Goal: Information Seeking & Learning: Find specific fact

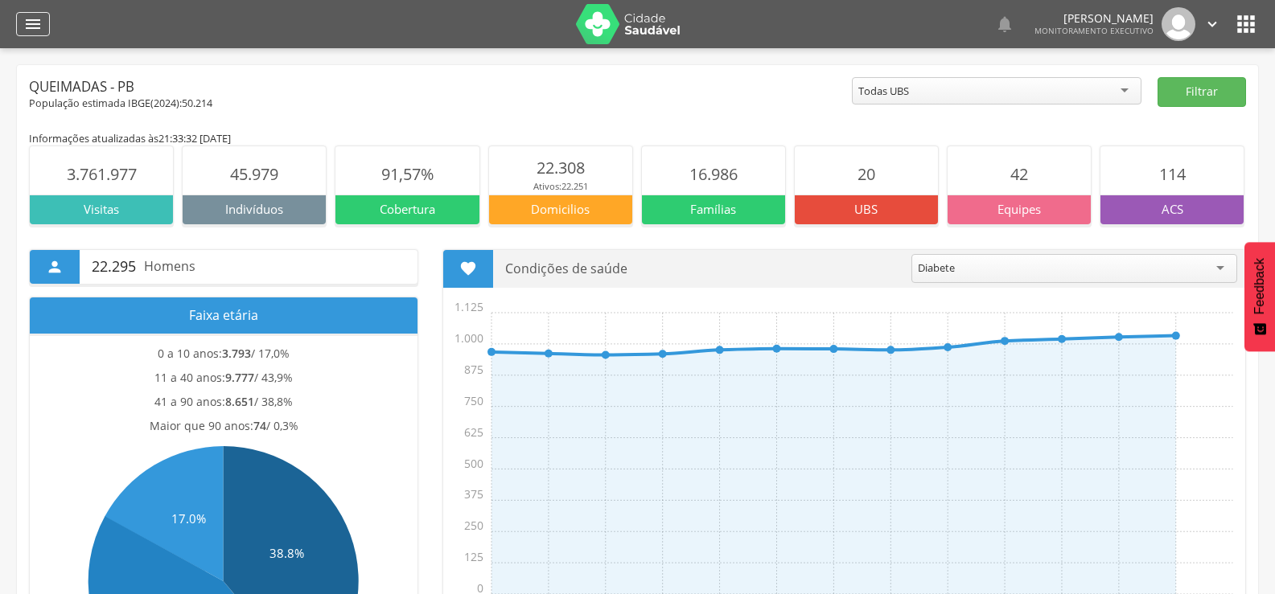
click at [37, 14] on icon "" at bounding box center [32, 23] width 19 height 19
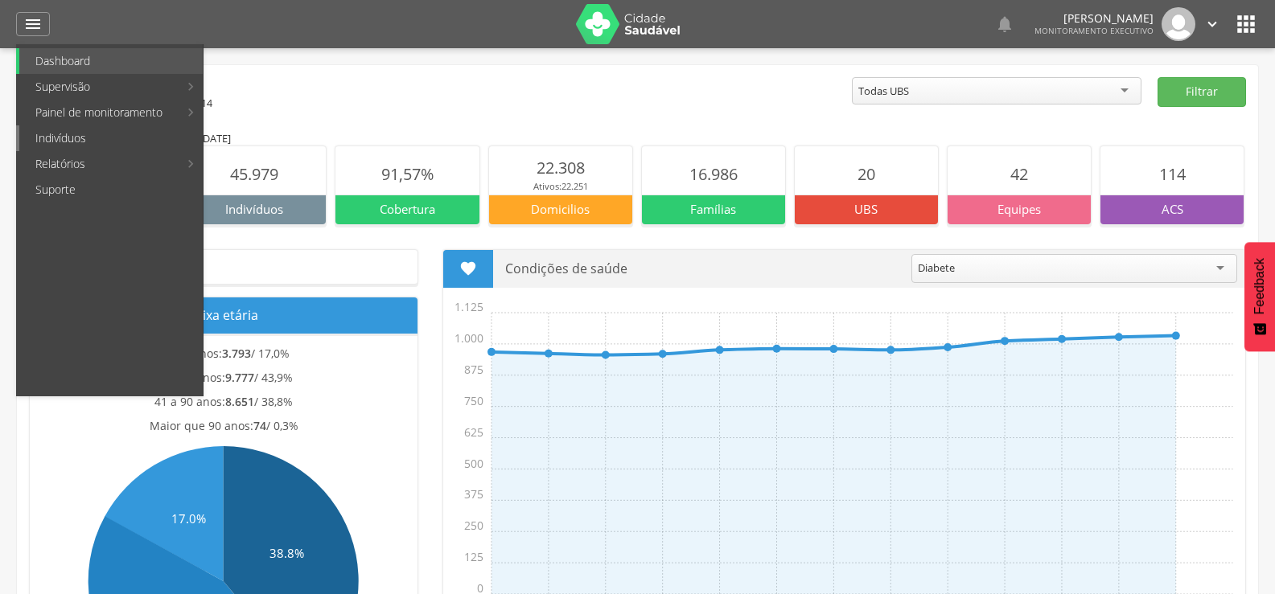
click at [34, 133] on link "Indivíduos" at bounding box center [110, 138] width 183 height 26
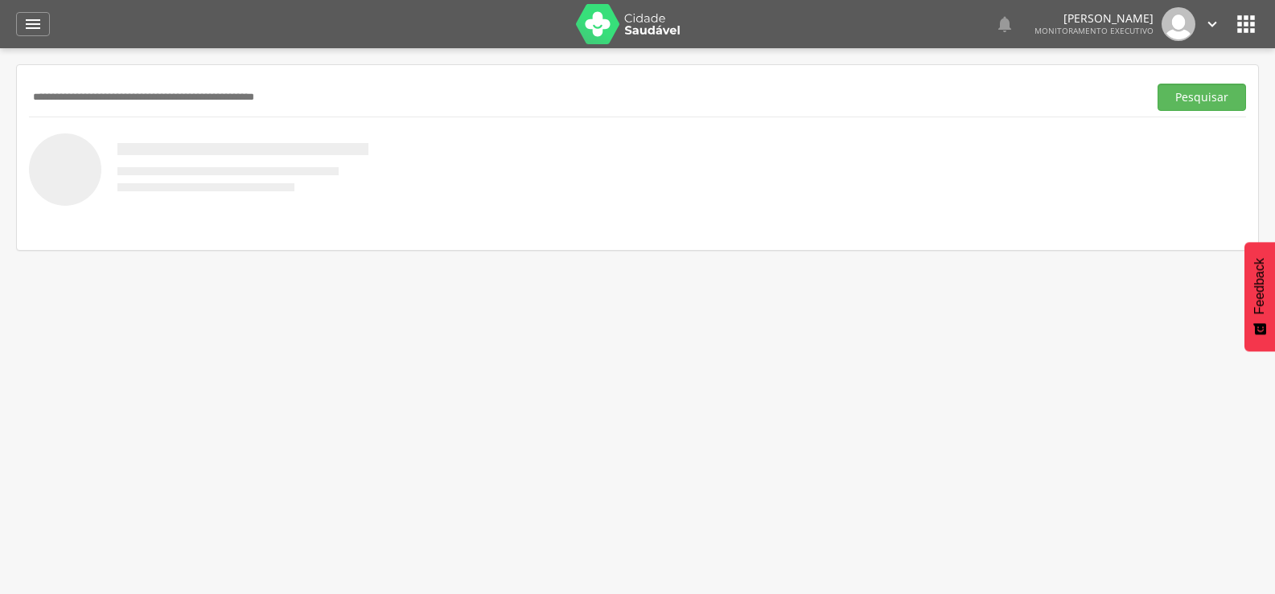
paste input "**********"
type input "**********"
click at [1157, 84] on button "Pesquisar" at bounding box center [1201, 97] width 88 height 27
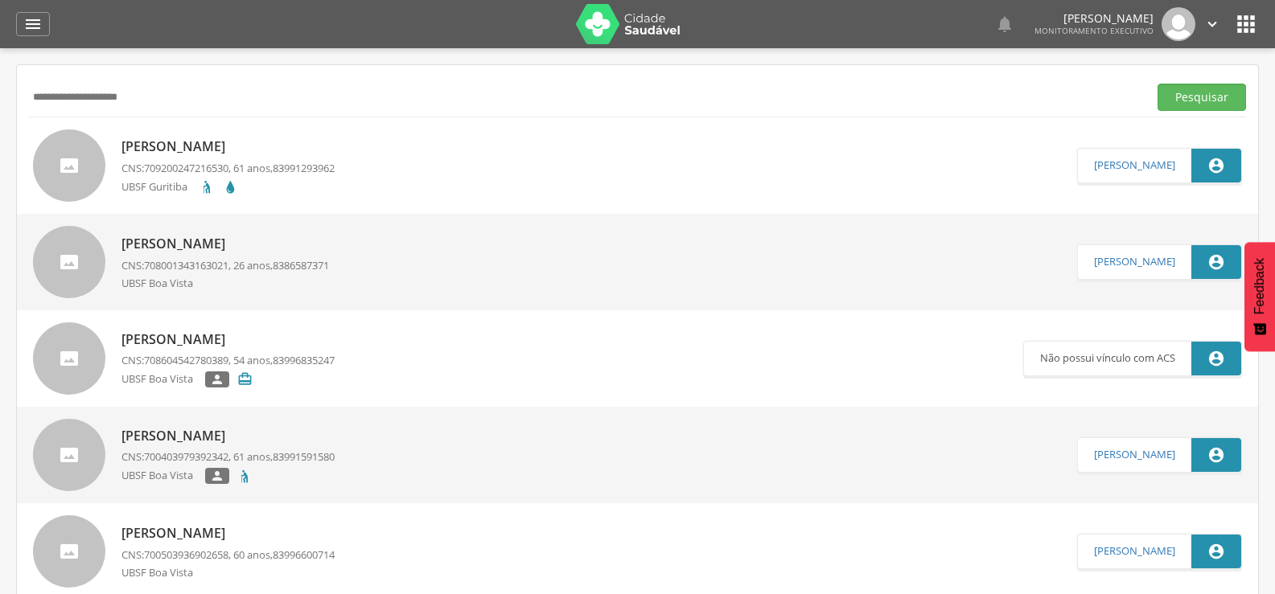
click at [206, 139] on p "[PERSON_NAME]" at bounding box center [227, 147] width 213 height 18
type input "**********"
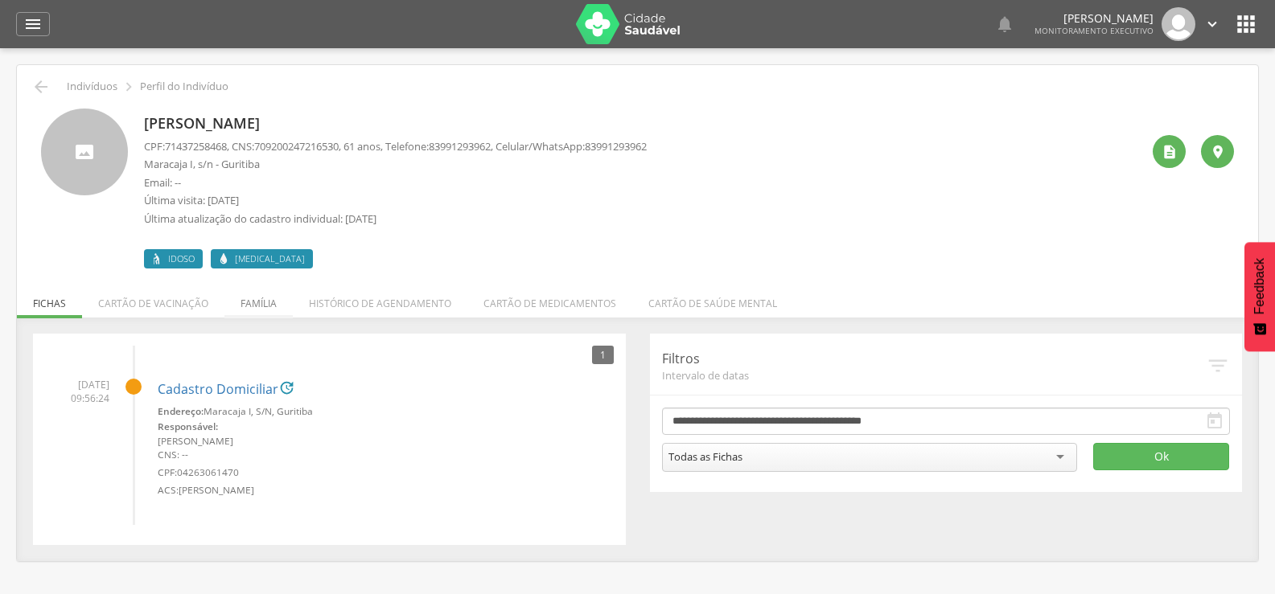
click at [248, 308] on li "Família" at bounding box center [258, 300] width 68 height 38
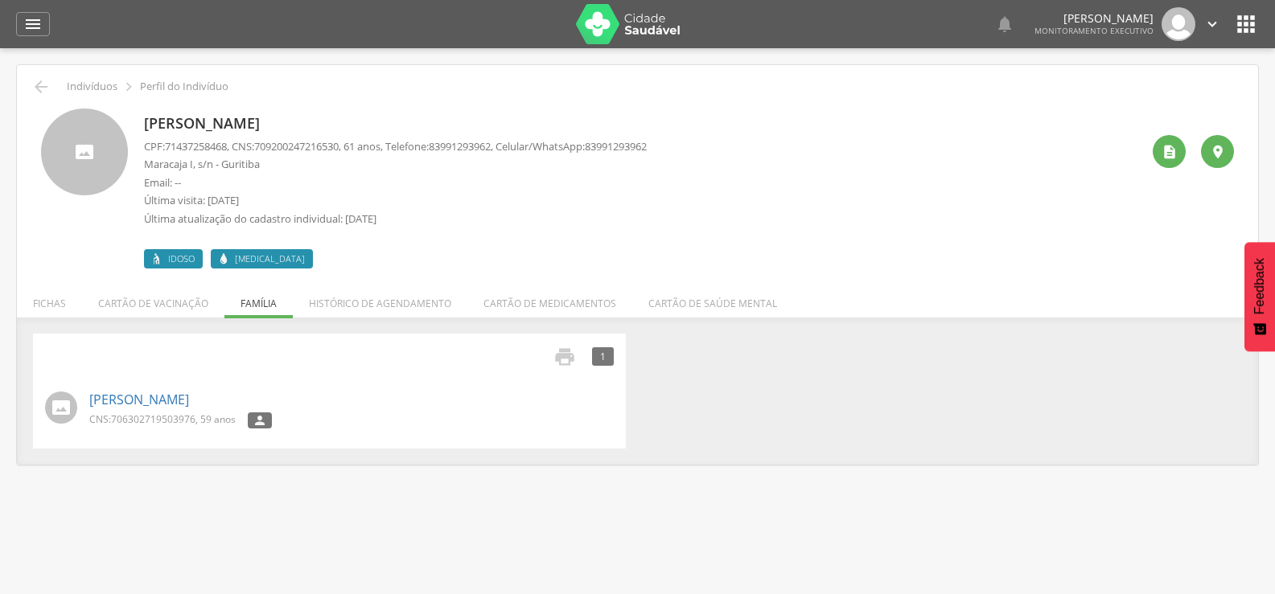
click at [27, 80] on div " Indivíduos  Perfil do Indivíduo [PERSON_NAME] CPF: 71437258468 , CNS: [PHONE…" at bounding box center [637, 265] width 1241 height 400
click at [34, 88] on icon "" at bounding box center [40, 86] width 19 height 19
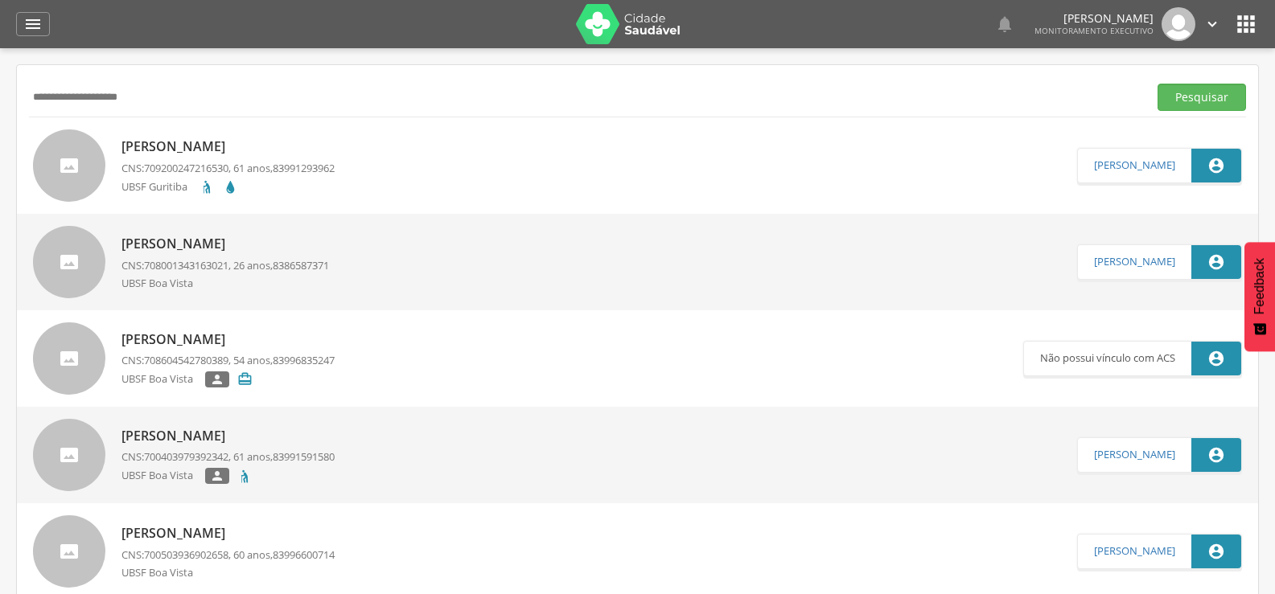
click at [165, 144] on p "[PERSON_NAME]" at bounding box center [227, 147] width 213 height 18
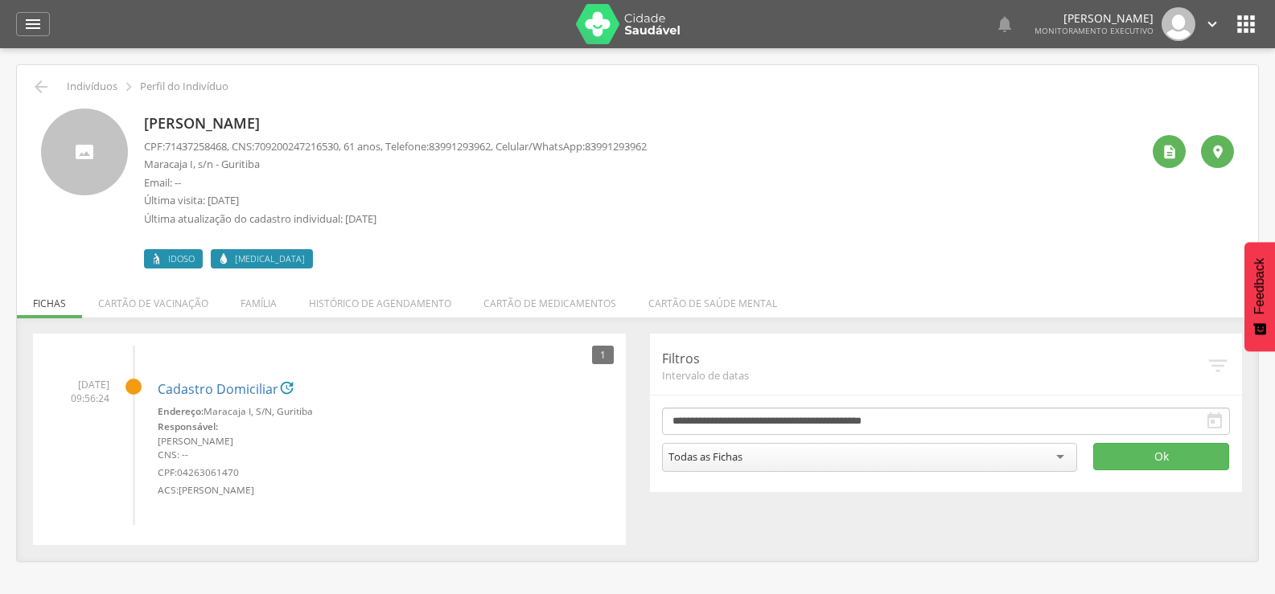
scroll to position [48, 0]
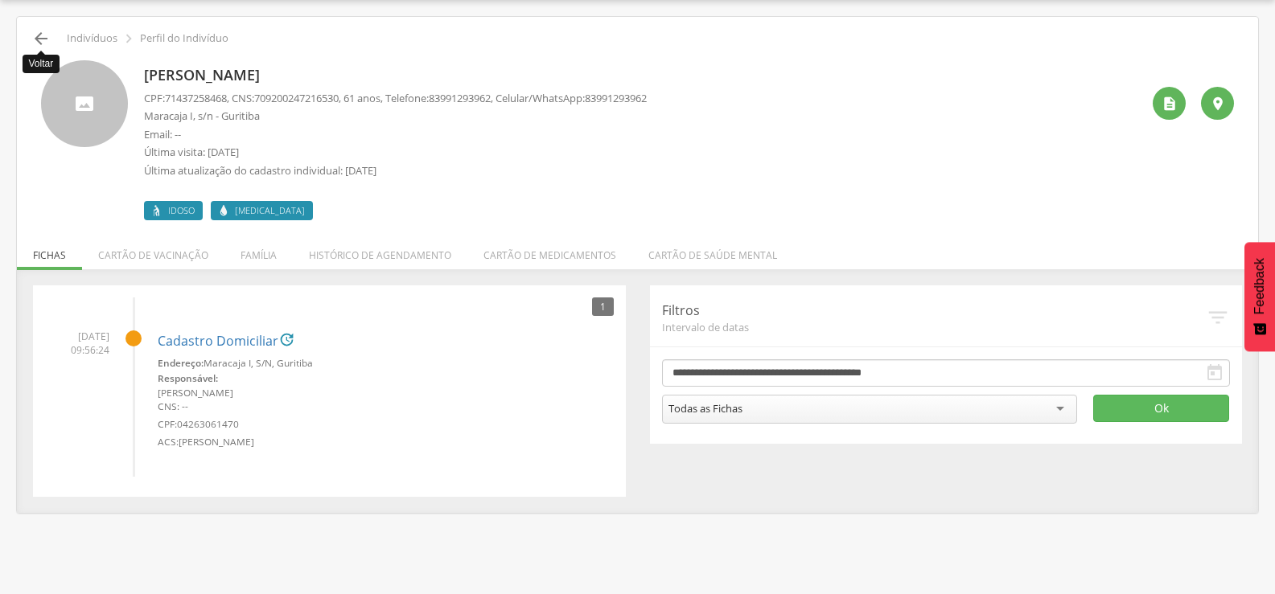
click at [35, 35] on icon "" at bounding box center [40, 38] width 19 height 19
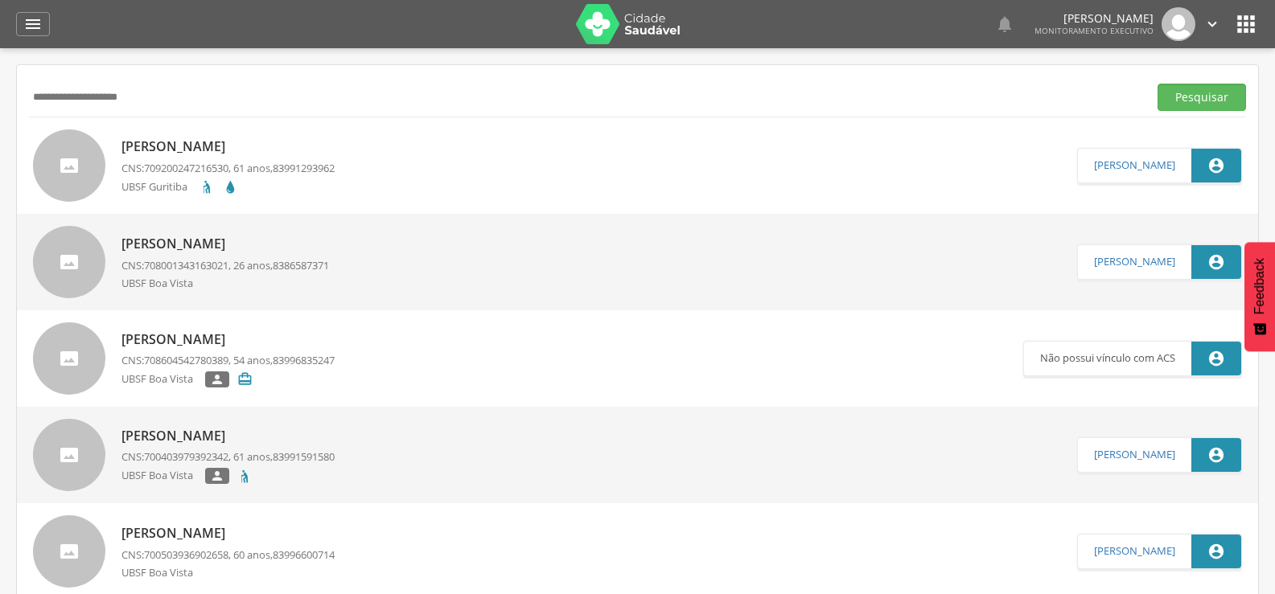
drag, startPoint x: 178, startPoint y: 95, endPoint x: 0, endPoint y: 163, distance: 190.4
click at [0, 163] on div " Supervisão  Distritos  Ubs Coordenador: - Queimadas / PB Intervalo de Tempo…" at bounding box center [637, 345] width 1275 height 594
click at [1157, 84] on button "Pesquisar" at bounding box center [1201, 97] width 88 height 27
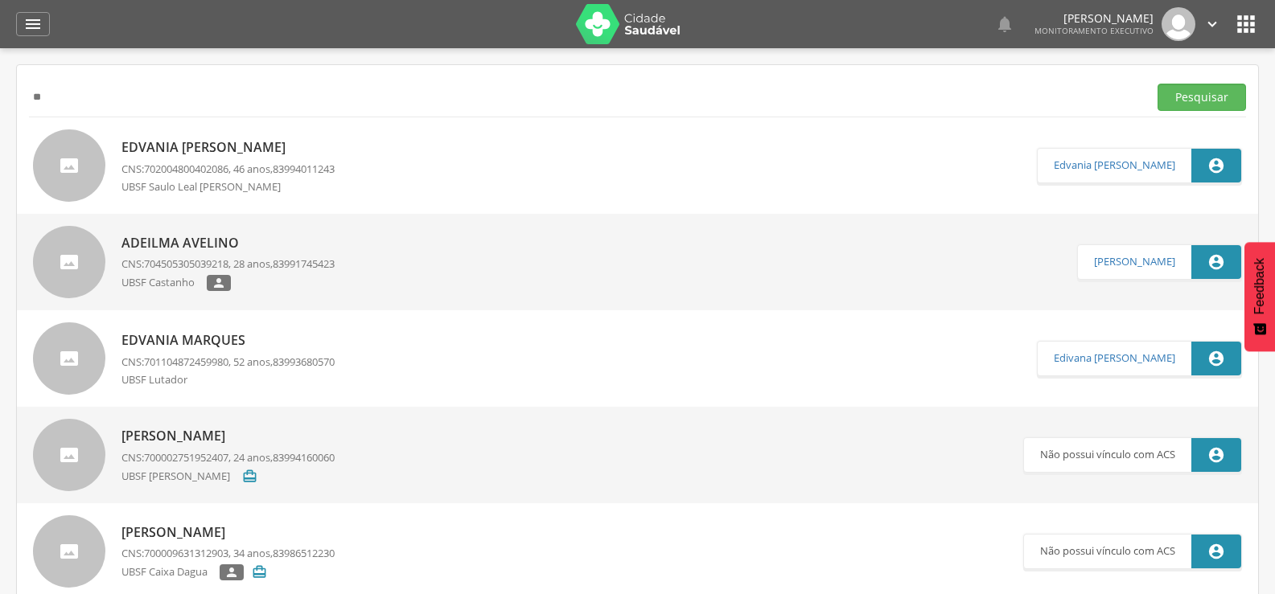
type input "*"
type input "**********"
click at [1157, 84] on button "Pesquisar" at bounding box center [1201, 97] width 88 height 27
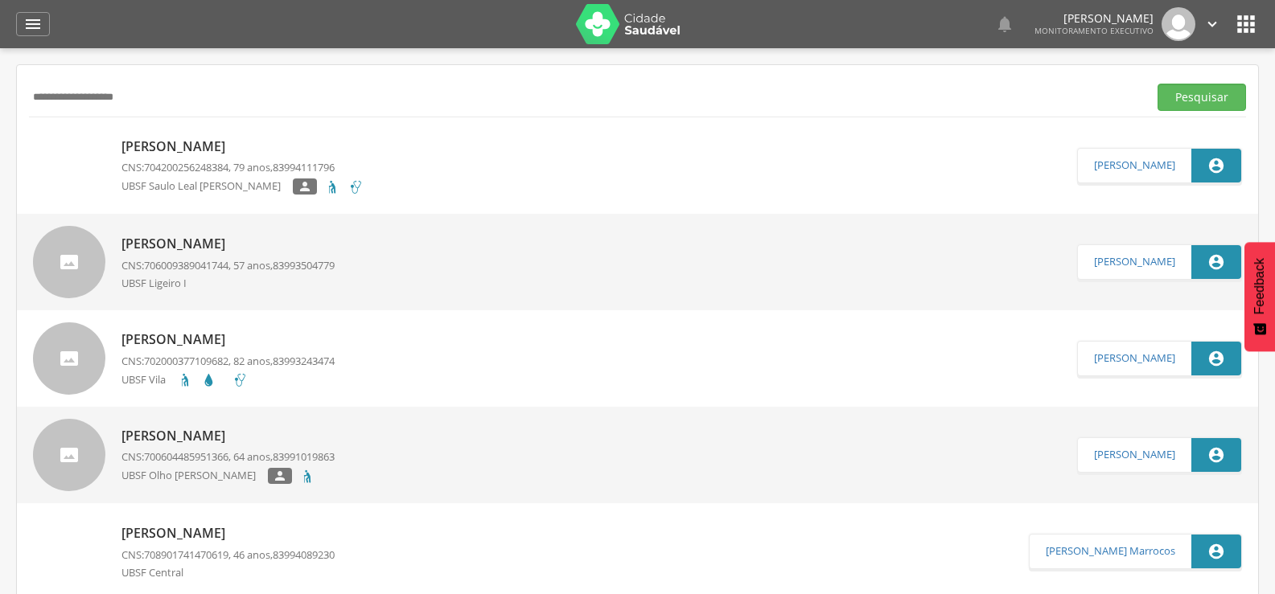
click at [256, 138] on p "[PERSON_NAME]" at bounding box center [242, 147] width 242 height 18
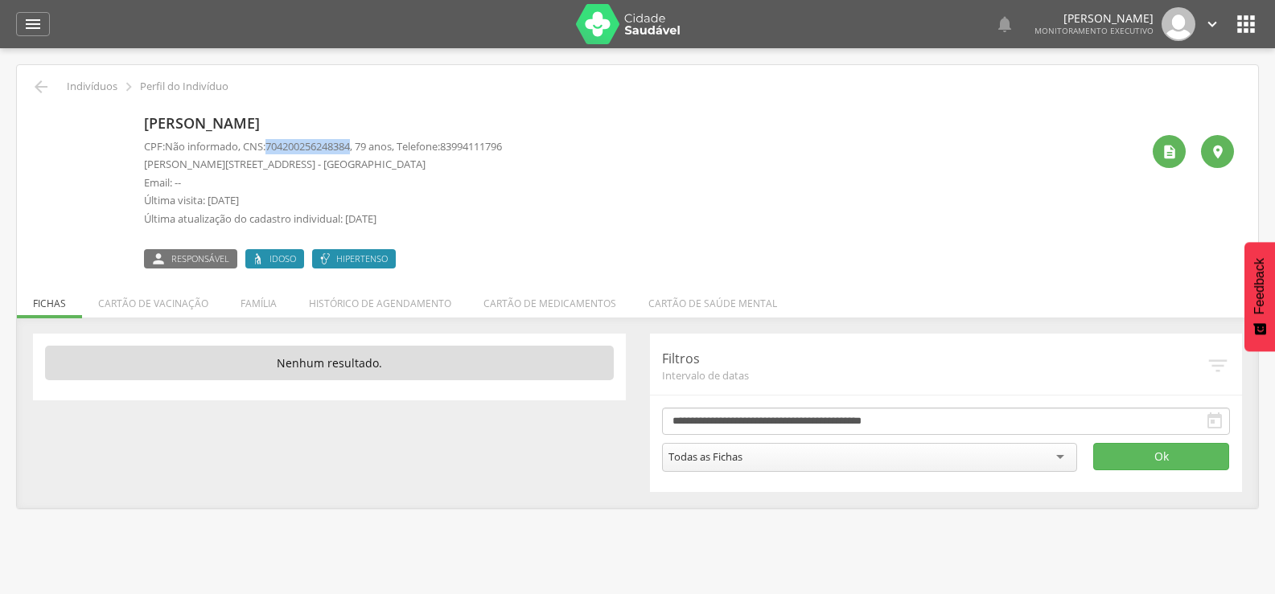
drag, startPoint x: 275, startPoint y: 146, endPoint x: 363, endPoint y: 146, distance: 88.5
click at [363, 146] on p "CPF: Não informado , CNS: [PHONE_NUMBER] , 79 anos, Telefone: [PHONE_NUMBER]" at bounding box center [323, 146] width 358 height 15
copy span "704200256248384"
click at [34, 88] on icon "" at bounding box center [40, 86] width 19 height 19
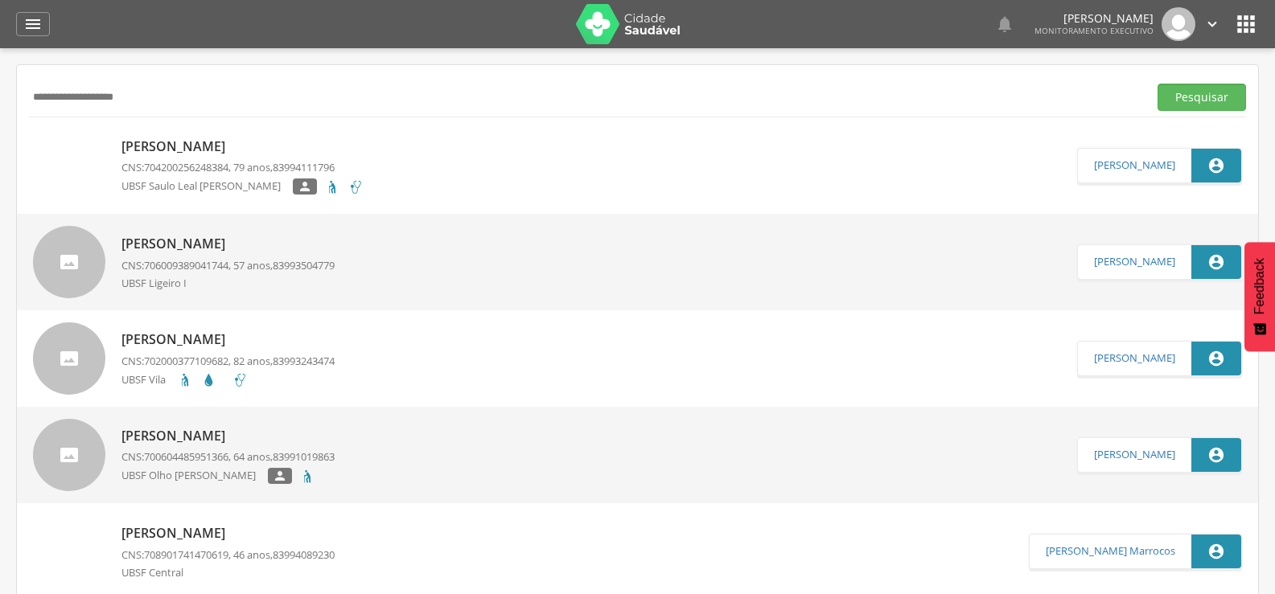
click at [167, 141] on p "[PERSON_NAME]" at bounding box center [242, 147] width 242 height 18
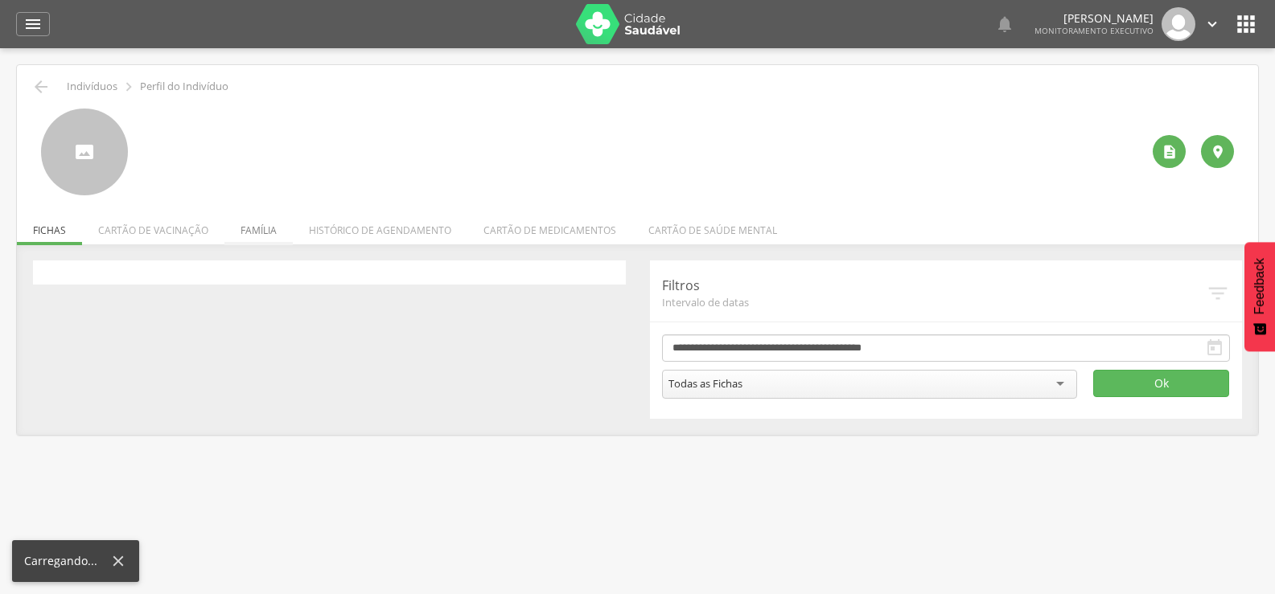
click at [274, 240] on li "Família" at bounding box center [258, 226] width 68 height 38
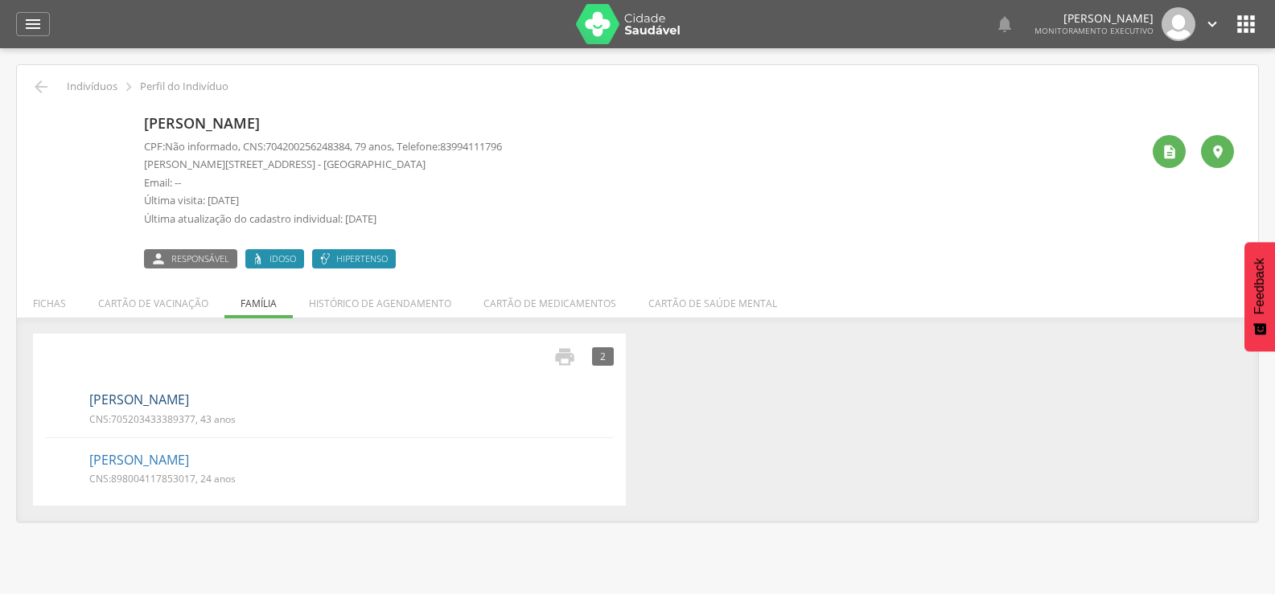
click at [189, 403] on link "[PERSON_NAME]" at bounding box center [139, 400] width 100 height 18
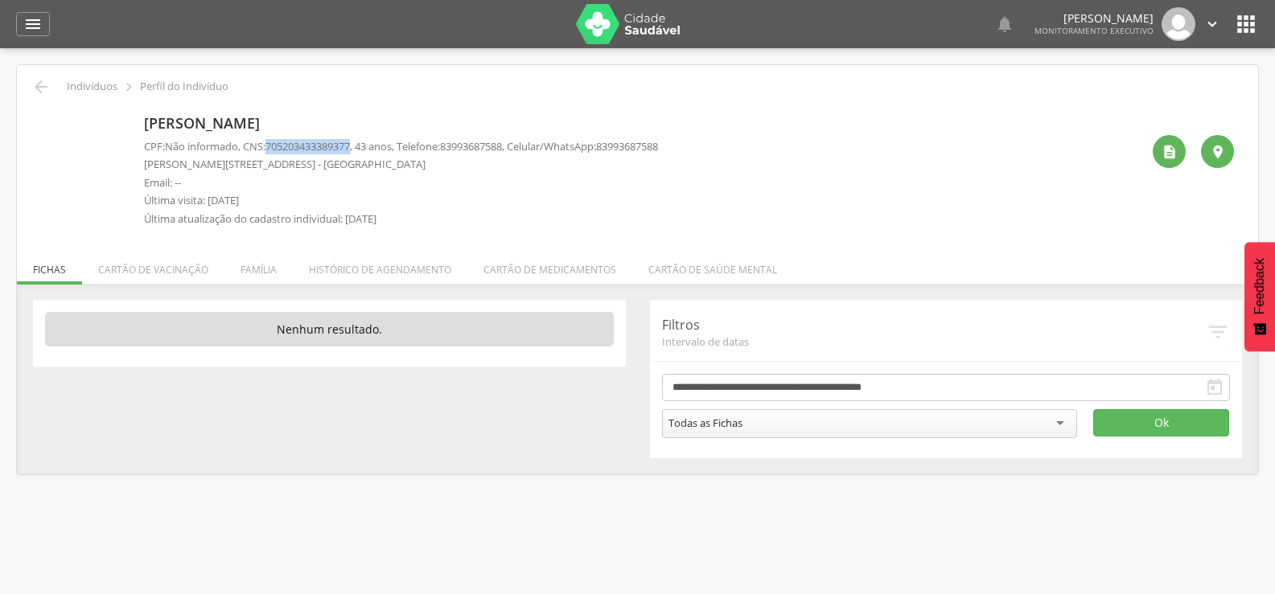
drag, startPoint x: 275, startPoint y: 145, endPoint x: 362, endPoint y: 150, distance: 87.0
click at [350, 150] on span "705203433389377" at bounding box center [307, 146] width 84 height 14
copy span "705203433389377"
click at [39, 84] on icon "" at bounding box center [40, 86] width 19 height 19
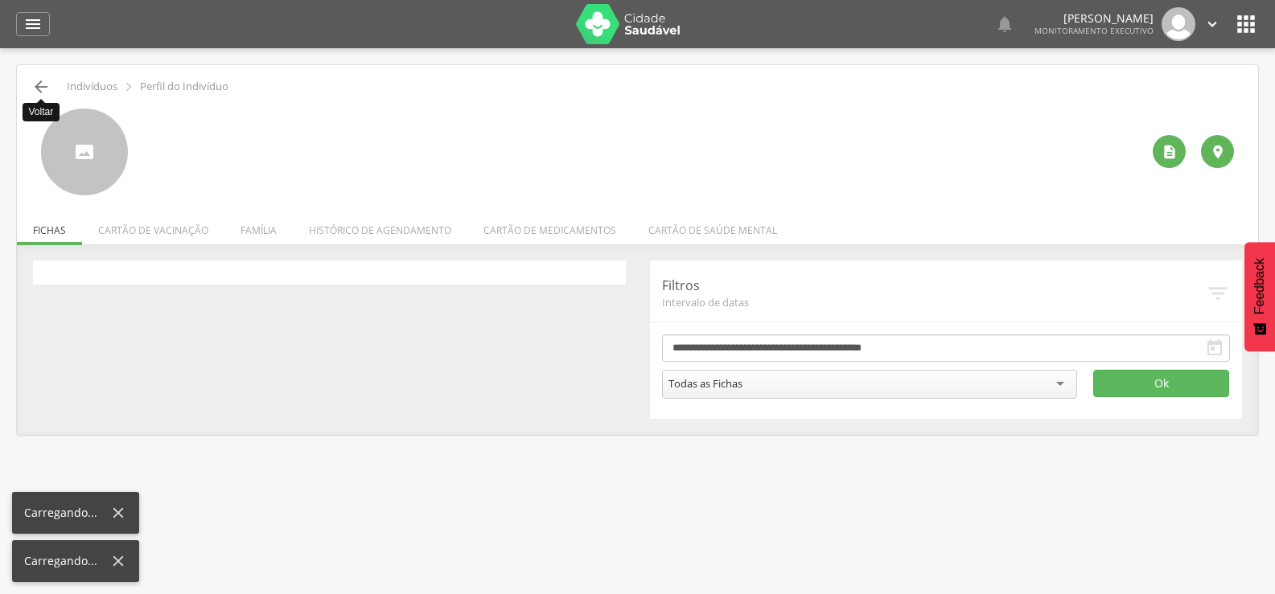
click at [39, 84] on icon "" at bounding box center [40, 86] width 19 height 19
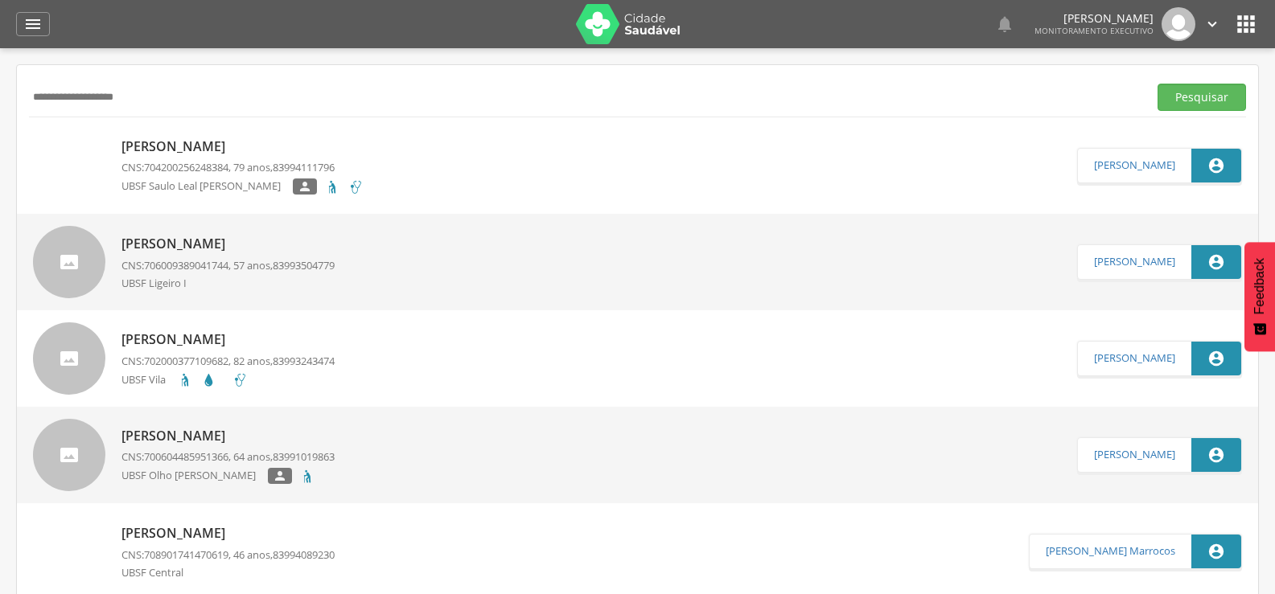
click at [236, 150] on p "[PERSON_NAME]" at bounding box center [242, 147] width 242 height 18
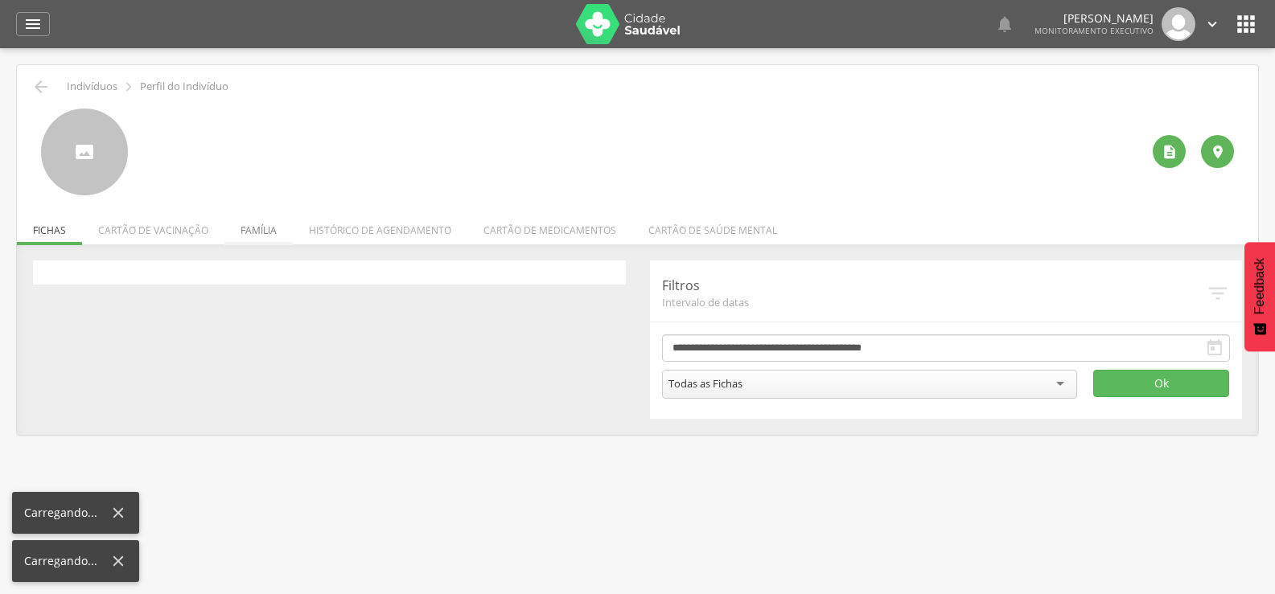
click at [248, 227] on li "Família" at bounding box center [258, 226] width 68 height 38
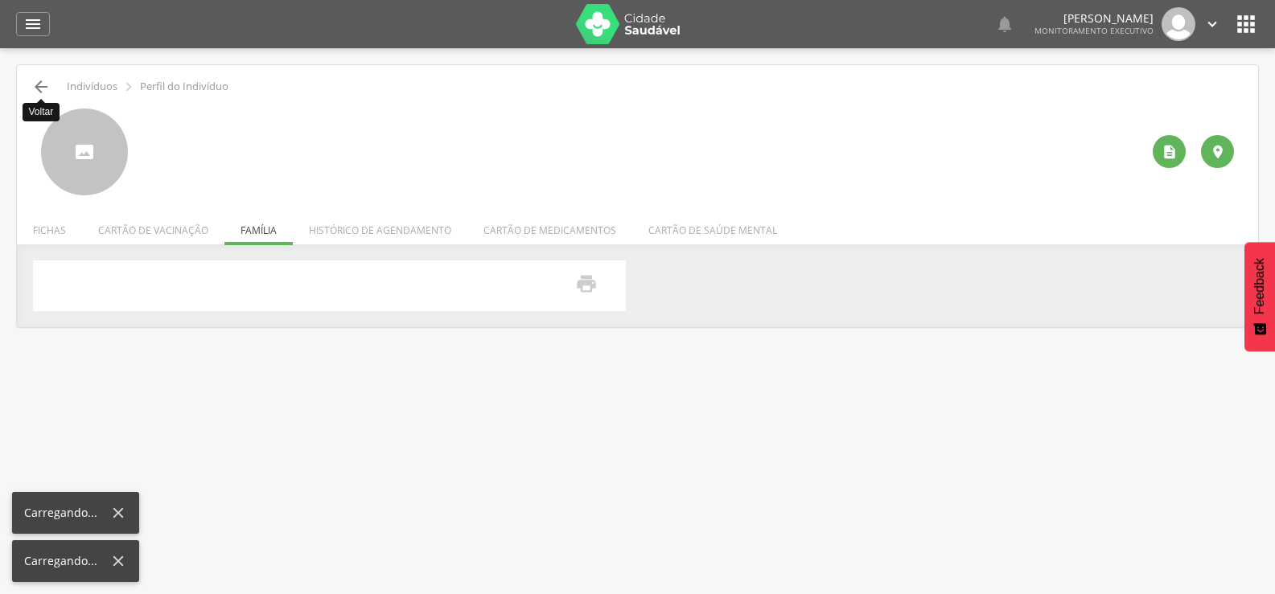
click at [43, 89] on icon "" at bounding box center [40, 86] width 19 height 19
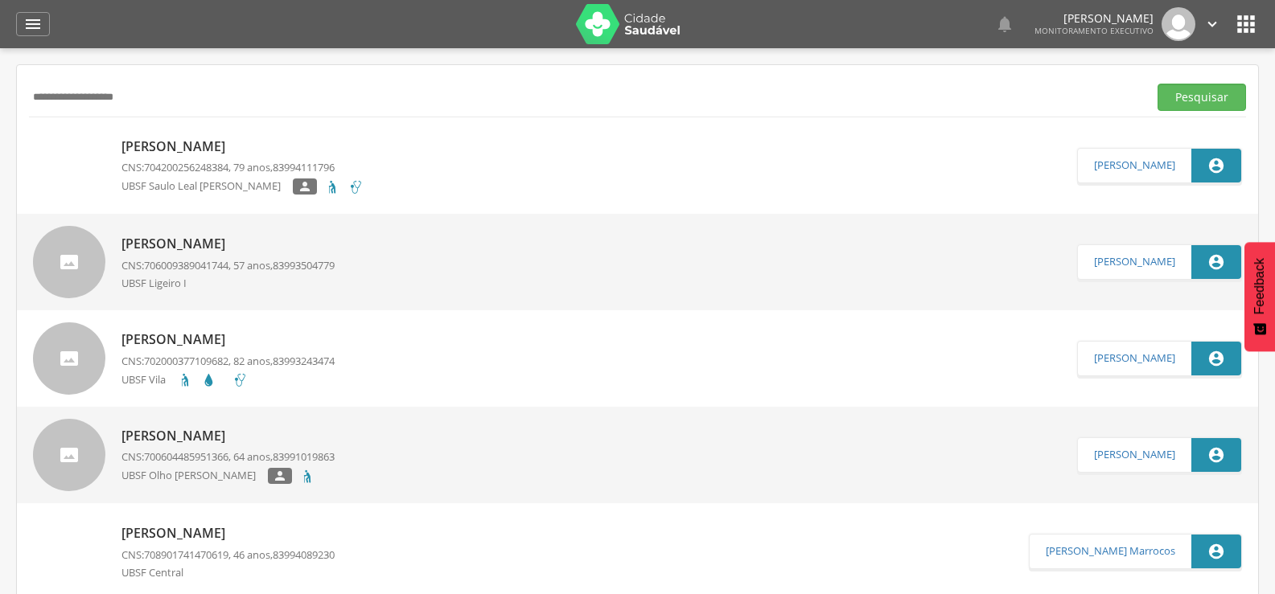
click at [163, 145] on p "[PERSON_NAME]" at bounding box center [242, 147] width 242 height 18
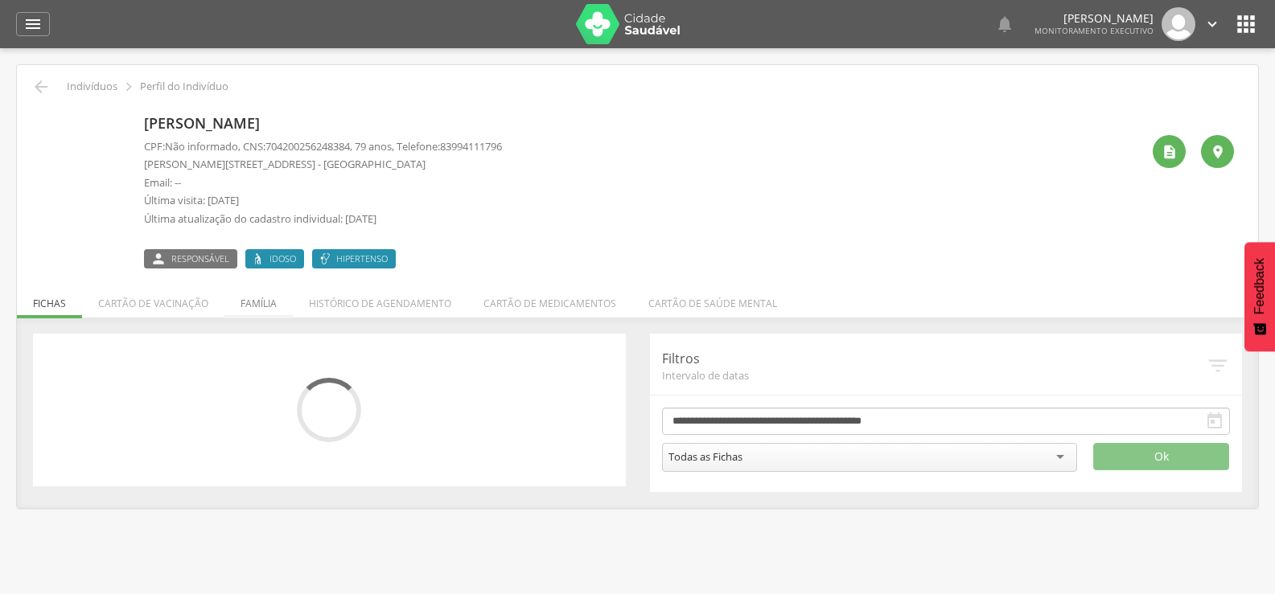
click at [264, 316] on li "Família" at bounding box center [258, 300] width 68 height 38
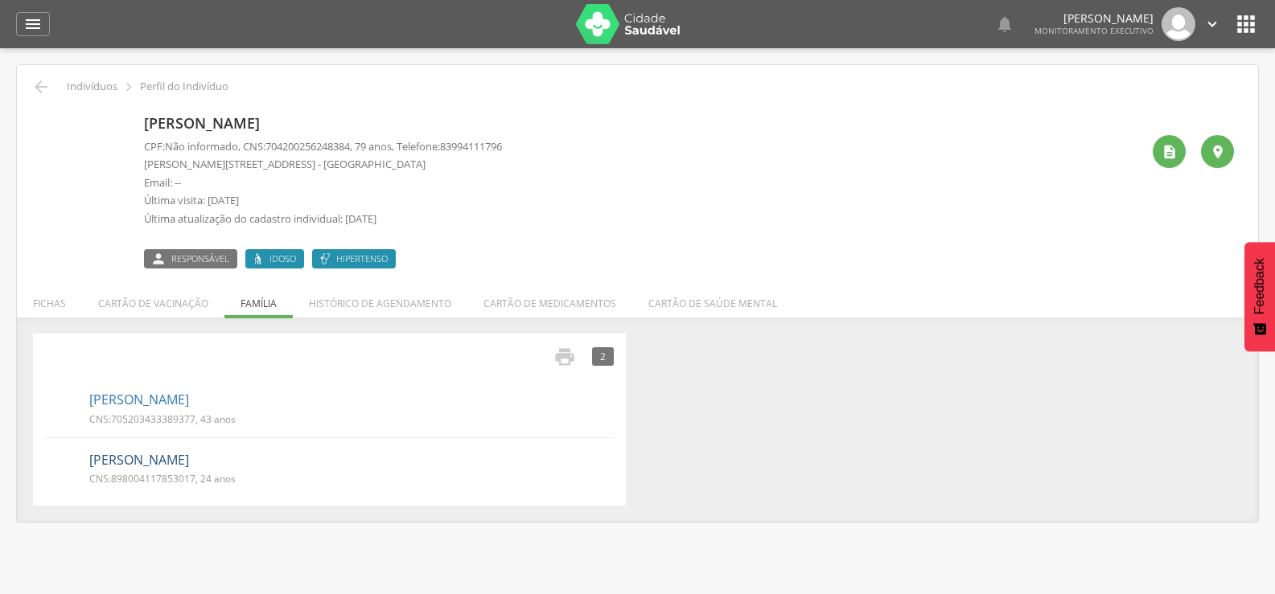
click at [179, 456] on link "[PERSON_NAME]" at bounding box center [139, 460] width 100 height 18
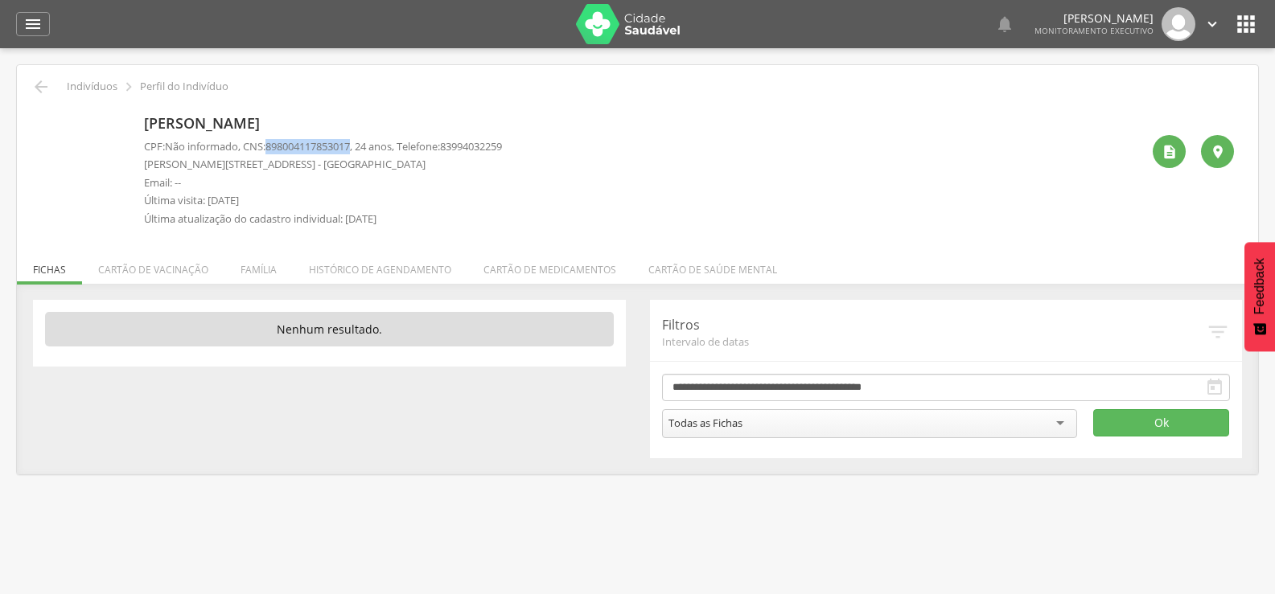
drag, startPoint x: 273, startPoint y: 144, endPoint x: 363, endPoint y: 142, distance: 90.1
click at [363, 142] on p "CPF: Não informado , CNS: [PHONE_NUMBER] , 24 anos, Telefone: [PHONE_NUMBER]" at bounding box center [323, 146] width 358 height 15
copy span "898004117853017"
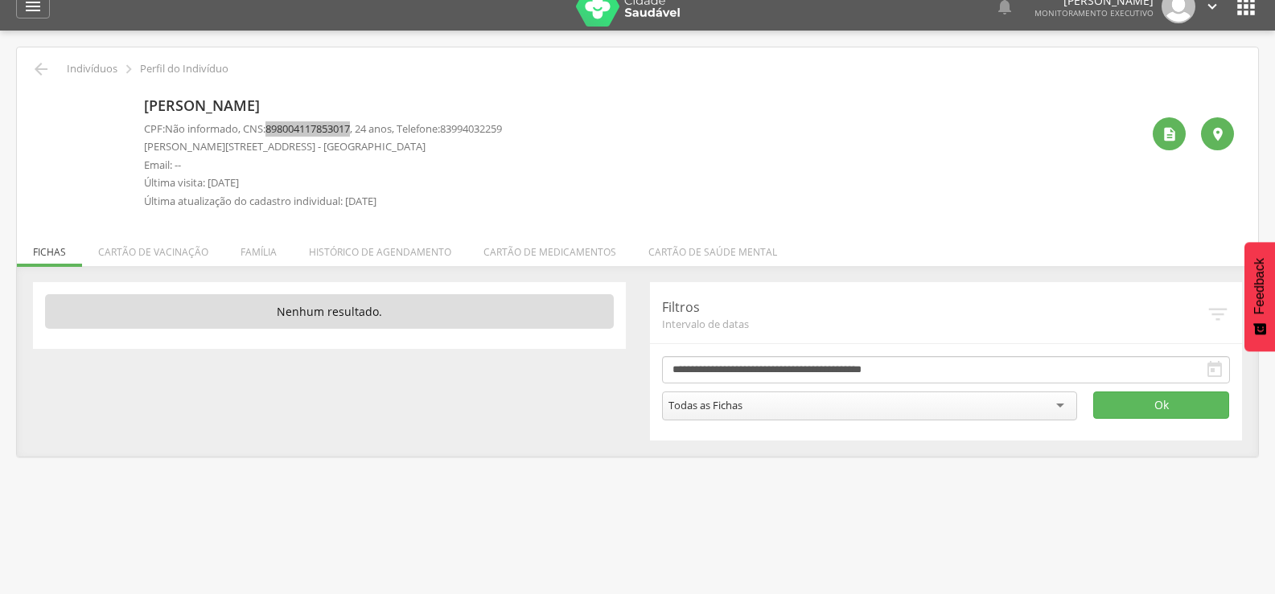
scroll to position [48, 0]
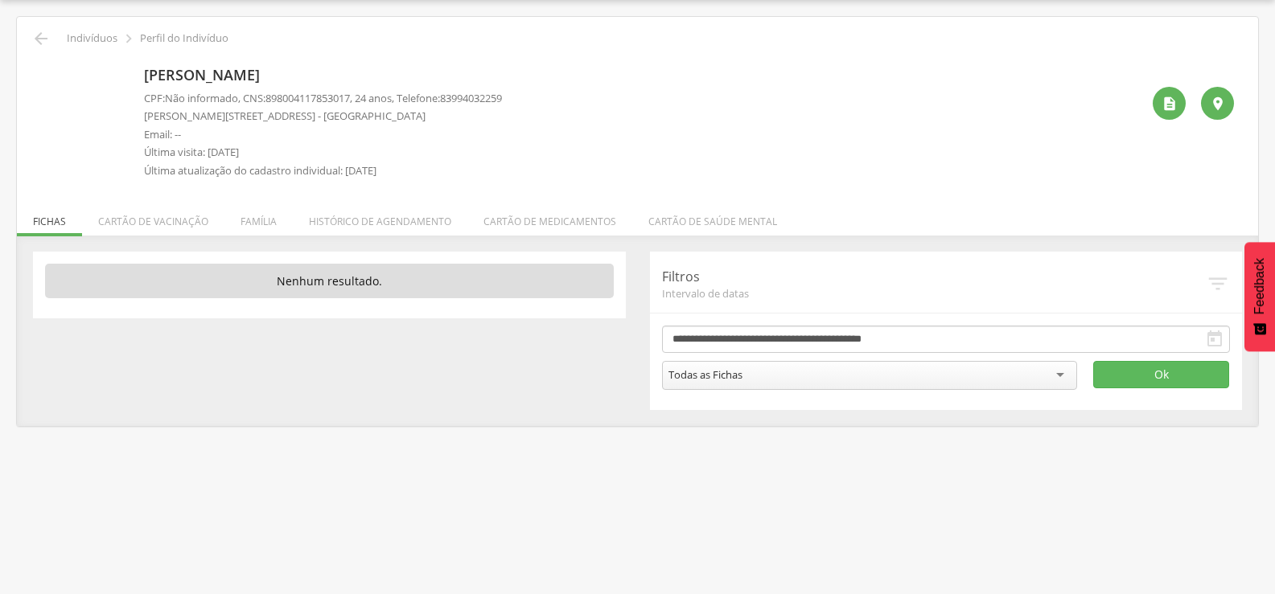
click at [704, 177] on div "[PERSON_NAME] CPF: Não informado , CNS: [PHONE_NUMBER] , 24 anos, Telefone: 839…" at bounding box center [642, 123] width 996 height 126
click at [45, 39] on icon "" at bounding box center [40, 38] width 19 height 19
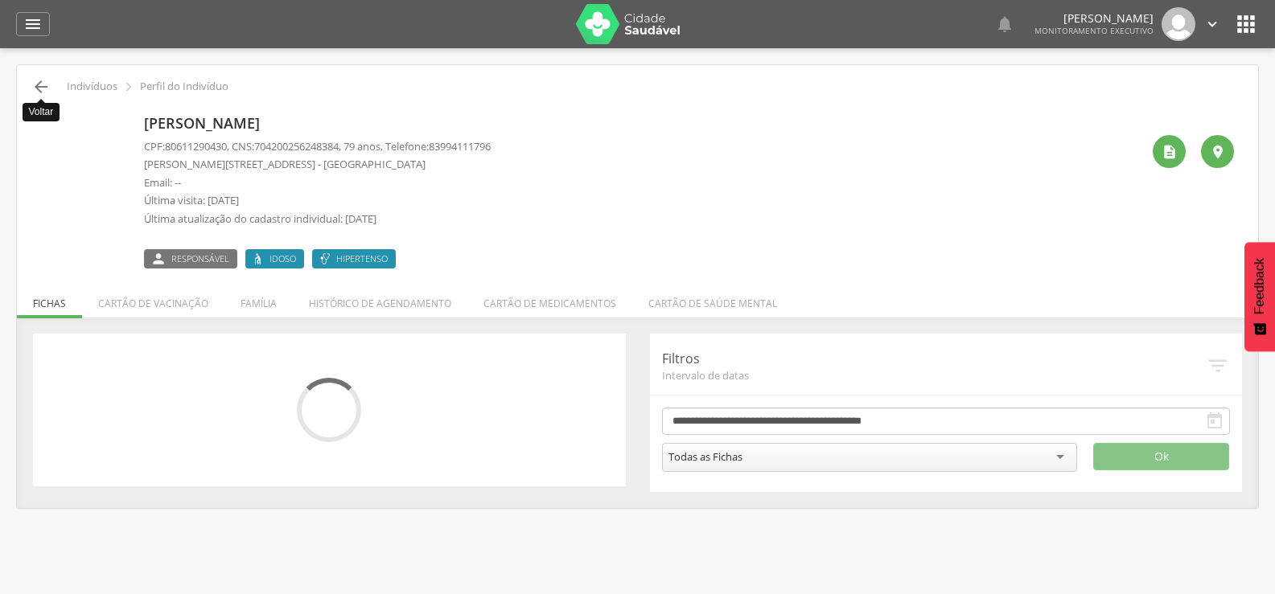
click at [37, 83] on icon "" at bounding box center [40, 86] width 19 height 19
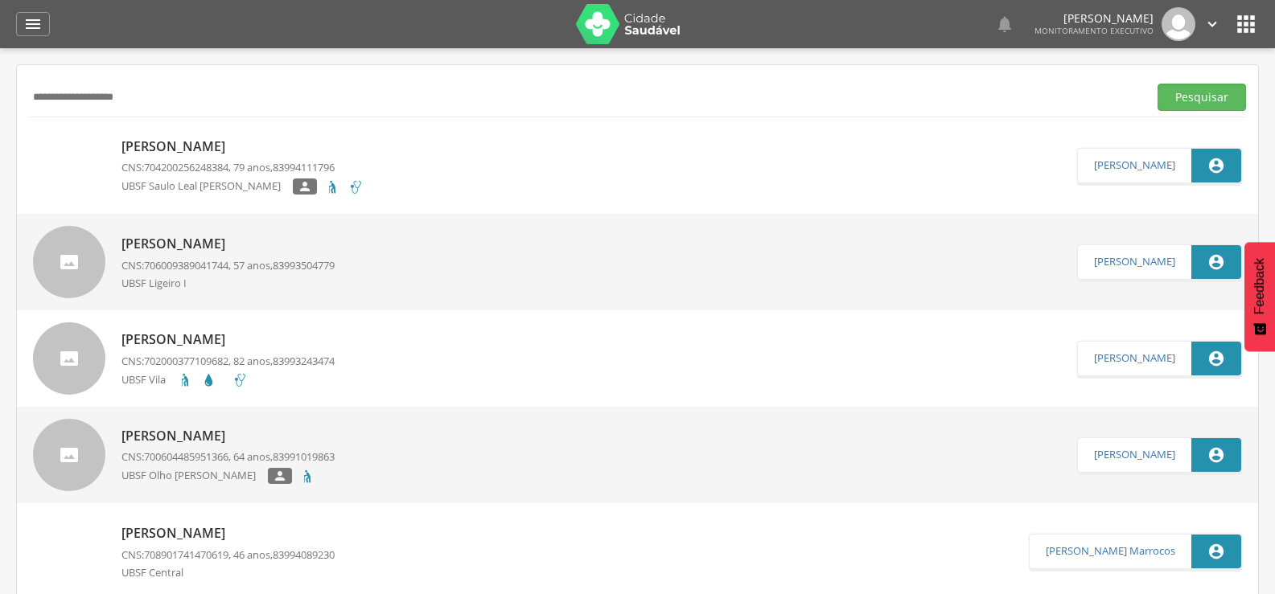
drag, startPoint x: 142, startPoint y: 97, endPoint x: 0, endPoint y: 111, distance: 143.0
click at [0, 111] on div " Supervisão  Distritos  Ubs Coordenador: - Queimadas / PB Intervalo de Tempo…" at bounding box center [637, 345] width 1275 height 594
click at [24, 14] on div "" at bounding box center [33, 24] width 34 height 24
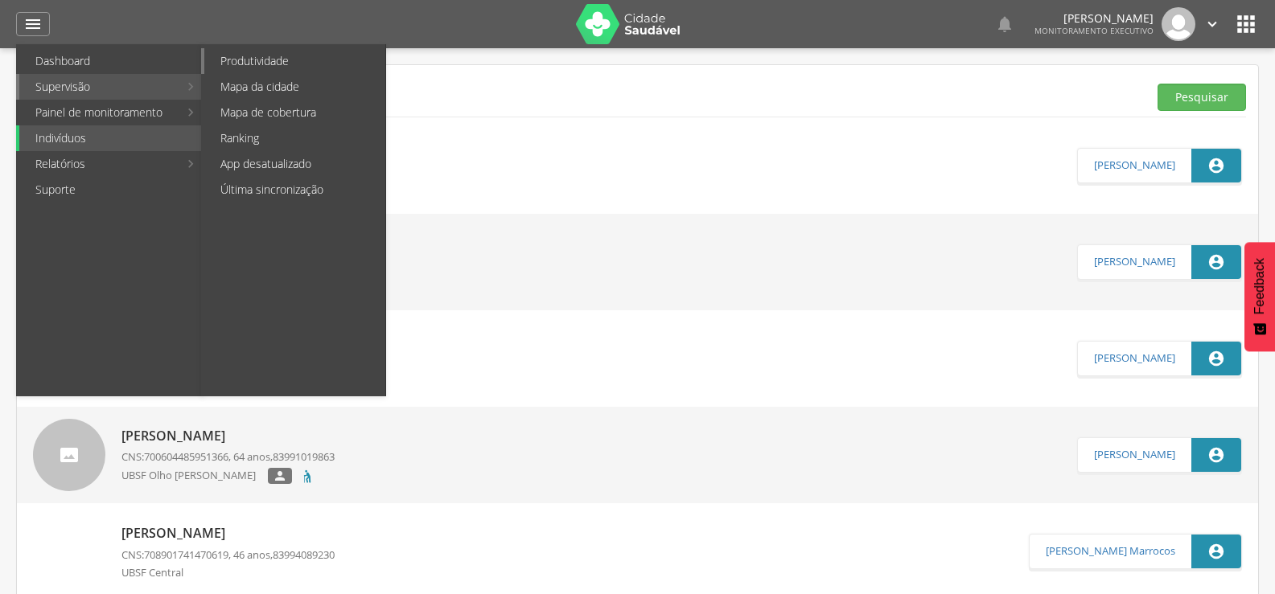
click at [306, 68] on link "Produtividade" at bounding box center [294, 61] width 181 height 26
type input "**********"
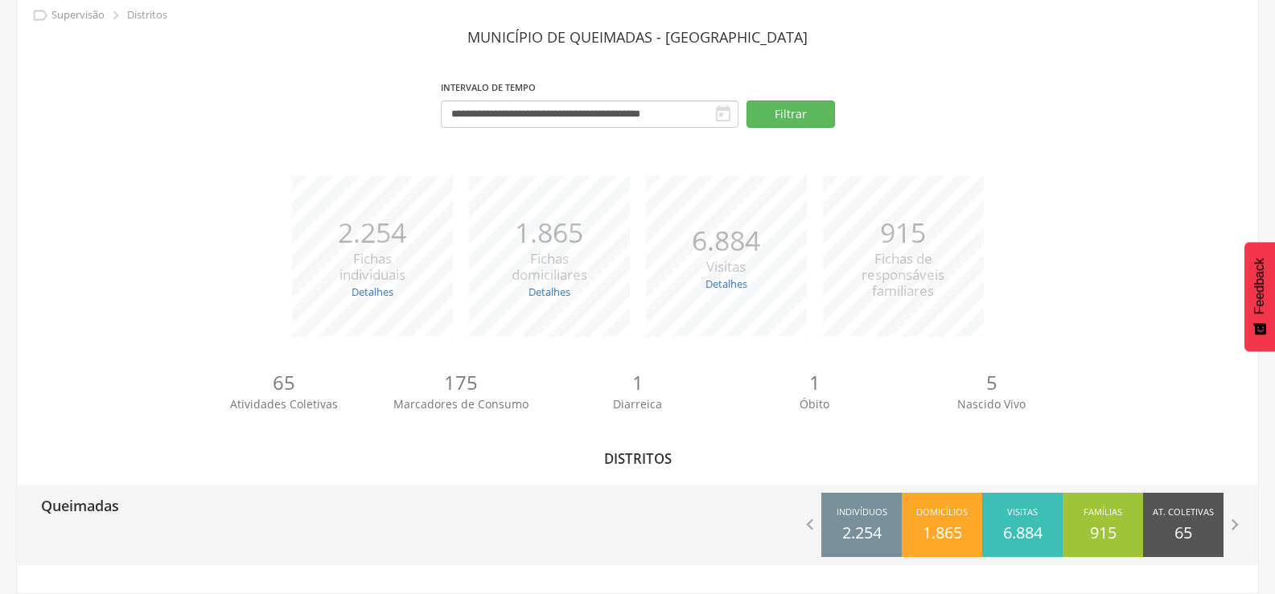
click at [170, 519] on div "Queimadas" at bounding box center [327, 505] width 621 height 40
type input "**********"
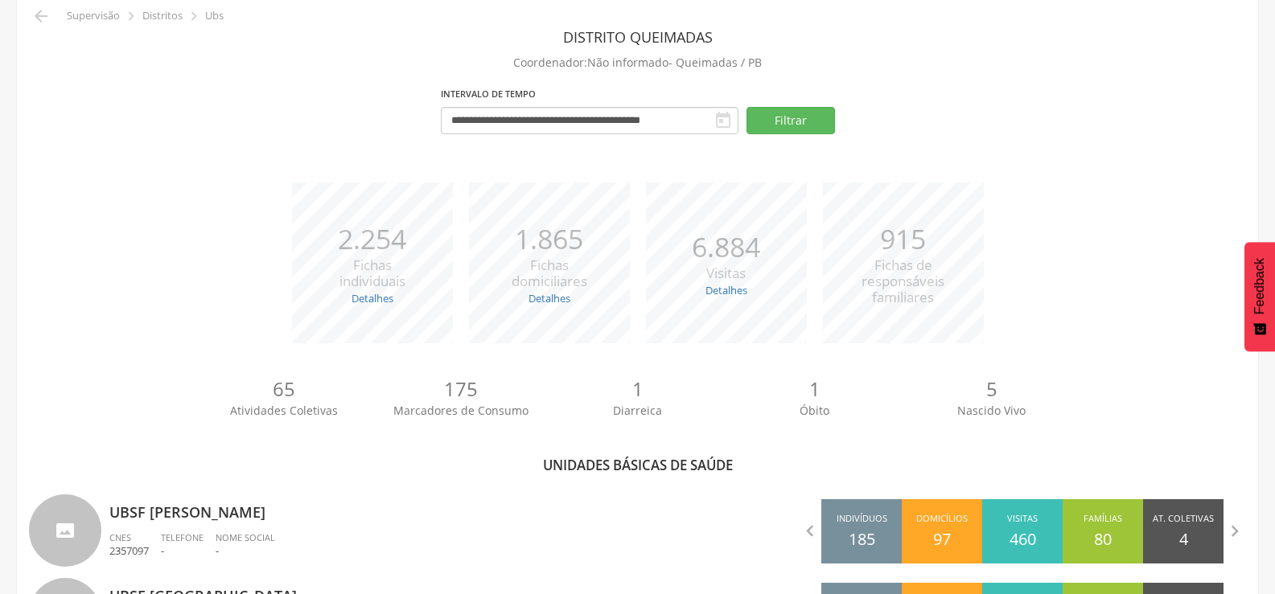
scroll to position [392, 0]
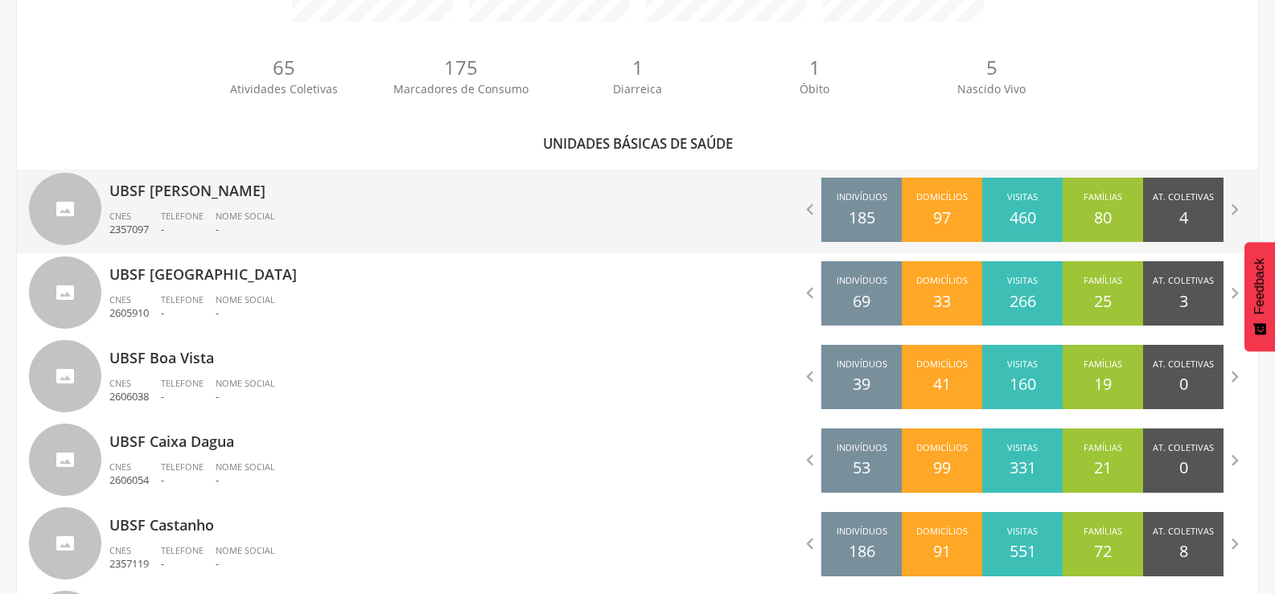
click at [244, 244] on li "Nome Social -" at bounding box center [252, 227] width 72 height 35
type input "**********"
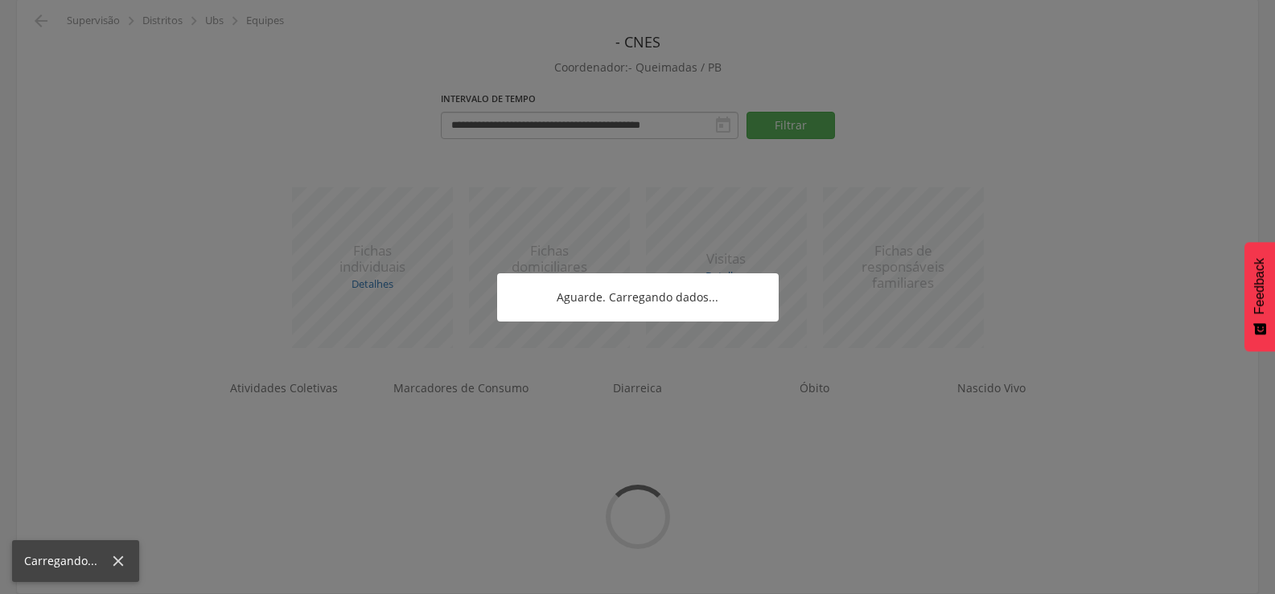
scroll to position [164, 0]
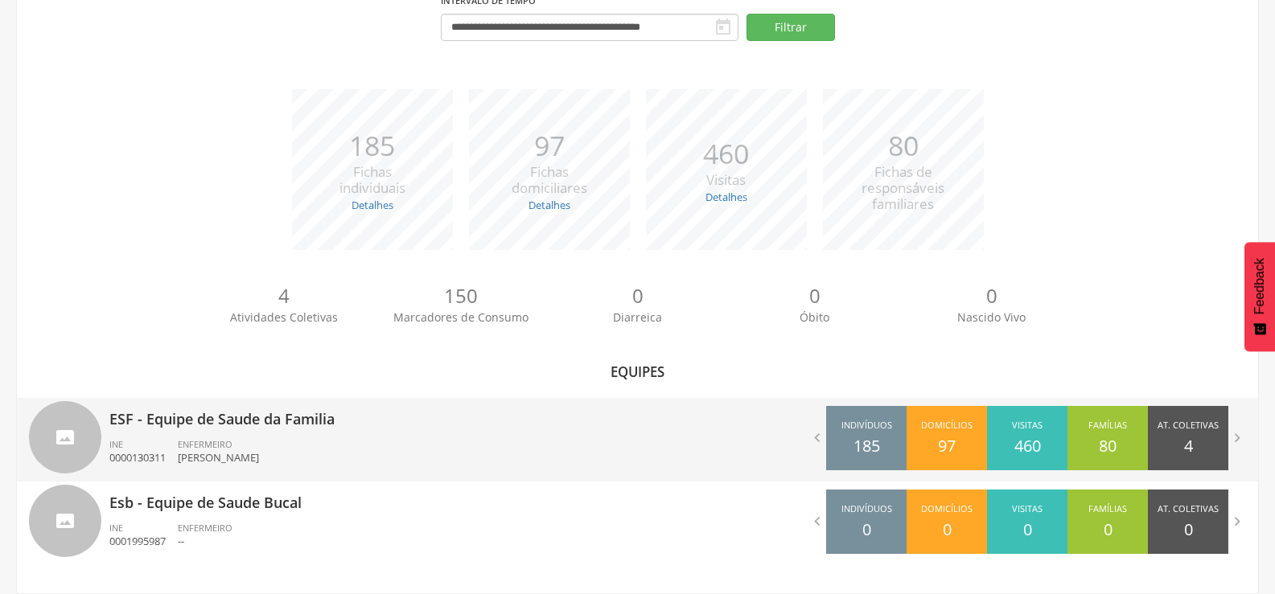
click at [244, 400] on p "ESF - Equipe de Saude da Familia" at bounding box center [367, 414] width 516 height 32
type input "**********"
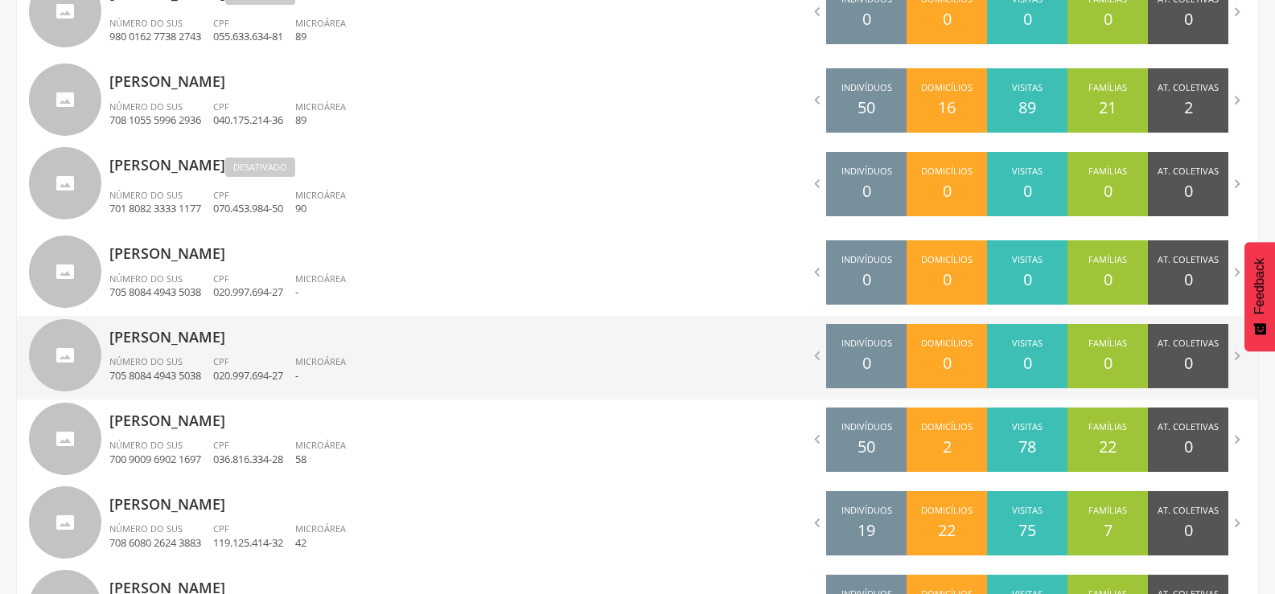
scroll to position [875, 0]
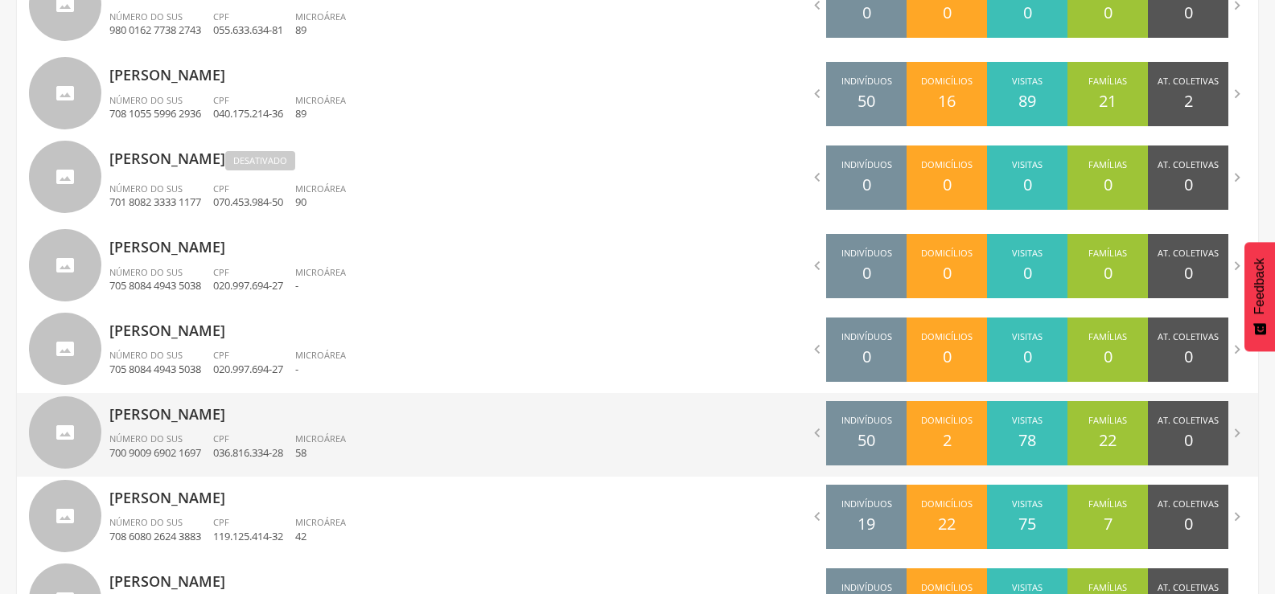
click at [243, 451] on p "036.816.334-28" at bounding box center [248, 452] width 70 height 15
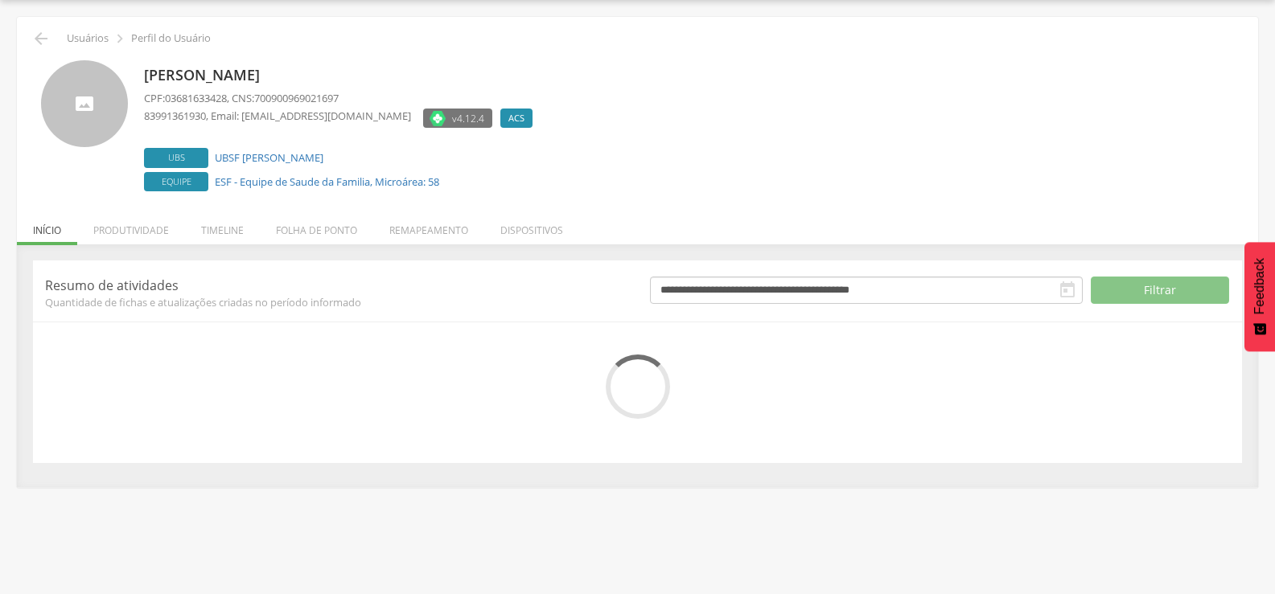
scroll to position [91, 0]
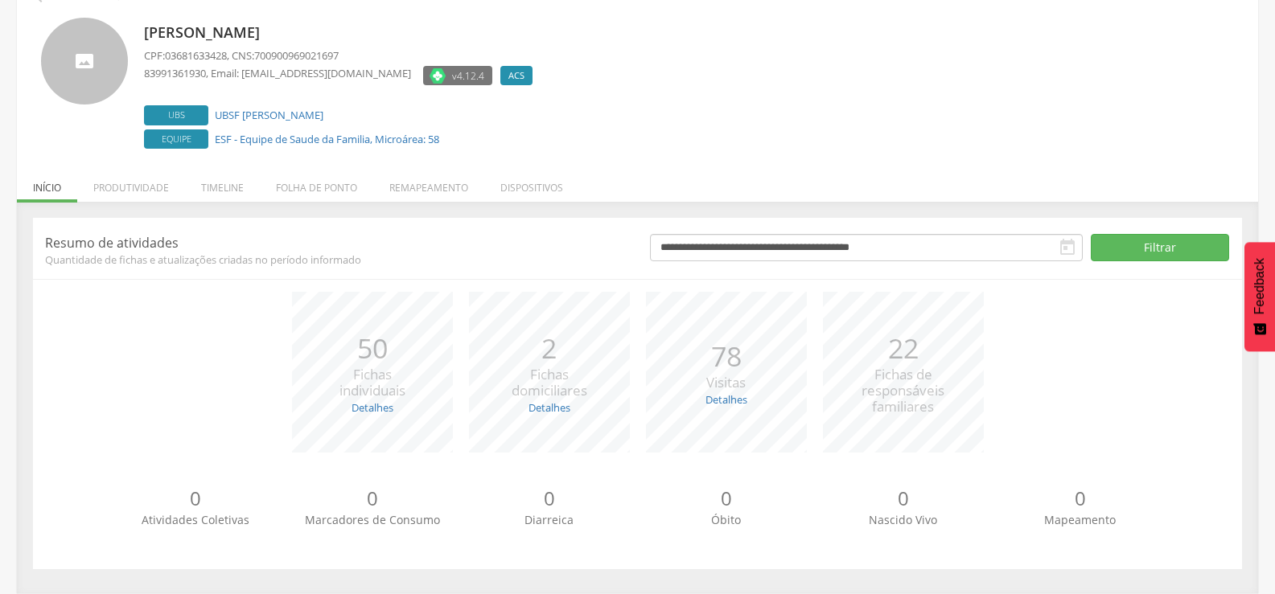
click at [385, 226] on div "**********" at bounding box center [637, 393] width 1209 height 351
click at [395, 198] on li "Remapeamento" at bounding box center [428, 184] width 111 height 38
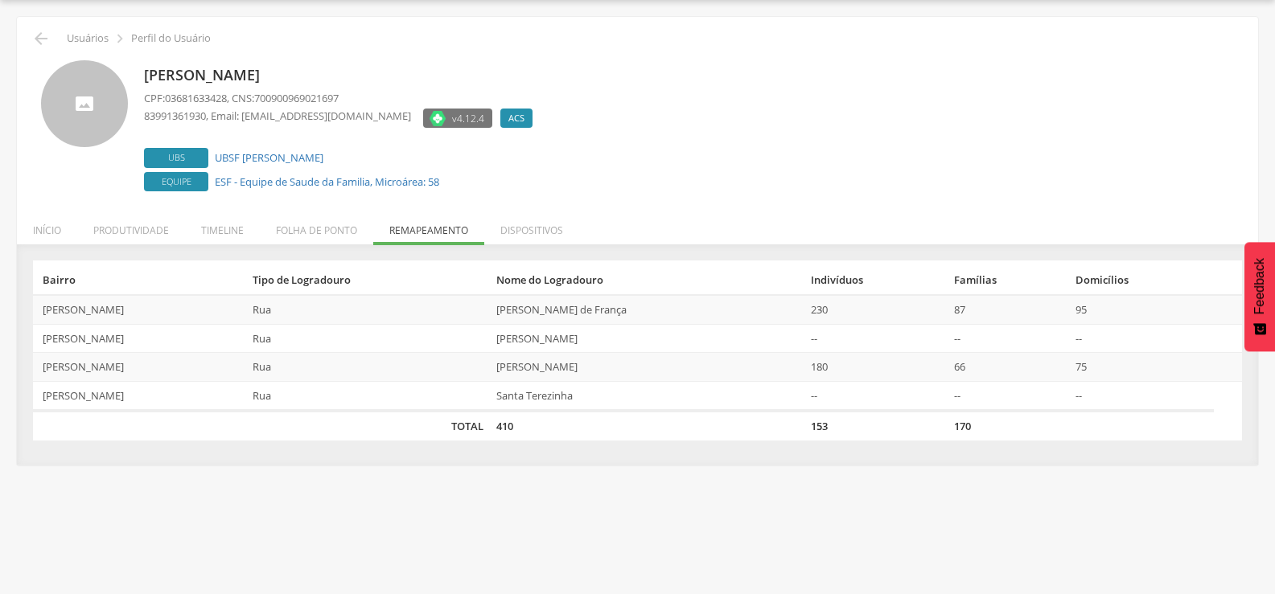
scroll to position [48, 0]
click at [33, 35] on icon "" at bounding box center [40, 38] width 19 height 19
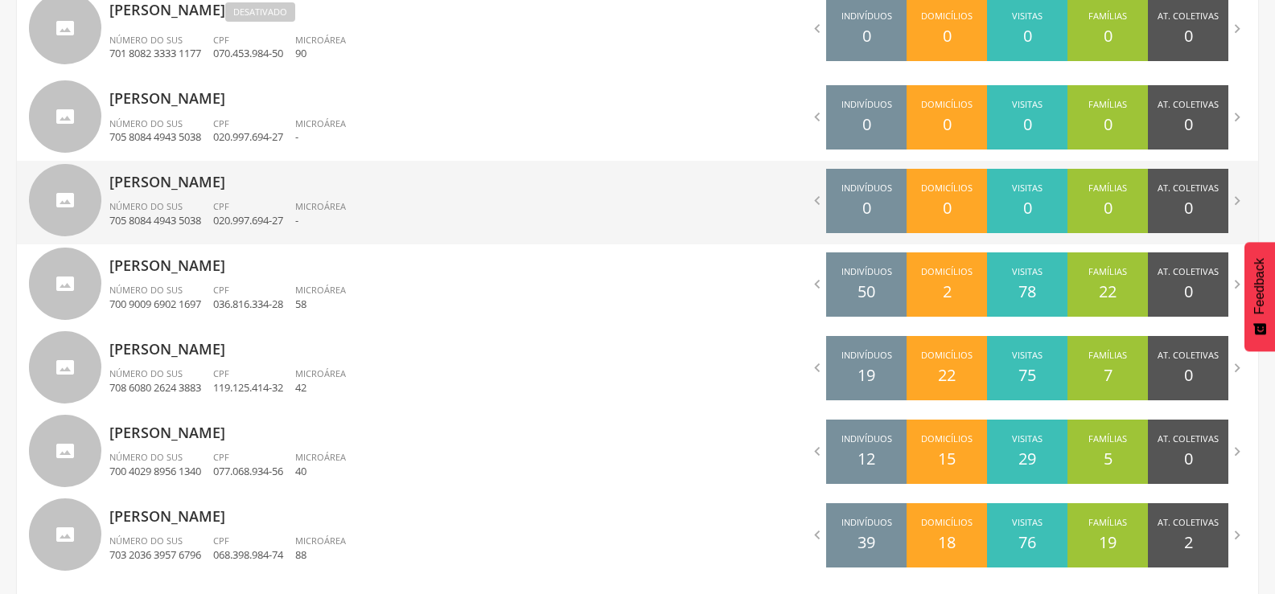
scroll to position [1036, 0]
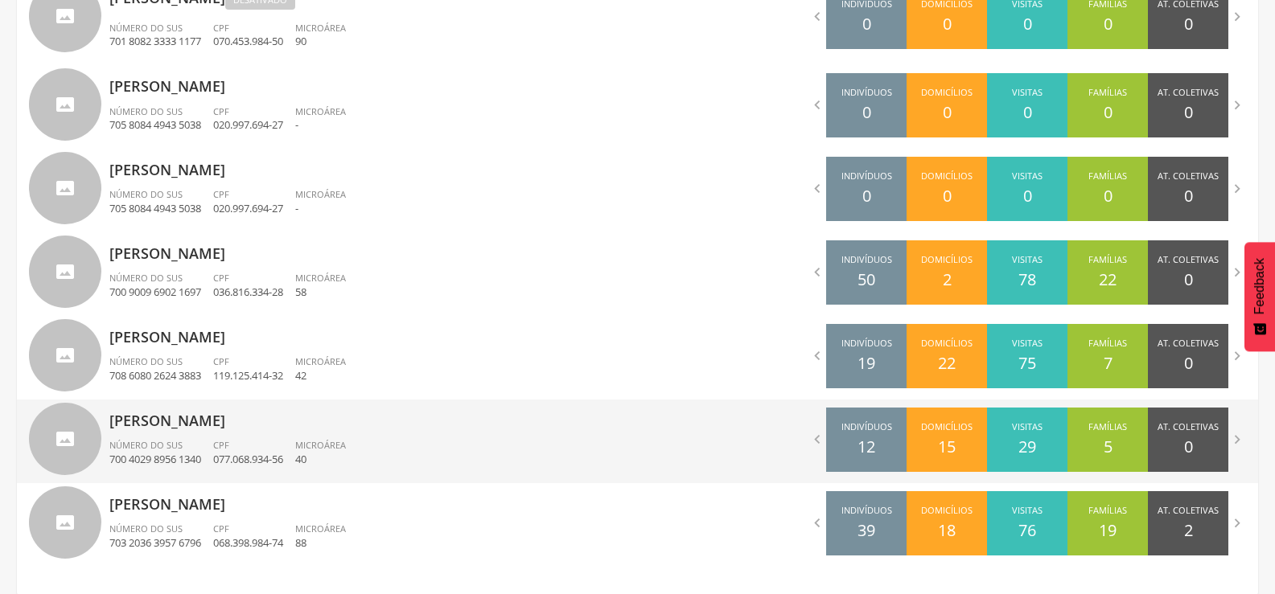
click at [269, 457] on p "077.068.934-56" at bounding box center [248, 459] width 70 height 15
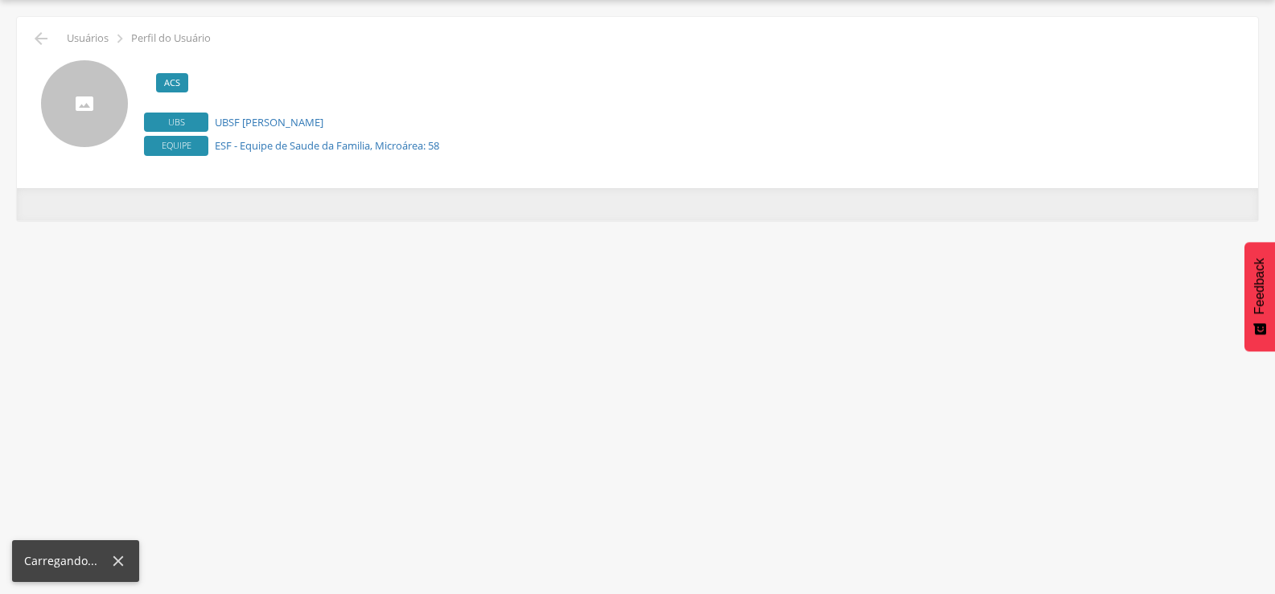
scroll to position [48, 0]
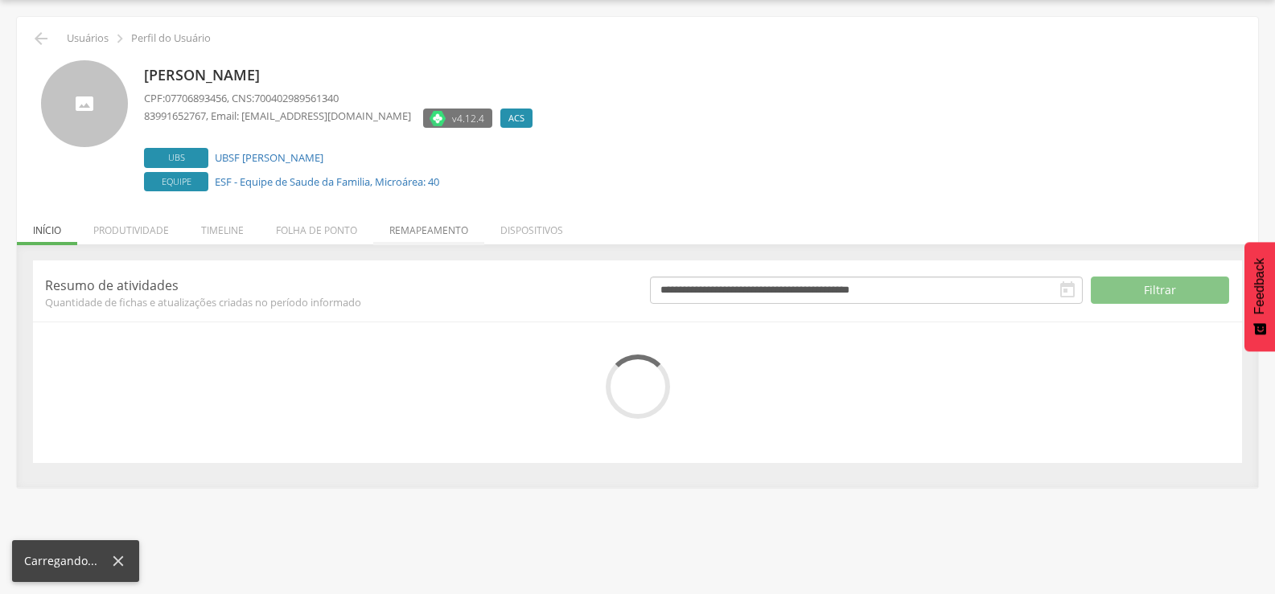
click at [391, 234] on li "Remapeamento" at bounding box center [428, 226] width 111 height 38
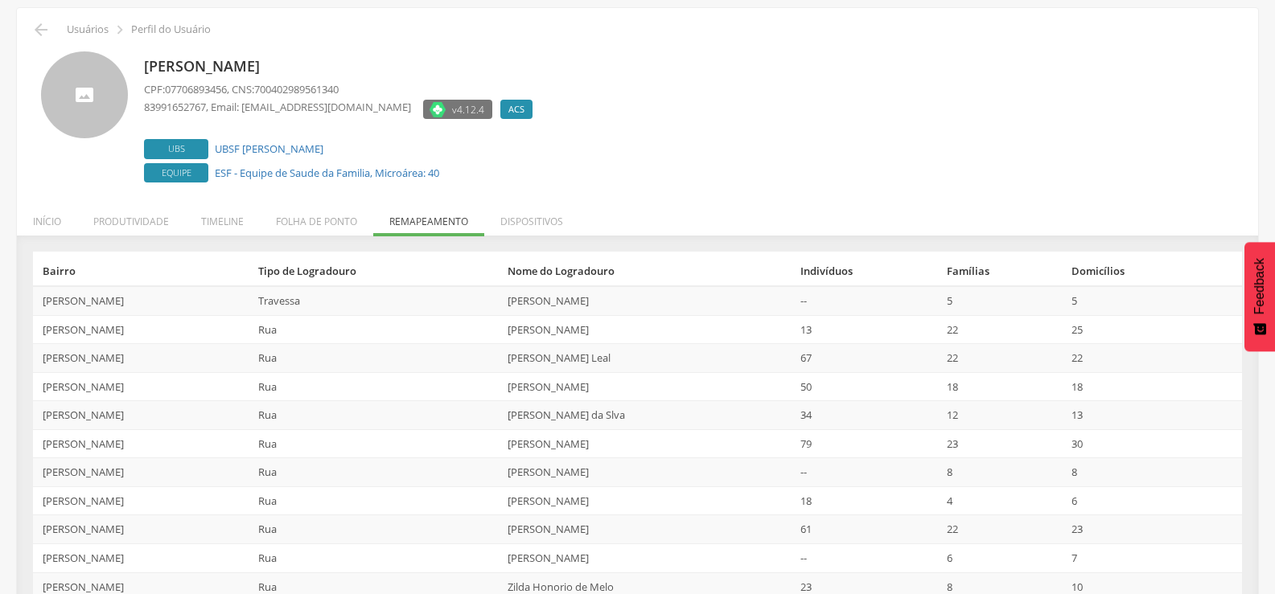
scroll to position [0, 0]
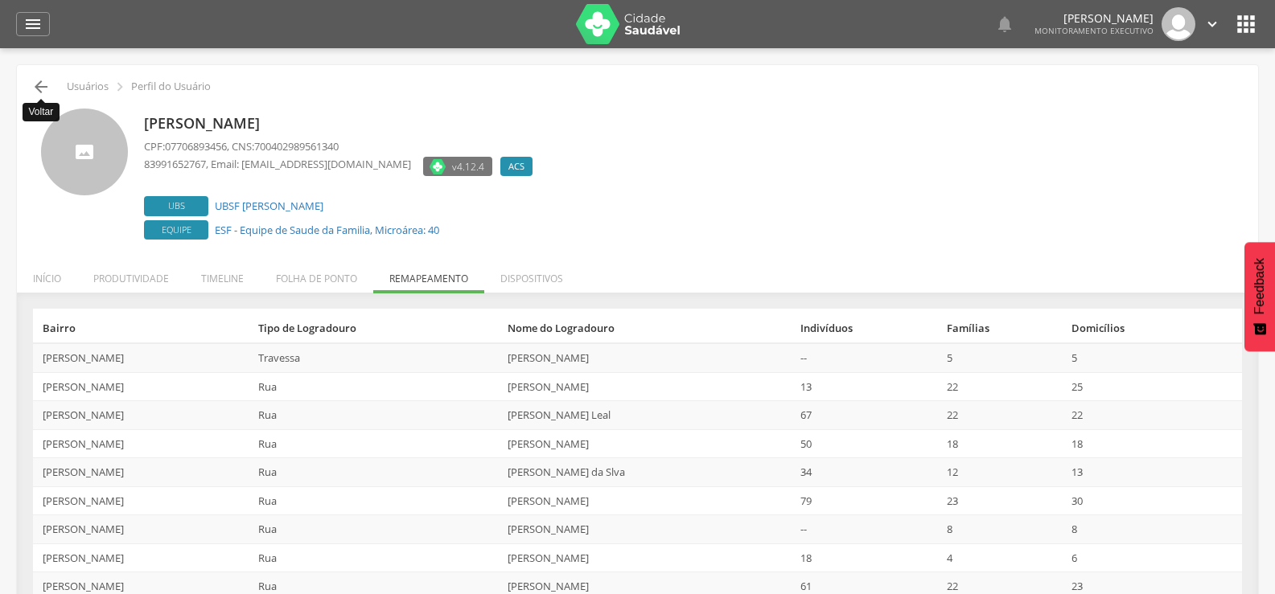
click at [47, 85] on icon "" at bounding box center [40, 86] width 19 height 19
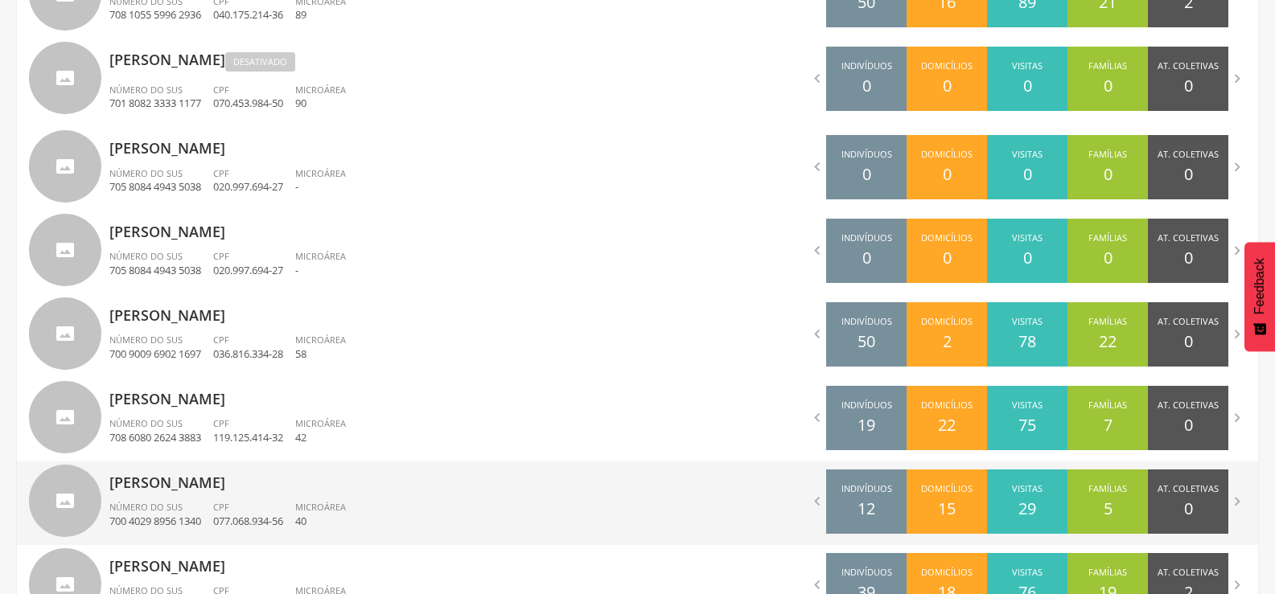
scroll to position [1037, 0]
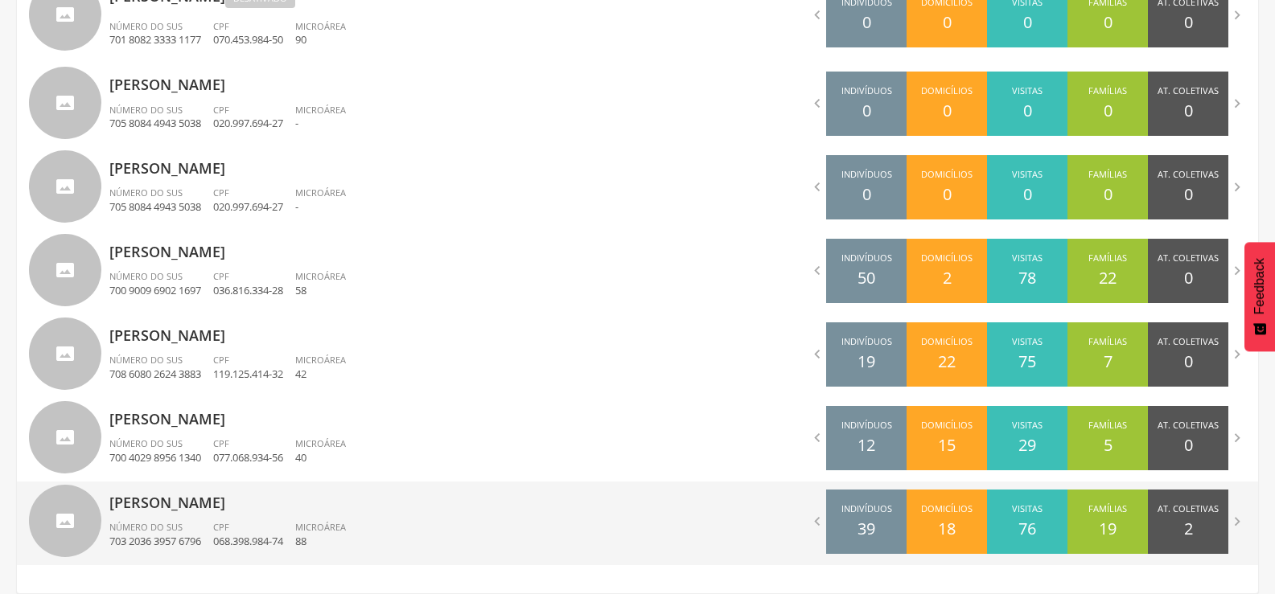
click at [281, 501] on p "[PERSON_NAME]" at bounding box center [367, 498] width 516 height 32
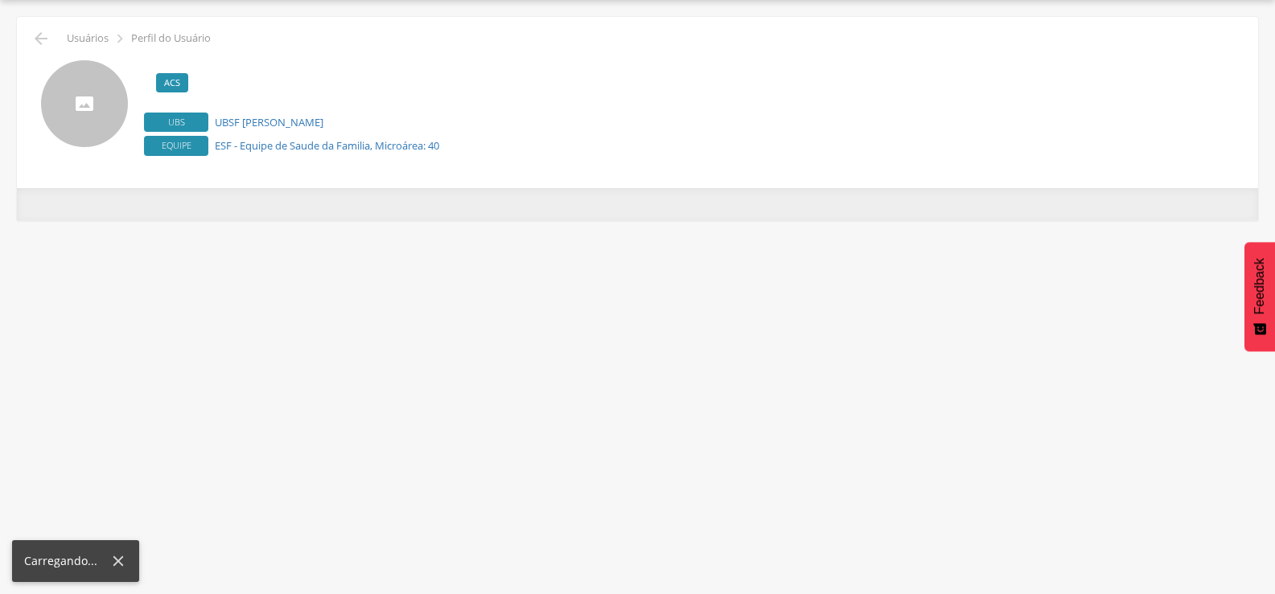
scroll to position [48, 0]
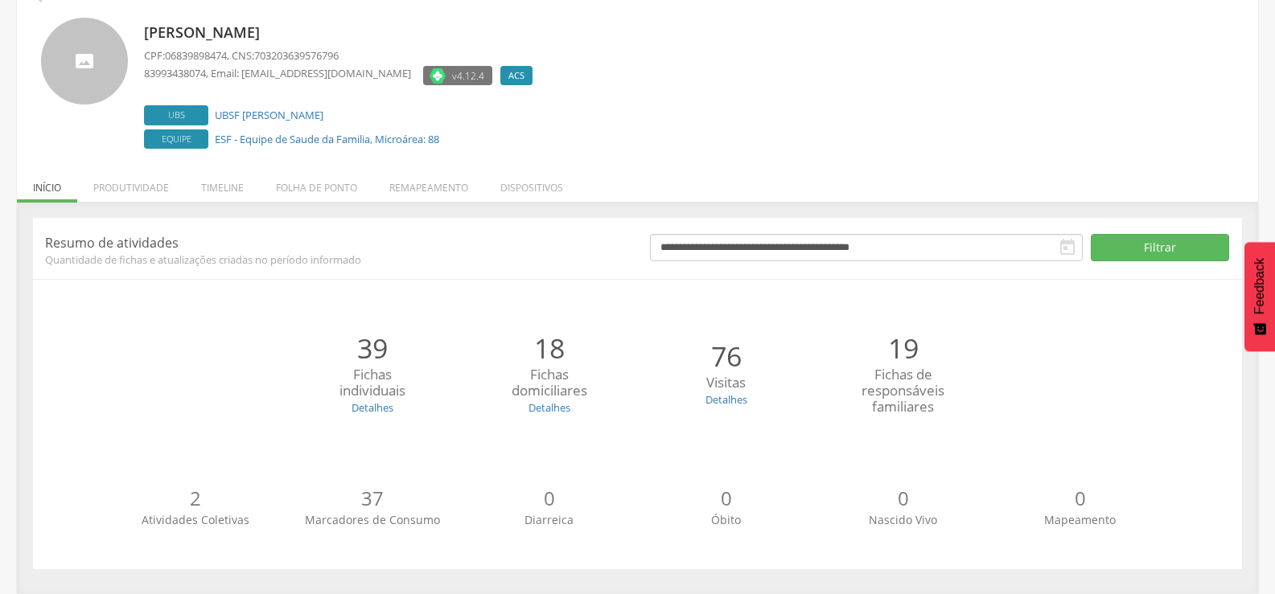
click at [402, 228] on div "**********" at bounding box center [637, 393] width 1209 height 351
click at [413, 194] on li "Remapeamento" at bounding box center [428, 184] width 111 height 38
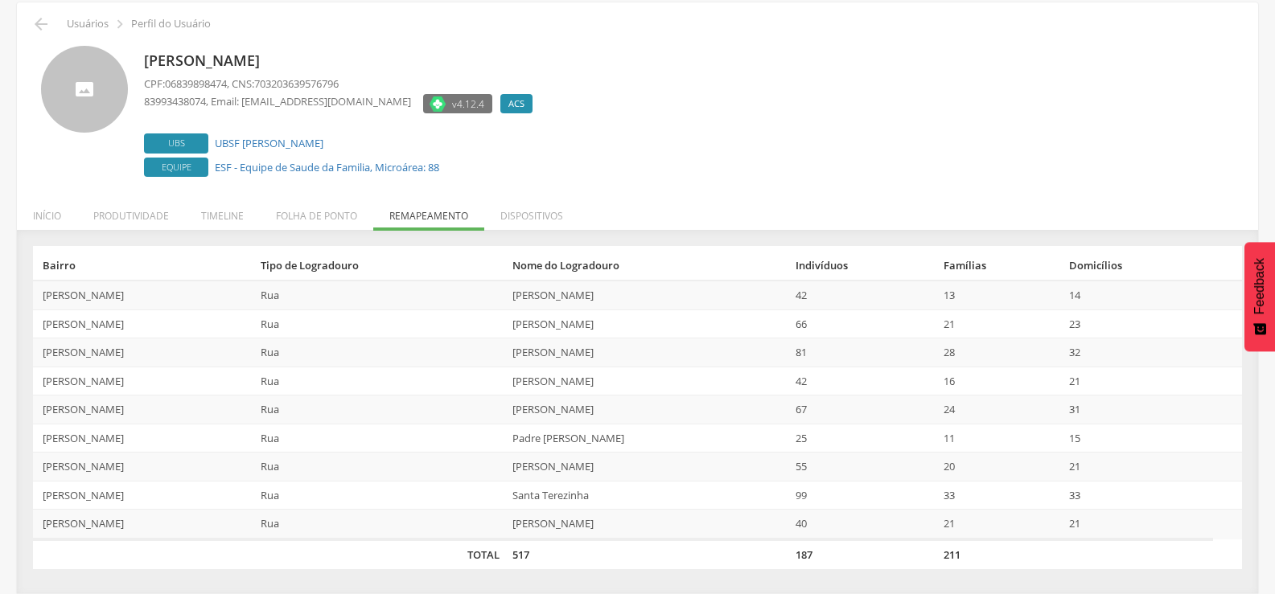
scroll to position [0, 0]
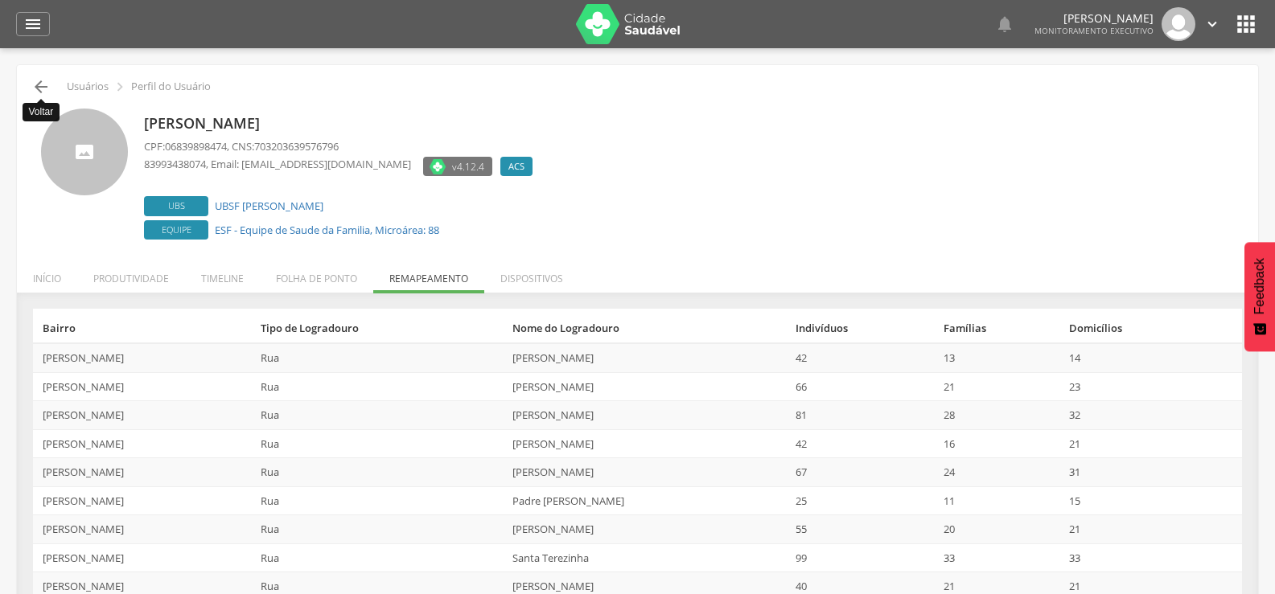
click at [44, 86] on icon "" at bounding box center [40, 86] width 19 height 19
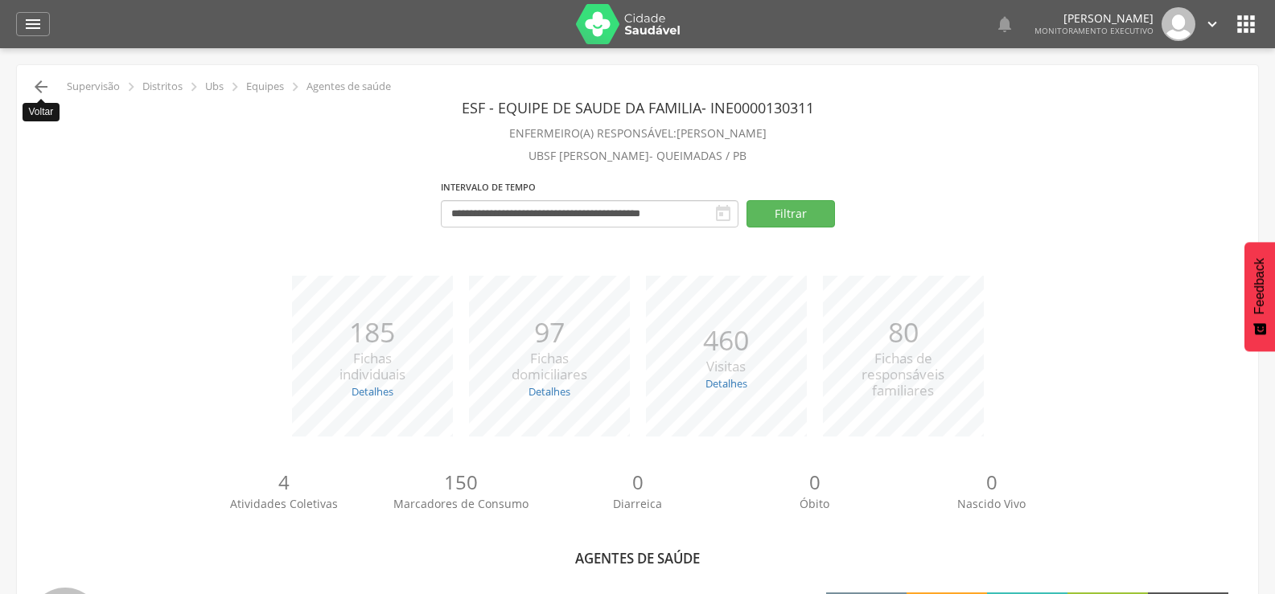
click at [45, 80] on icon "" at bounding box center [40, 86] width 19 height 19
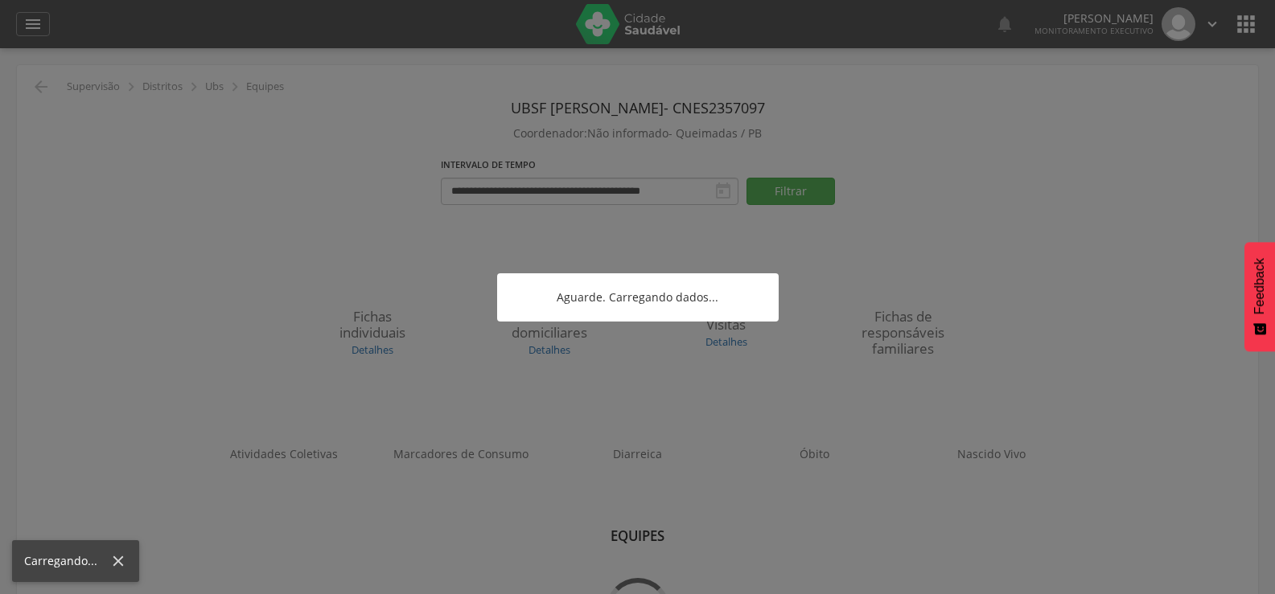
scroll to position [48, 0]
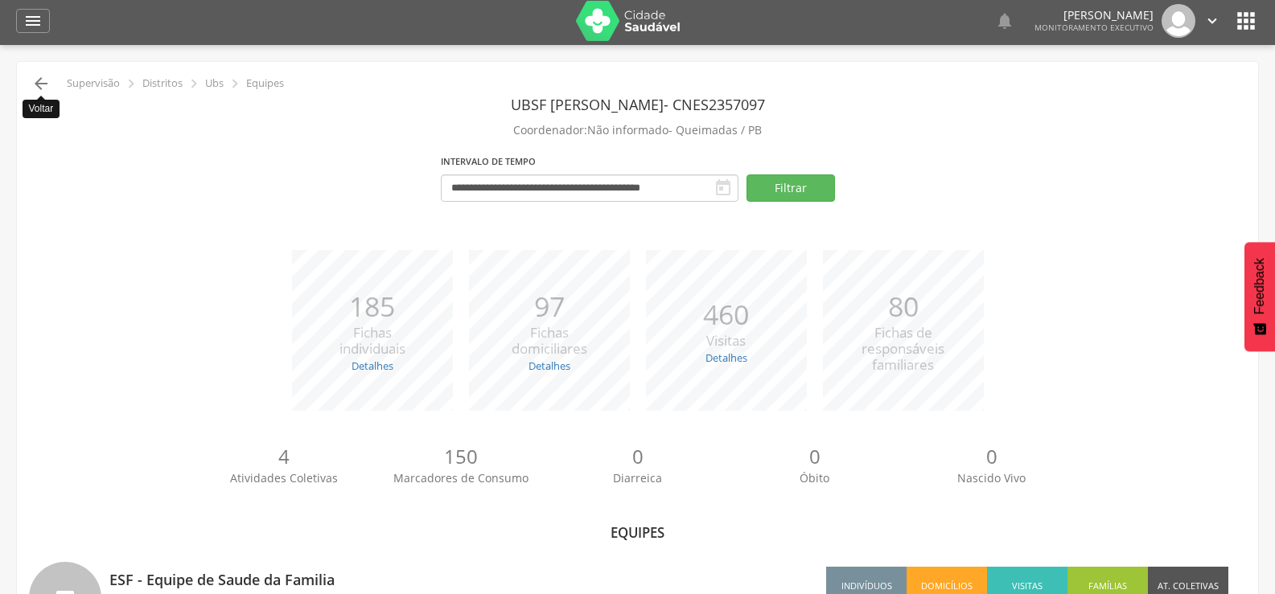
click at [41, 80] on icon "" at bounding box center [40, 83] width 19 height 19
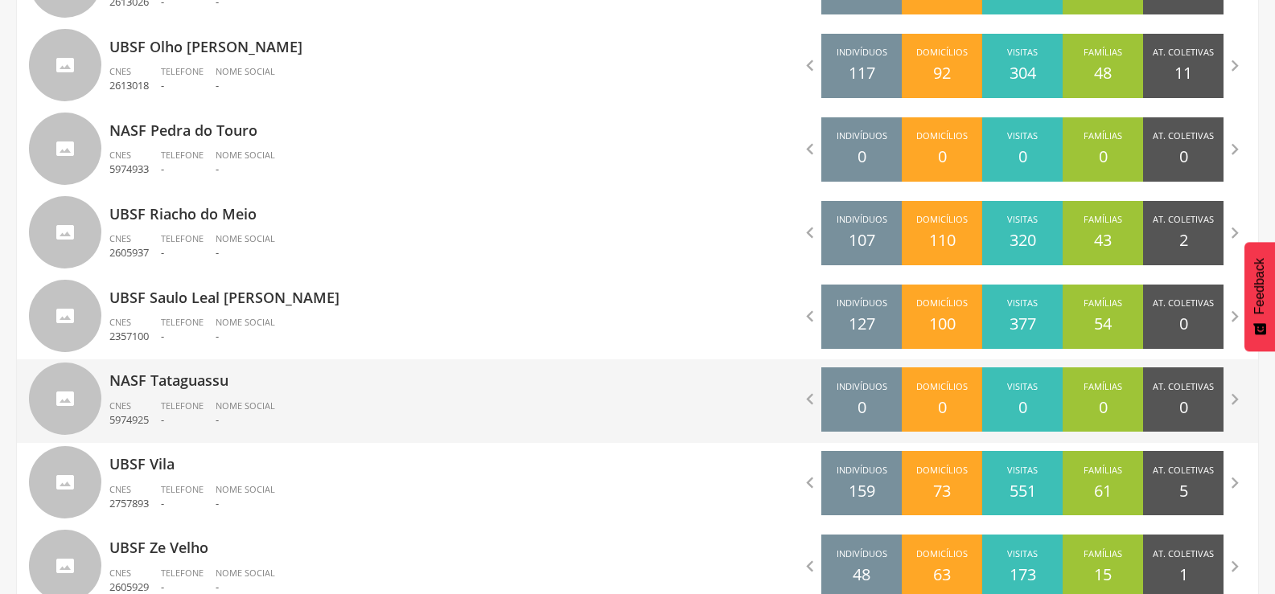
scroll to position [1427, 0]
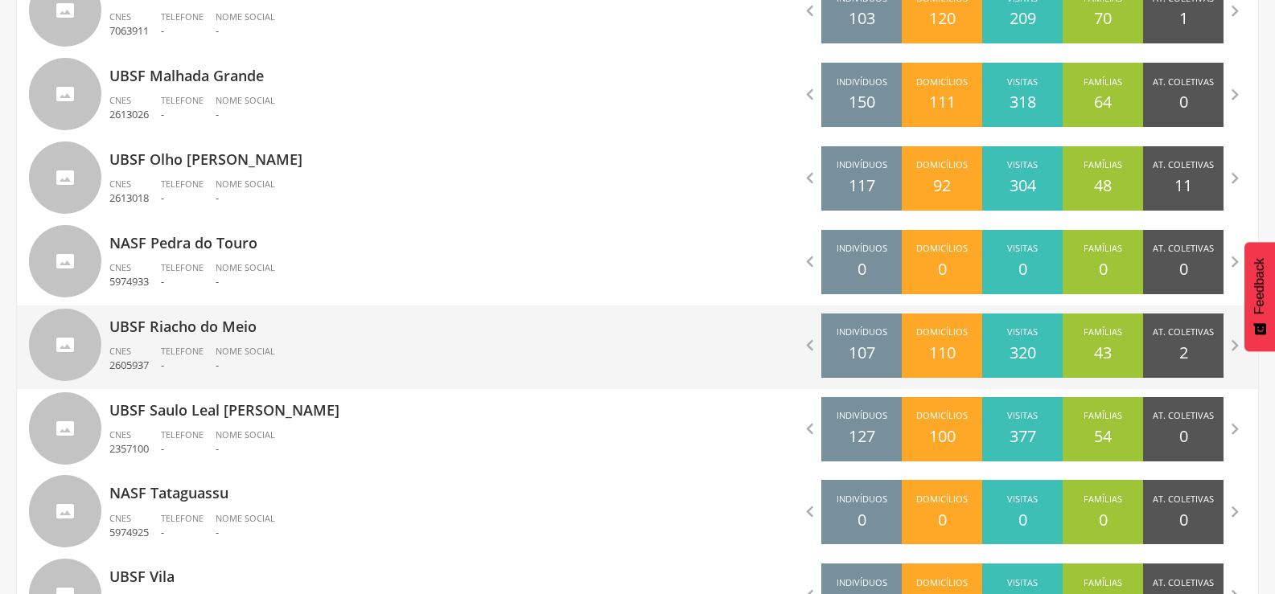
click at [228, 323] on p "UBSF Riacho do Meio" at bounding box center [367, 322] width 516 height 32
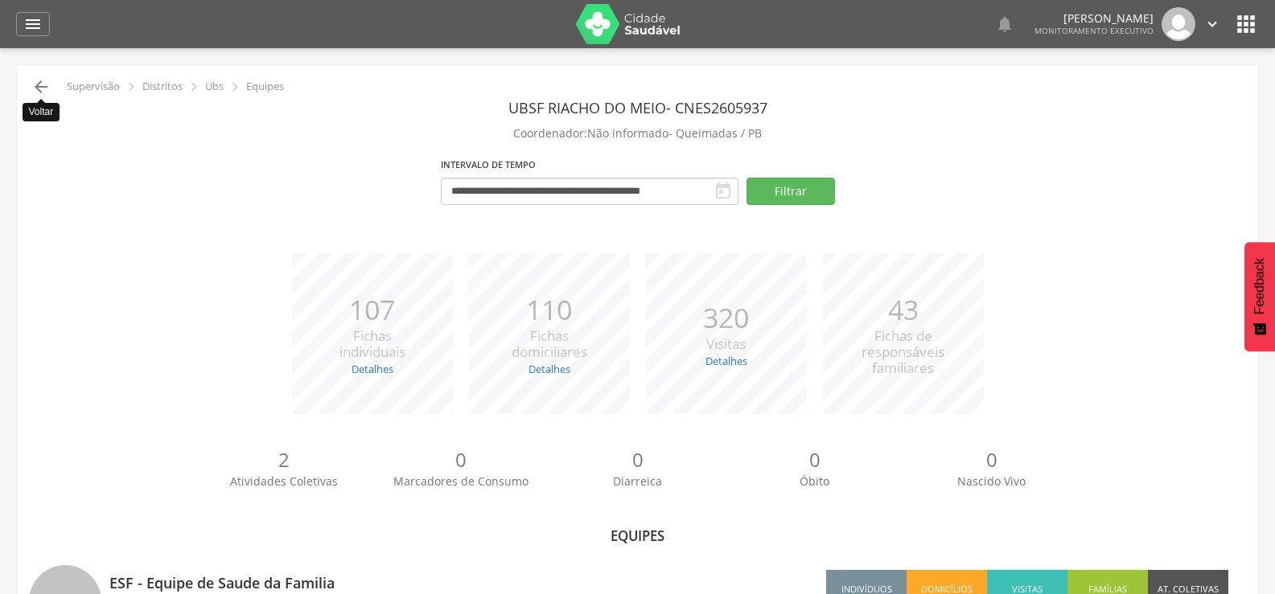
click at [43, 84] on icon "" at bounding box center [40, 86] width 19 height 19
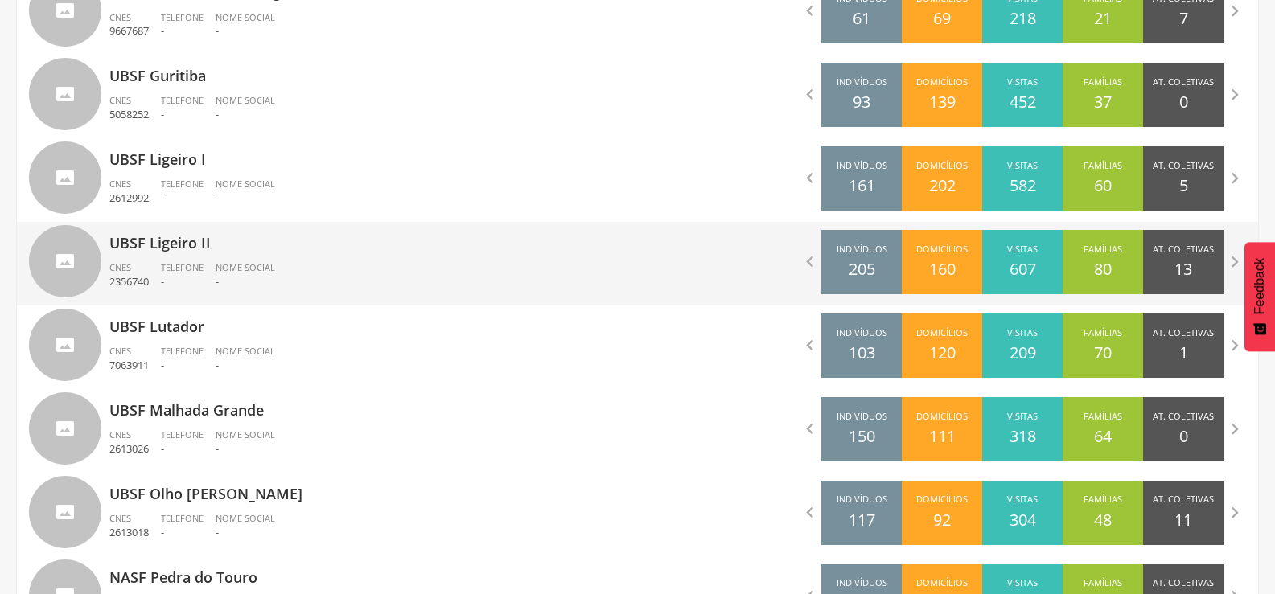
scroll to position [1094, 0]
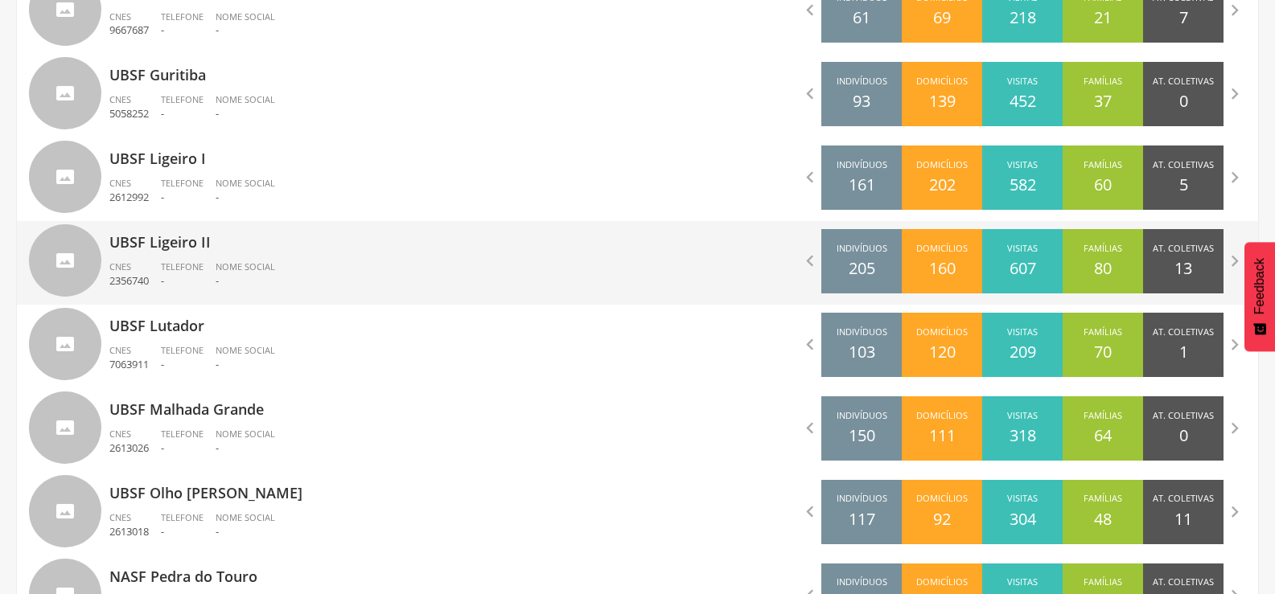
click at [215, 230] on p "UBSF Ligeiro II" at bounding box center [367, 237] width 516 height 32
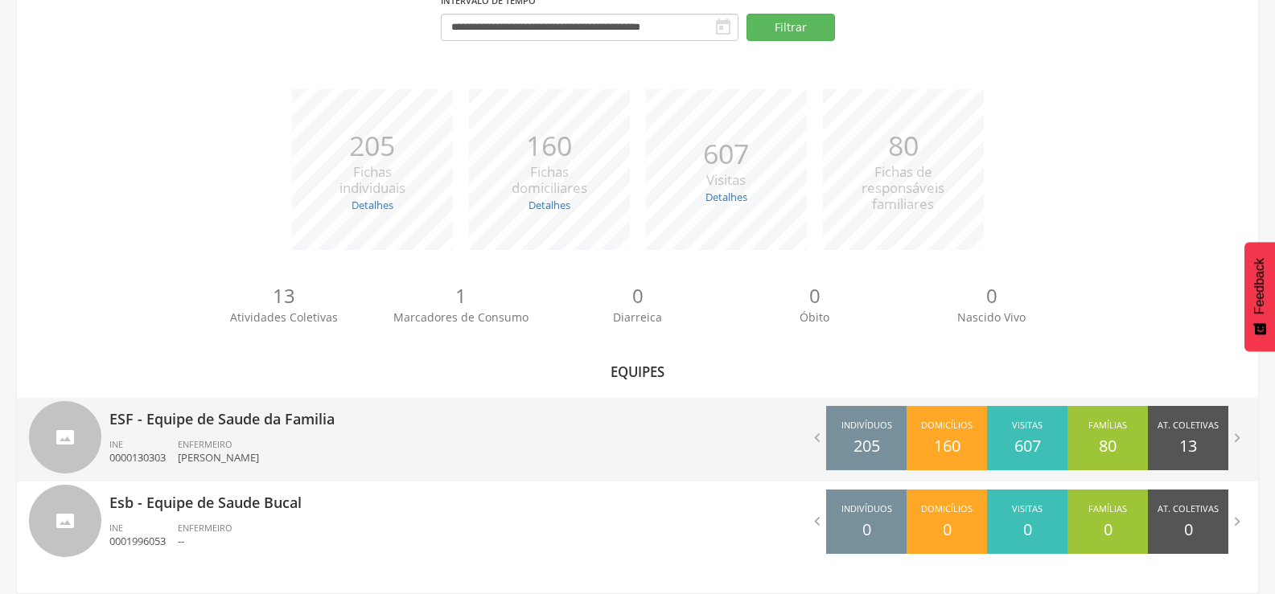
click at [427, 424] on p "ESF - Equipe de Saude da Familia" at bounding box center [367, 414] width 516 height 32
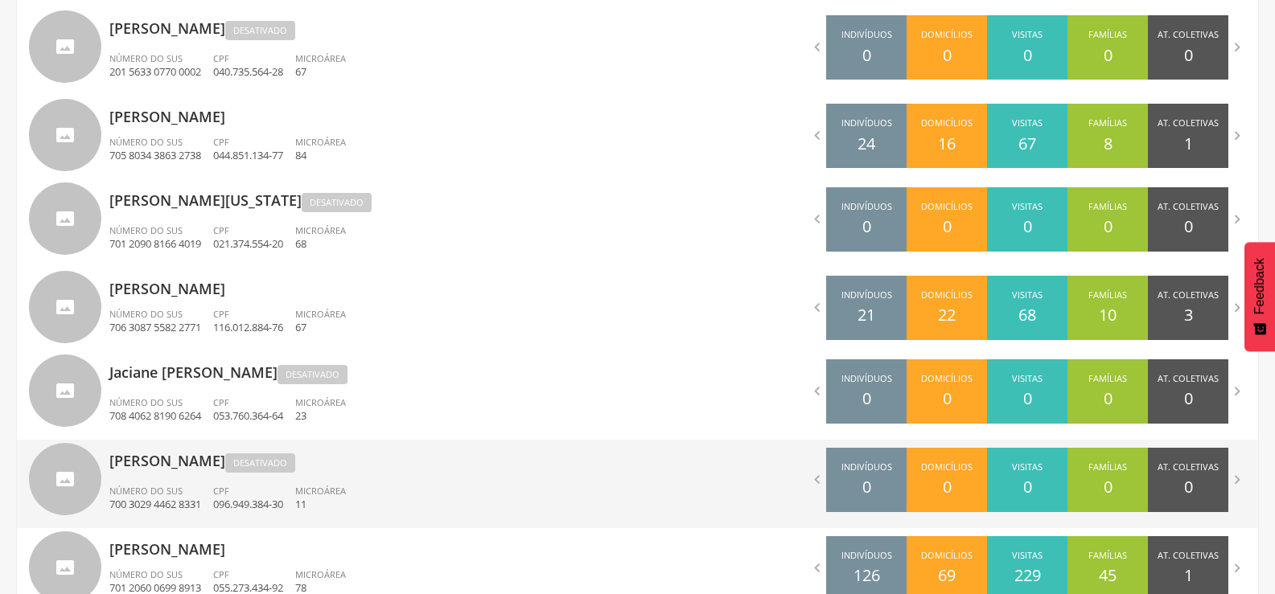
scroll to position [409, 0]
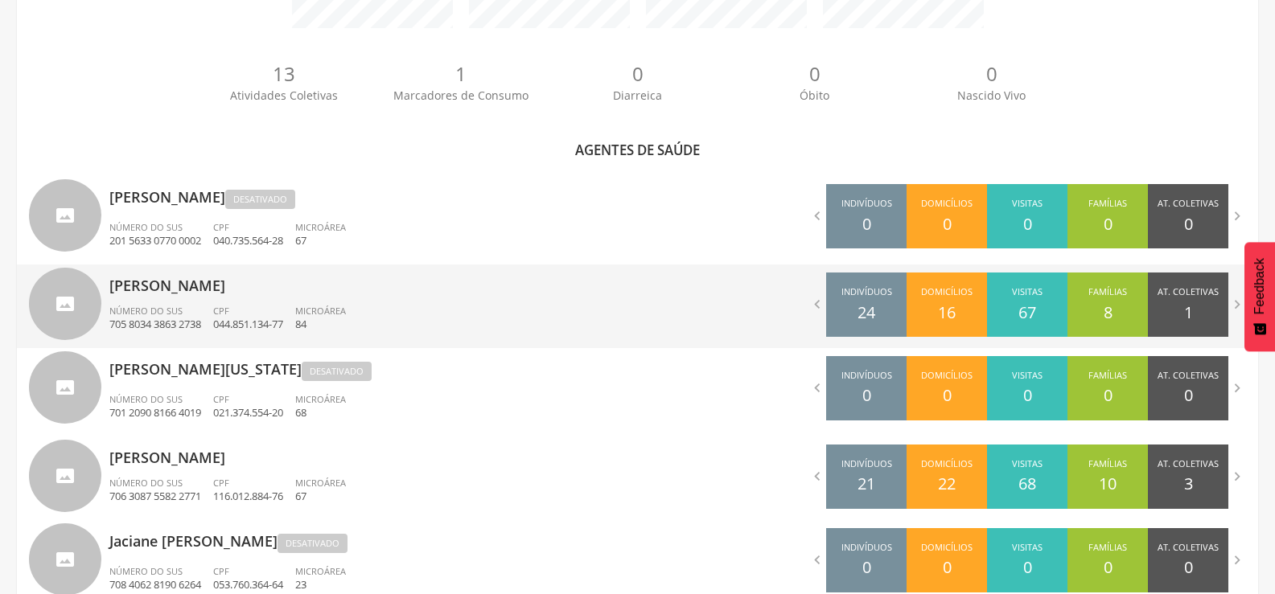
click at [247, 296] on p "[PERSON_NAME]" at bounding box center [367, 281] width 516 height 32
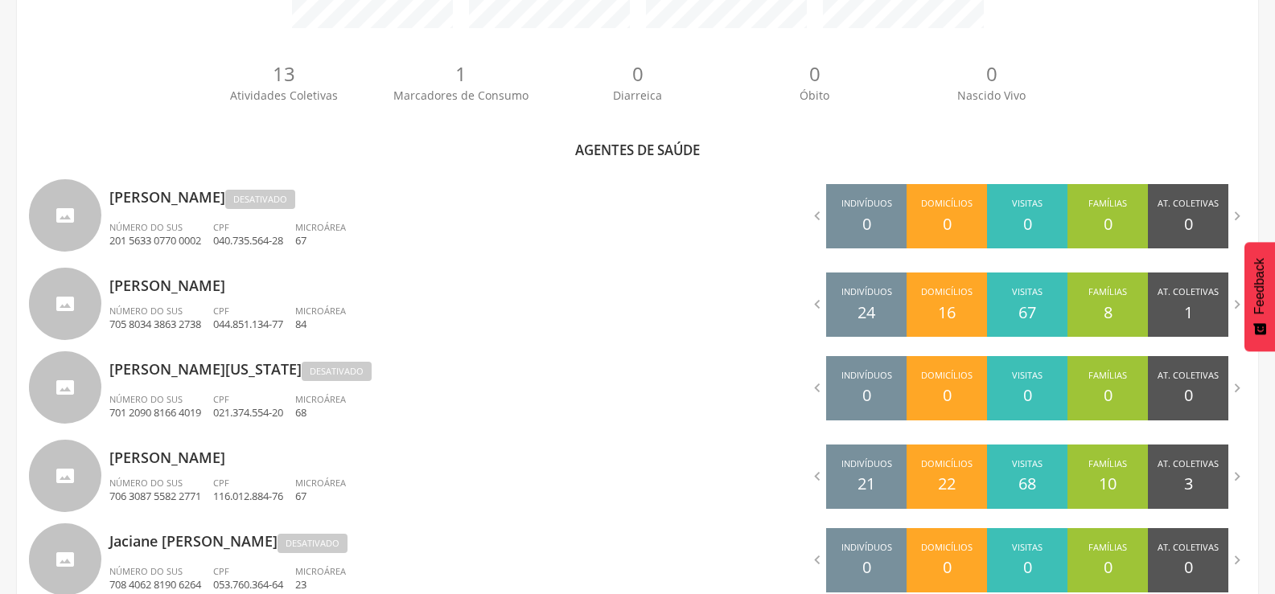
scroll to position [48, 0]
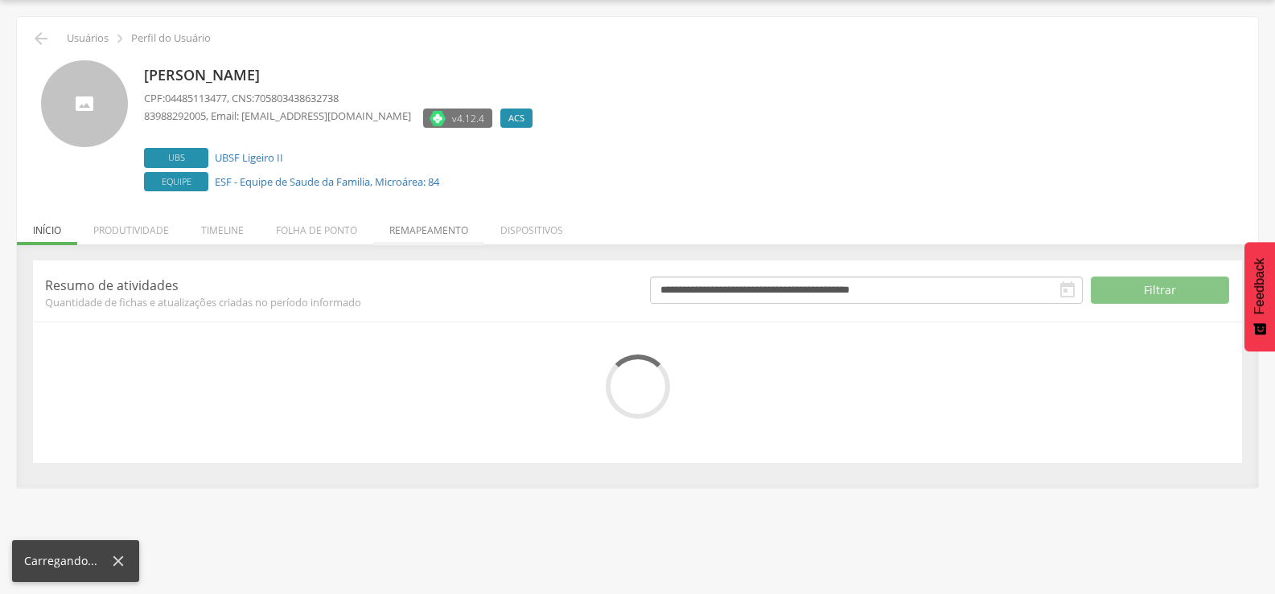
click at [453, 238] on li "Remapeamento" at bounding box center [428, 226] width 111 height 38
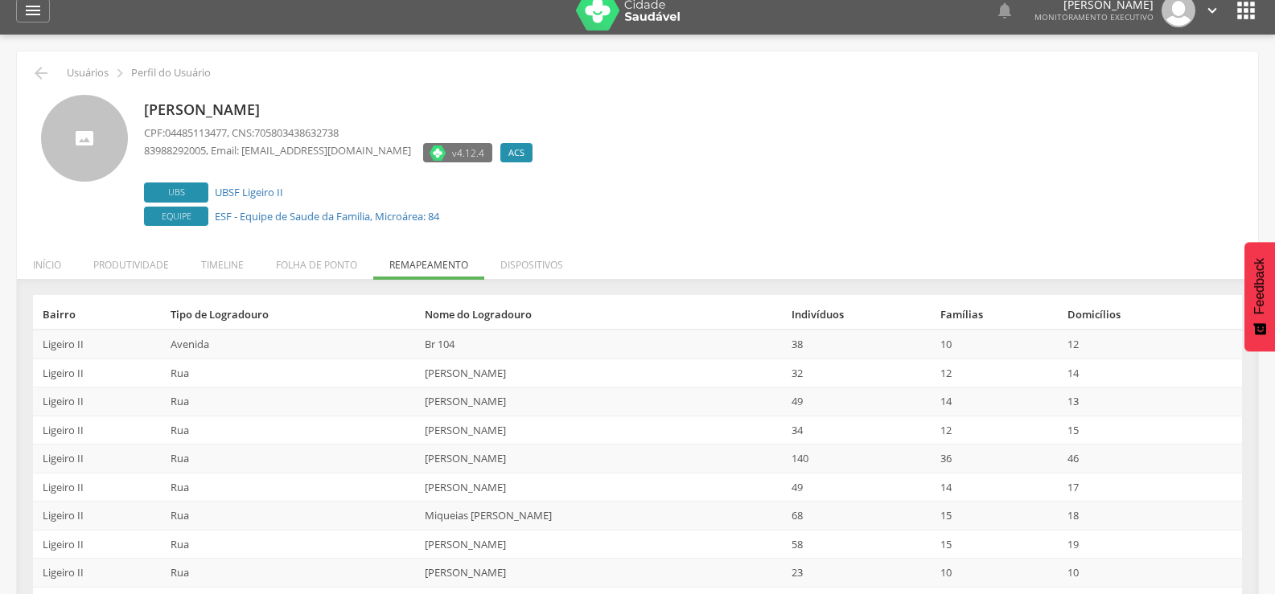
scroll to position [0, 0]
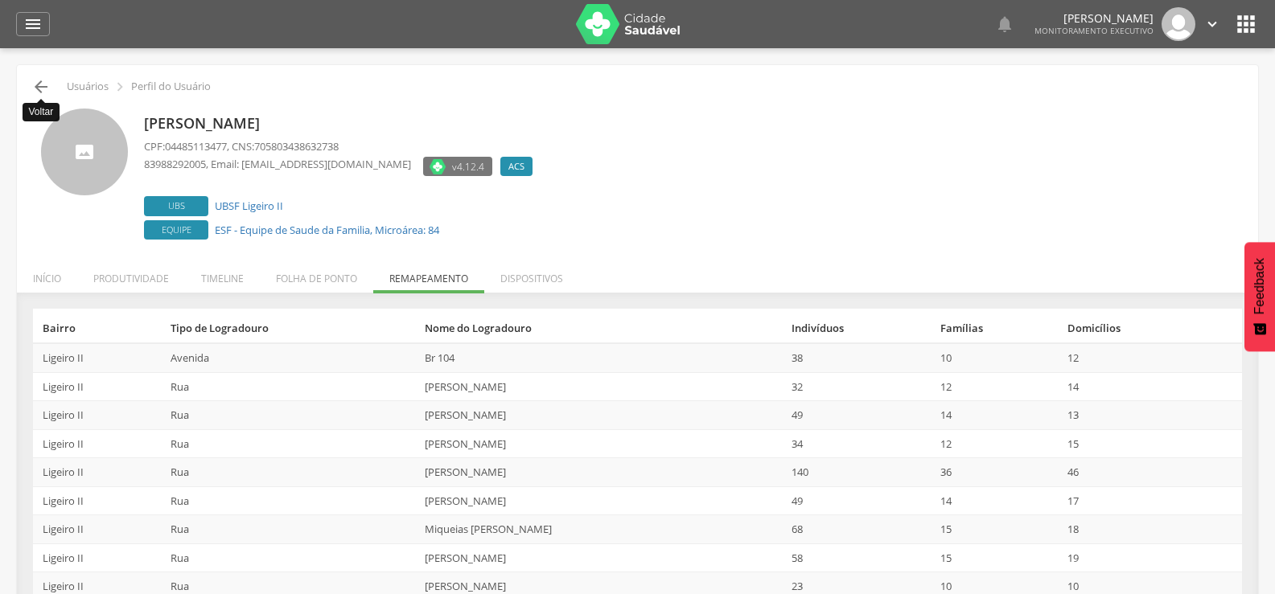
click at [33, 84] on icon "" at bounding box center [40, 86] width 19 height 19
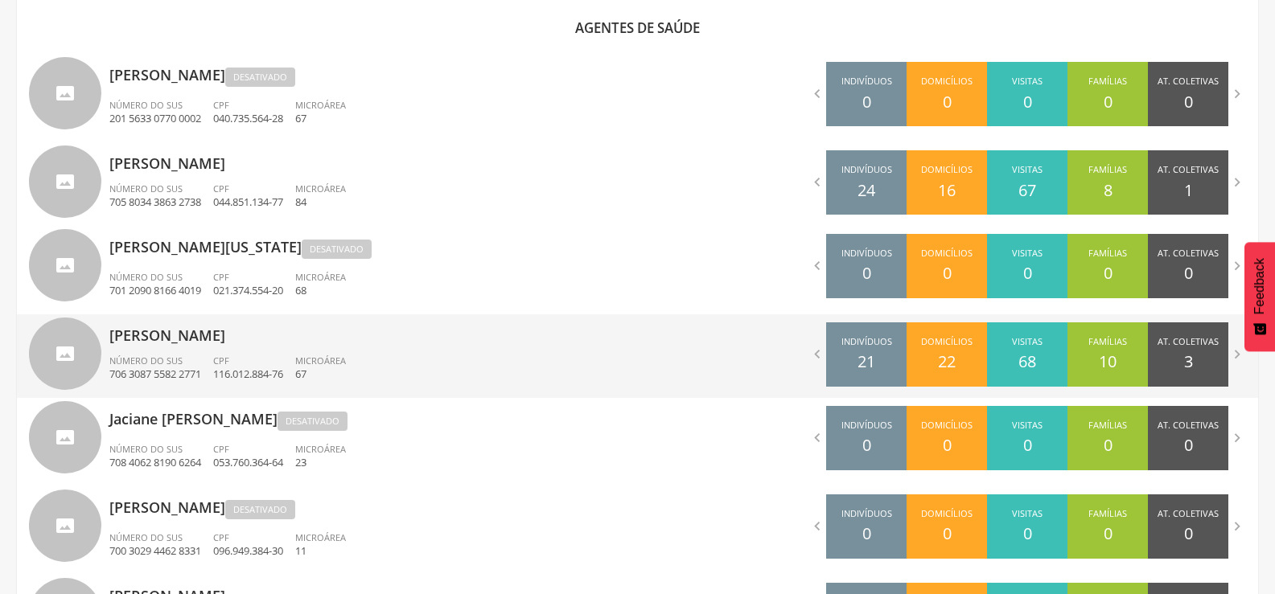
click at [321, 339] on p "[PERSON_NAME]" at bounding box center [367, 330] width 516 height 32
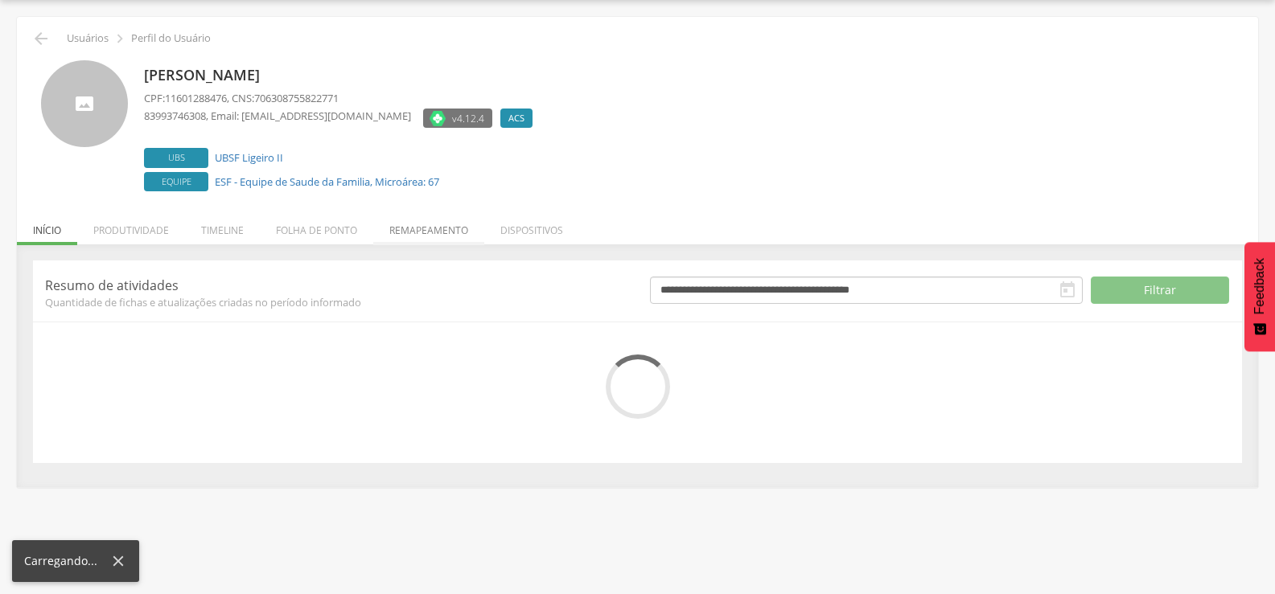
click at [432, 236] on li "Remapeamento" at bounding box center [428, 226] width 111 height 38
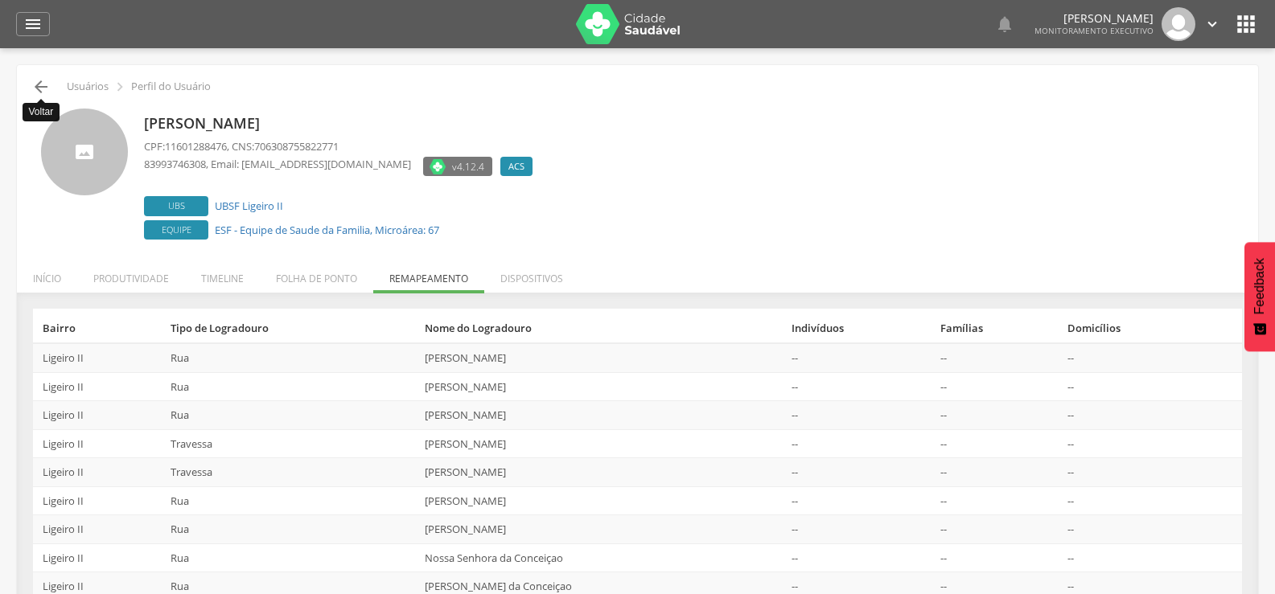
click at [47, 84] on icon "" at bounding box center [40, 86] width 19 height 19
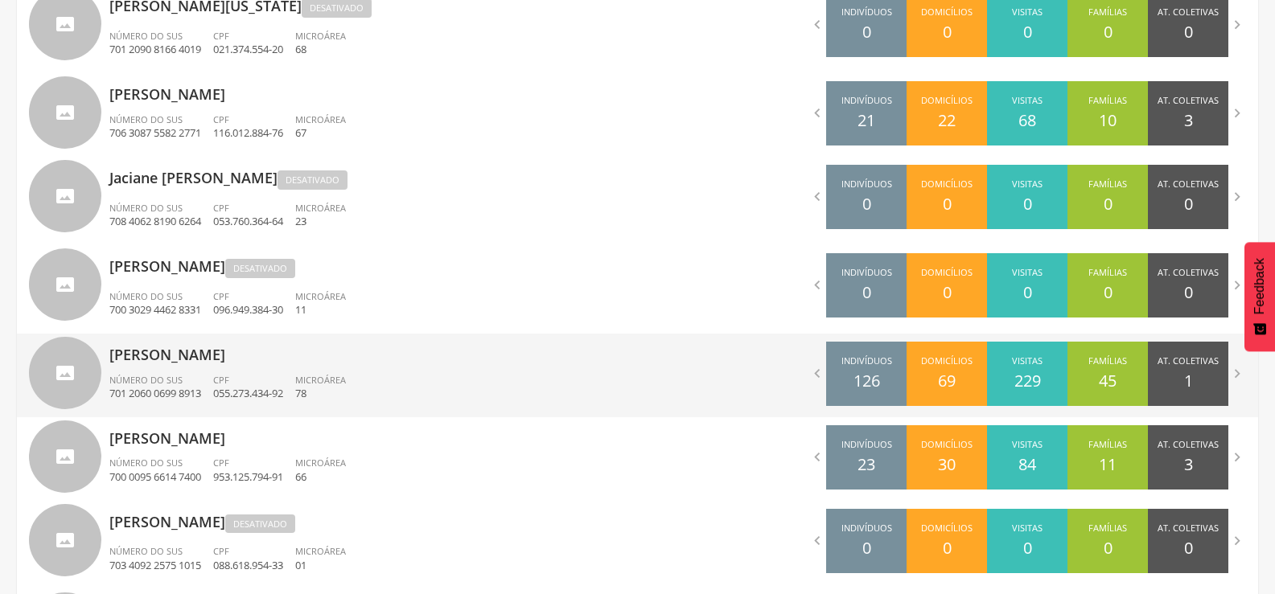
click at [270, 367] on div "[PERSON_NAME] Número do SUS 701 2060 0699 8913 CPF 055.273.434-92 Microárea 78" at bounding box center [367, 376] width 516 height 84
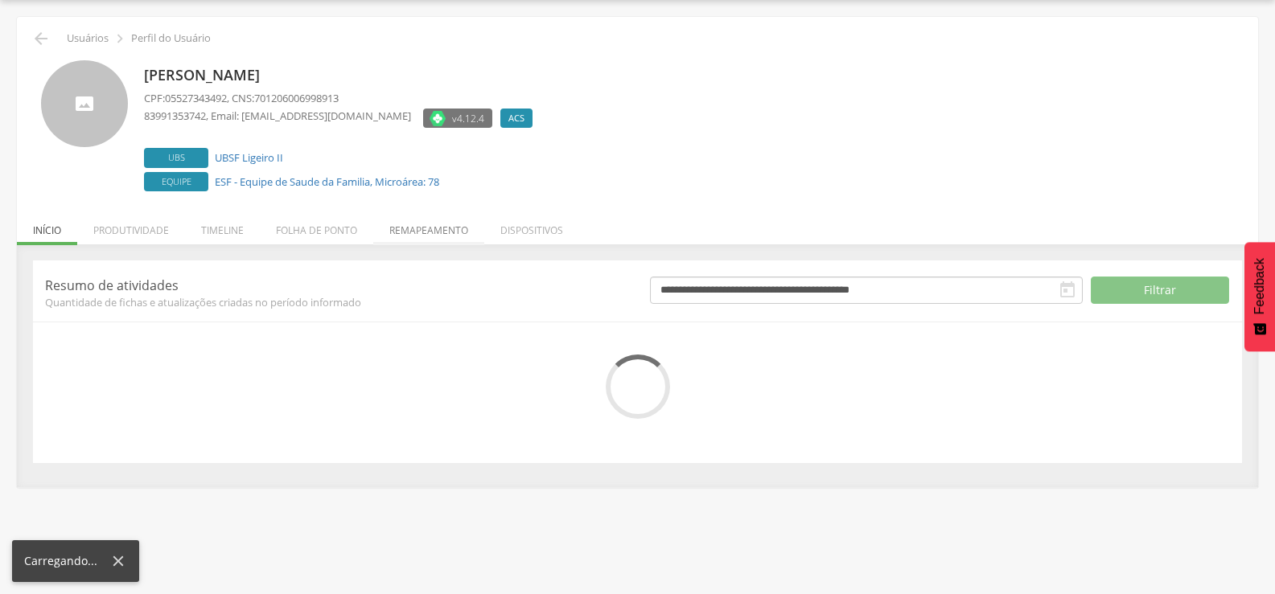
click at [409, 233] on li "Remapeamento" at bounding box center [428, 226] width 111 height 38
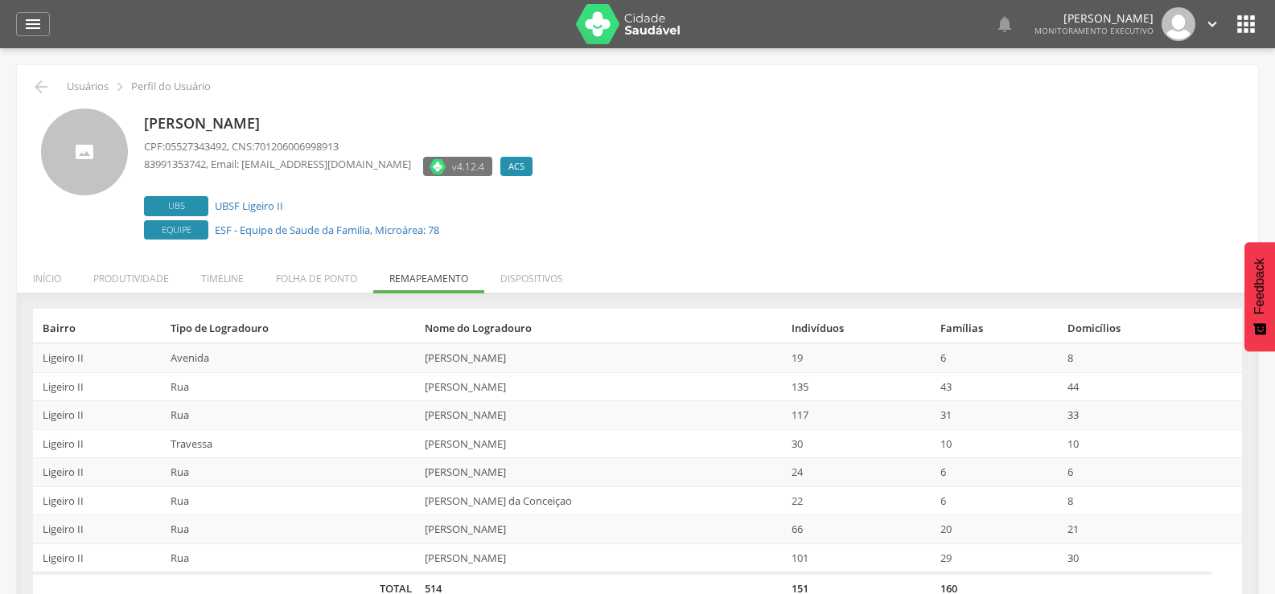
click at [51, 82] on div " Usuários  Perfil do Usuário" at bounding box center [637, 86] width 1217 height 19
click at [47, 84] on icon "" at bounding box center [40, 86] width 19 height 19
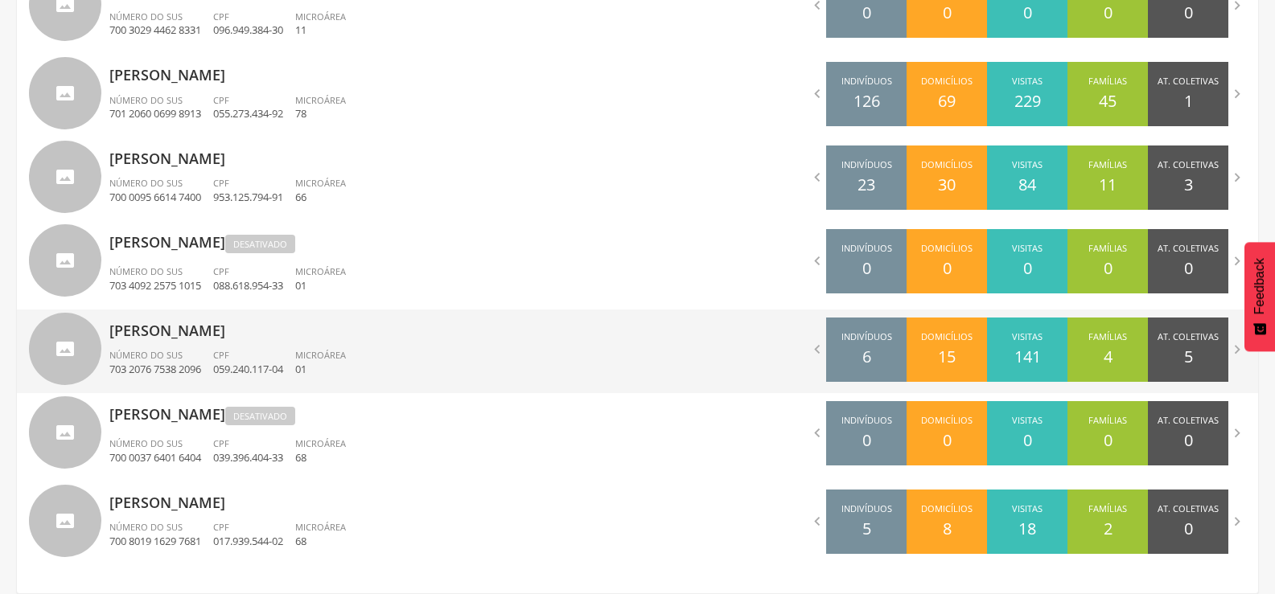
click at [191, 331] on p "[PERSON_NAME]" at bounding box center [367, 326] width 516 height 32
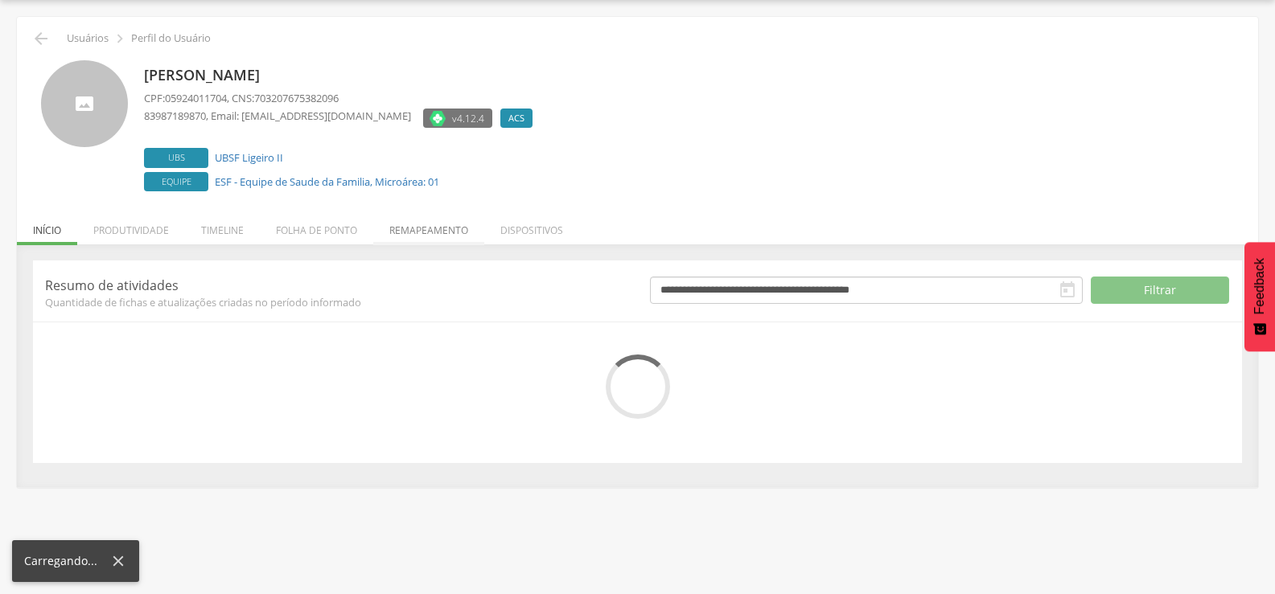
click at [429, 236] on li "Remapeamento" at bounding box center [428, 226] width 111 height 38
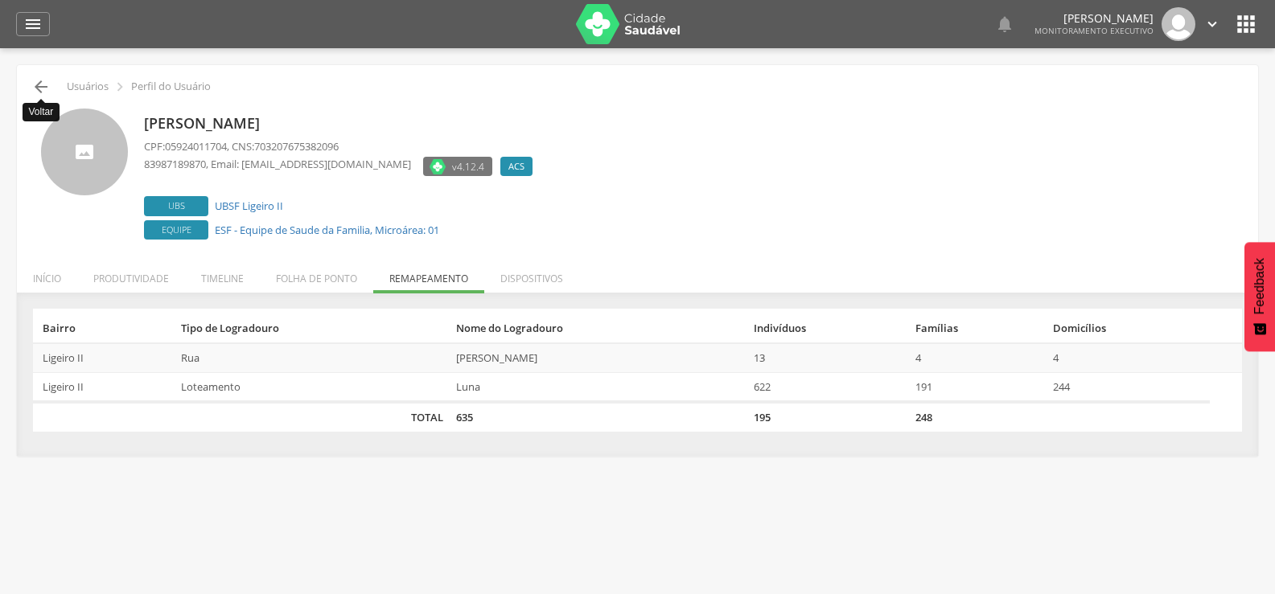
click at [43, 83] on icon "" at bounding box center [40, 86] width 19 height 19
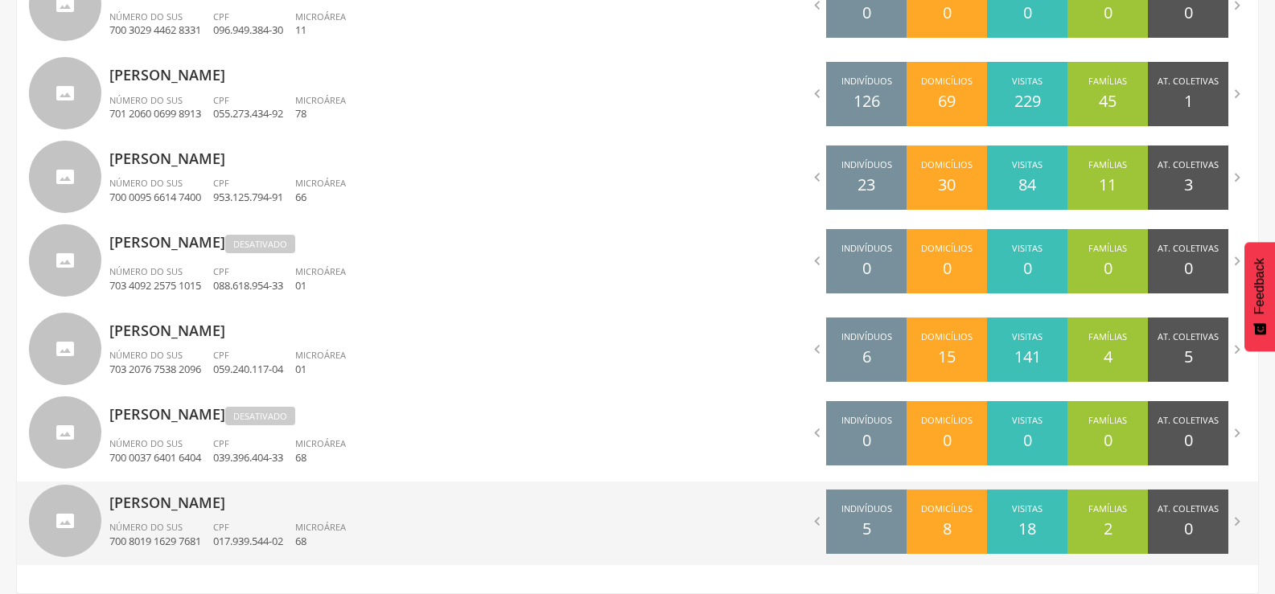
click at [322, 494] on p "[PERSON_NAME]" at bounding box center [367, 498] width 516 height 32
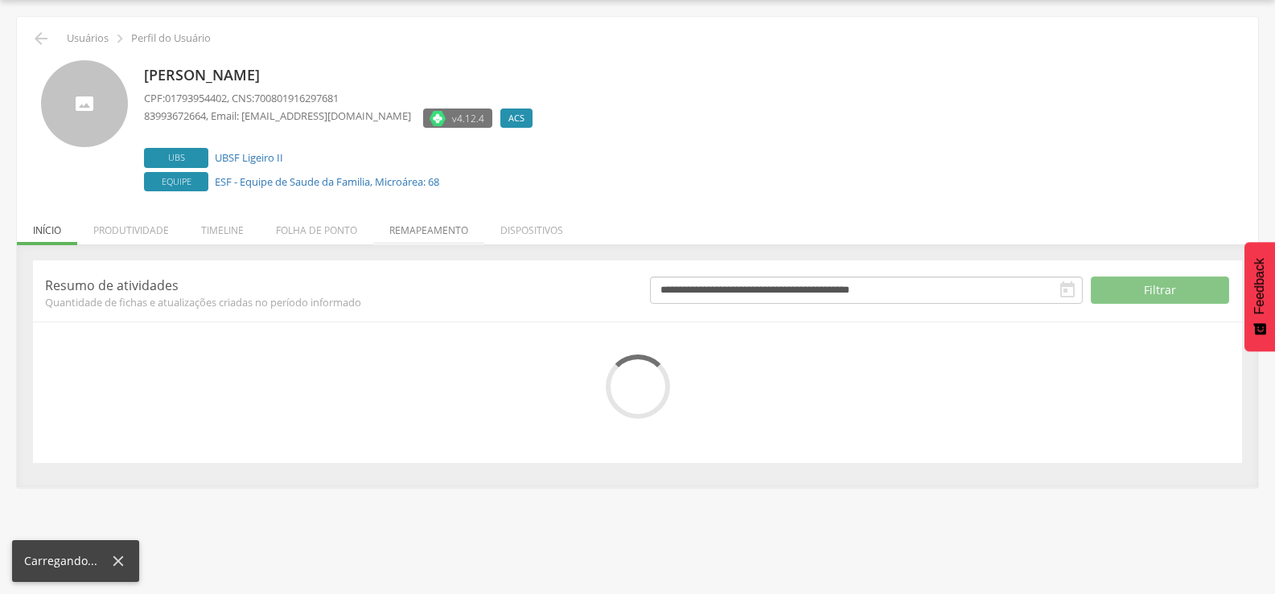
click at [408, 230] on li "Remapeamento" at bounding box center [428, 226] width 111 height 38
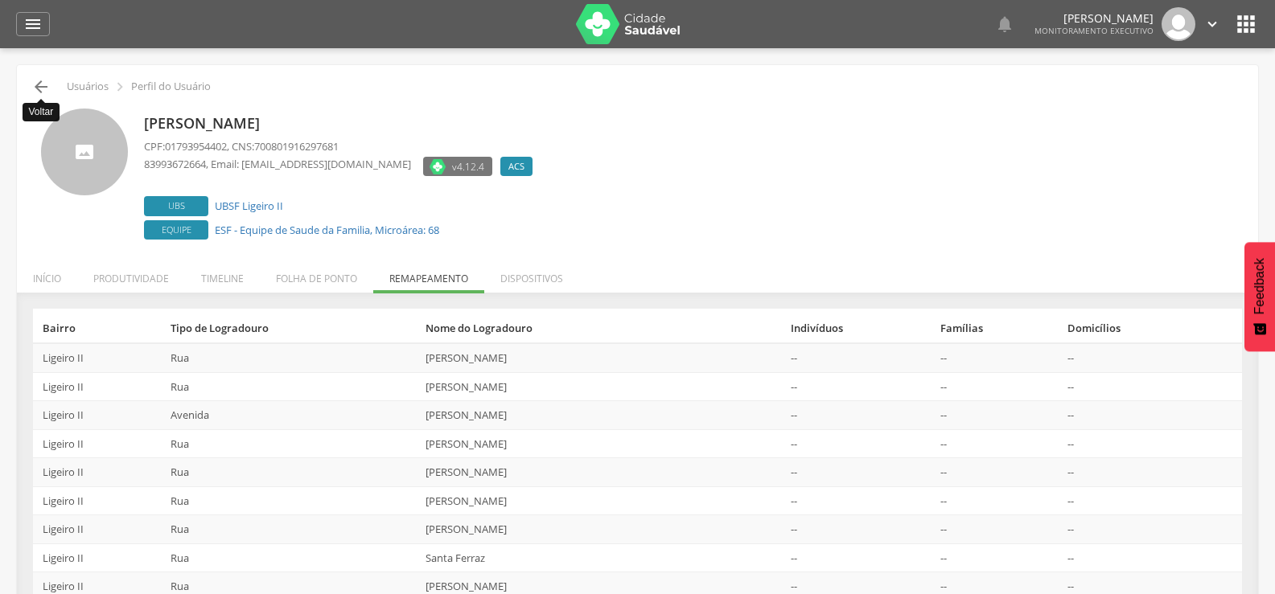
click at [41, 82] on icon "" at bounding box center [40, 86] width 19 height 19
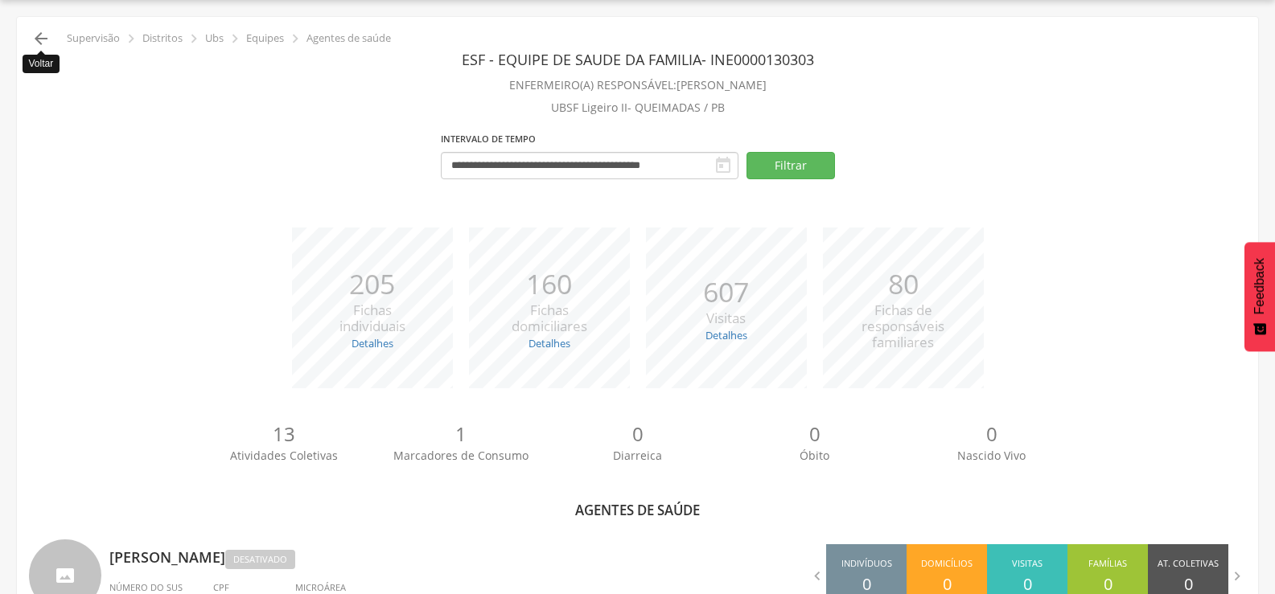
click at [43, 39] on icon "" at bounding box center [40, 38] width 19 height 19
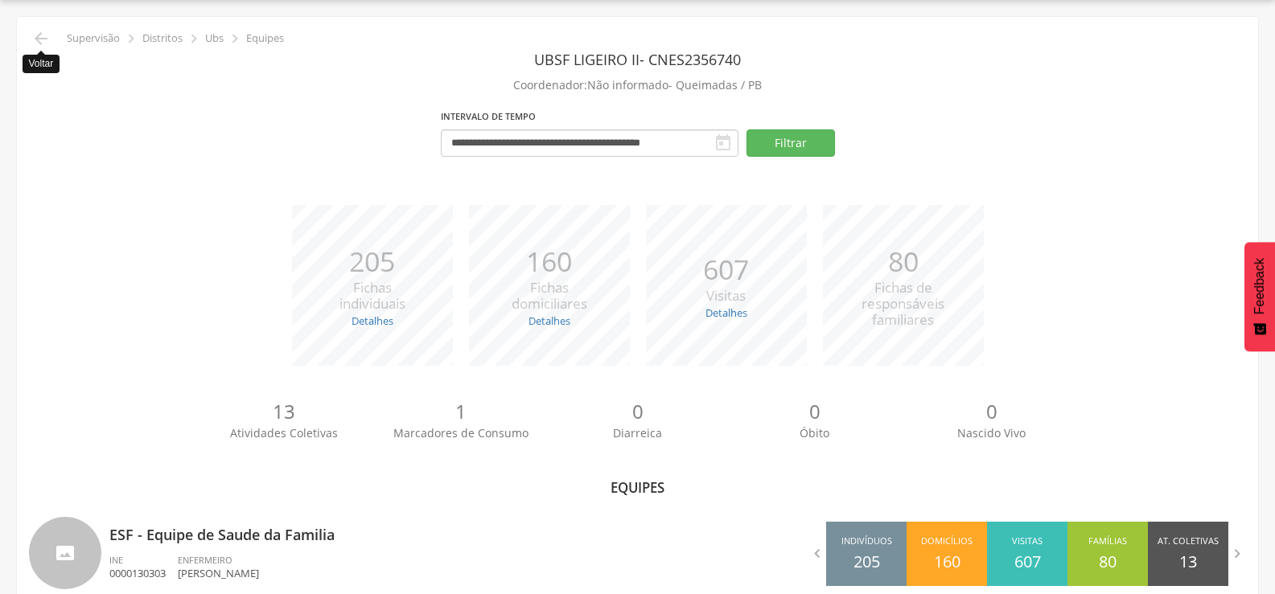
click at [43, 39] on icon "" at bounding box center [40, 38] width 19 height 19
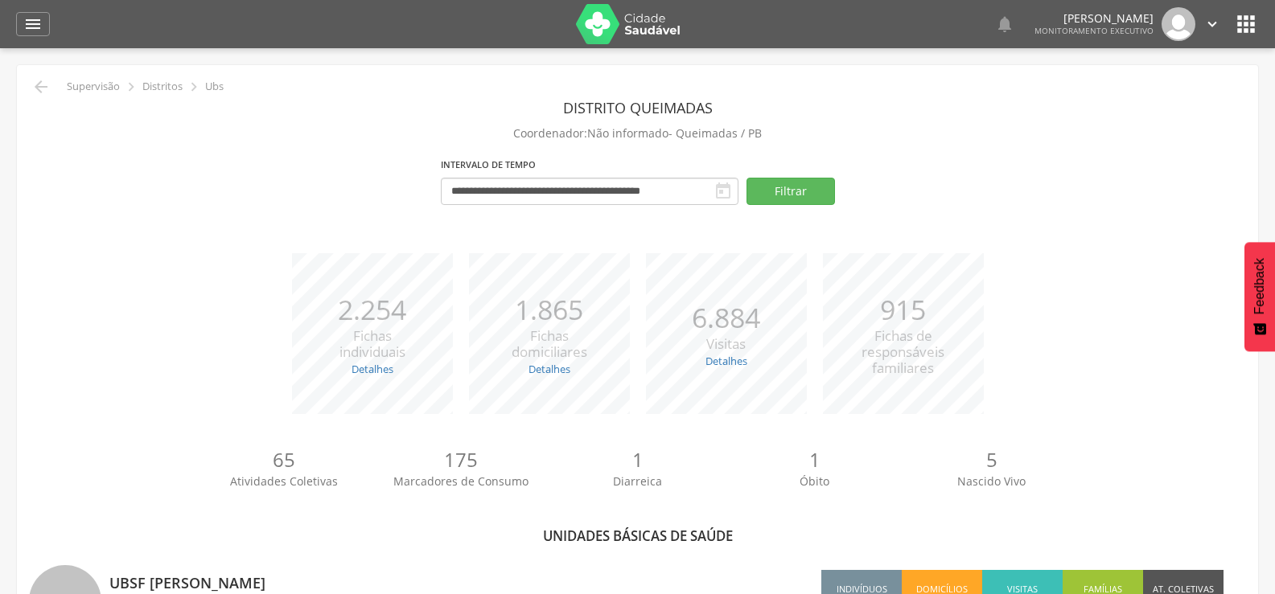
click at [39, 96] on header "Distrito Queimadas" at bounding box center [637, 107] width 1217 height 29
click at [39, 88] on icon "" at bounding box center [40, 86] width 19 height 19
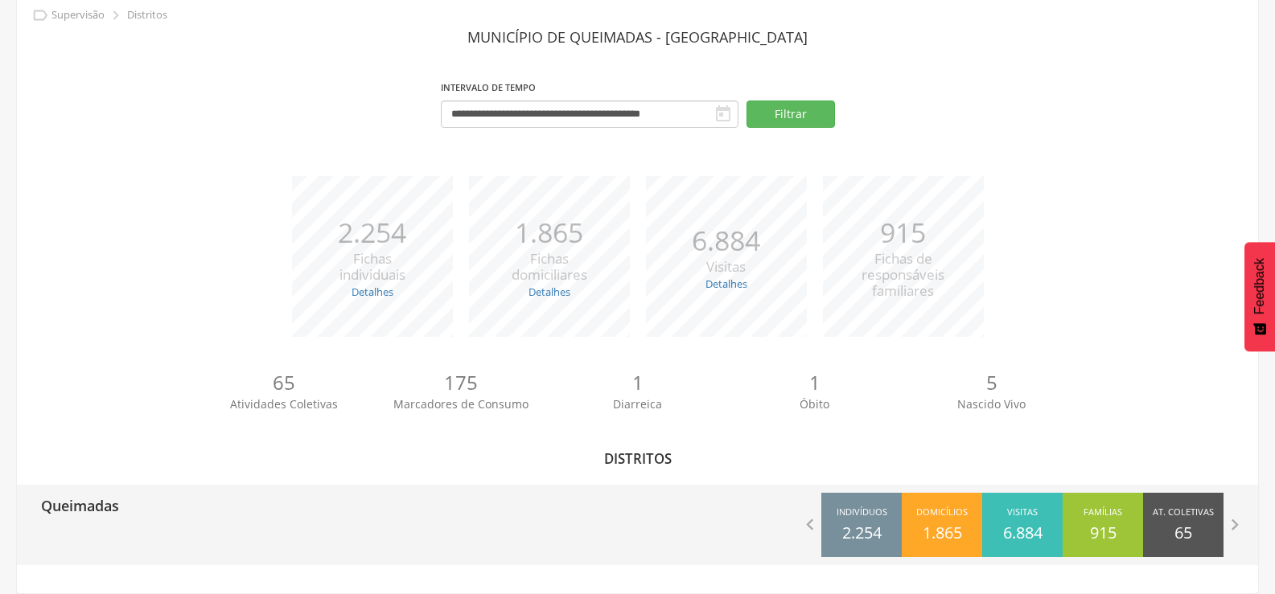
click at [128, 524] on div "Queimadas" at bounding box center [327, 505] width 621 height 40
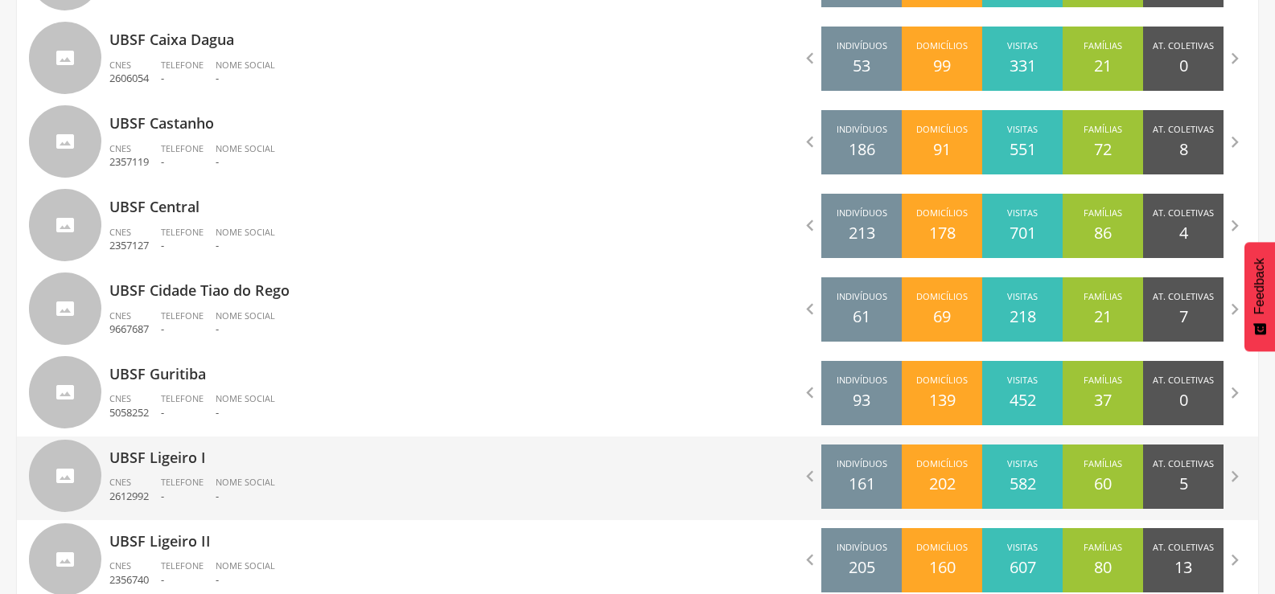
click at [233, 453] on p "UBSF Ligeiro I" at bounding box center [367, 453] width 516 height 32
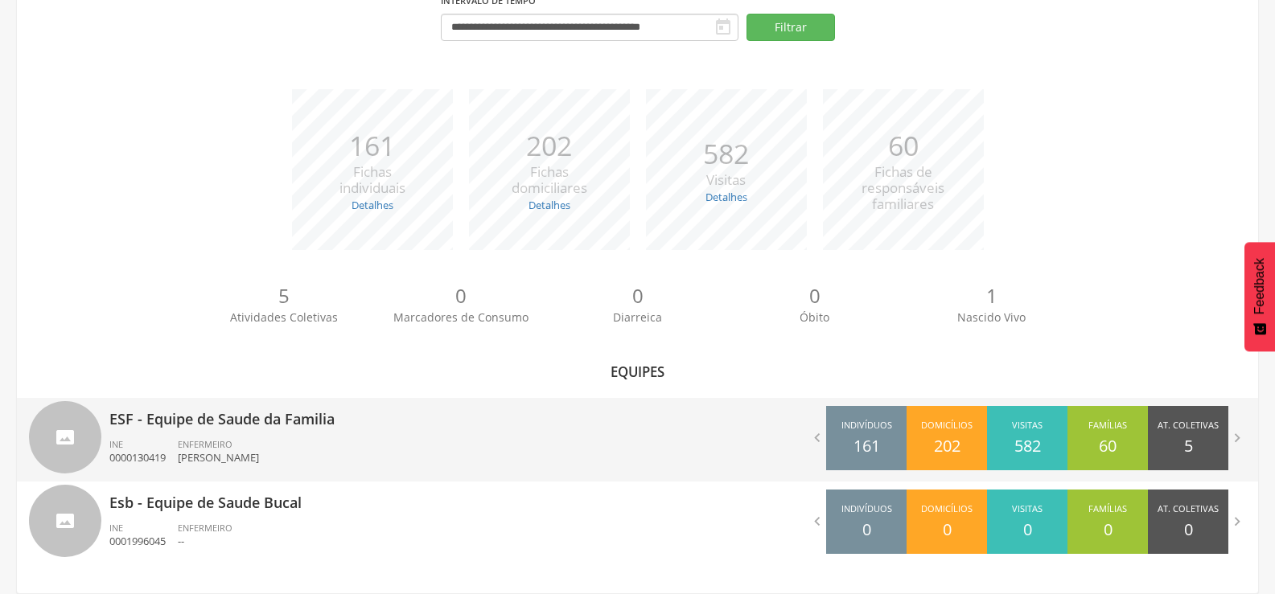
click at [271, 439] on div "ENFERMEIRO [PERSON_NAME]" at bounding box center [224, 451] width 93 height 27
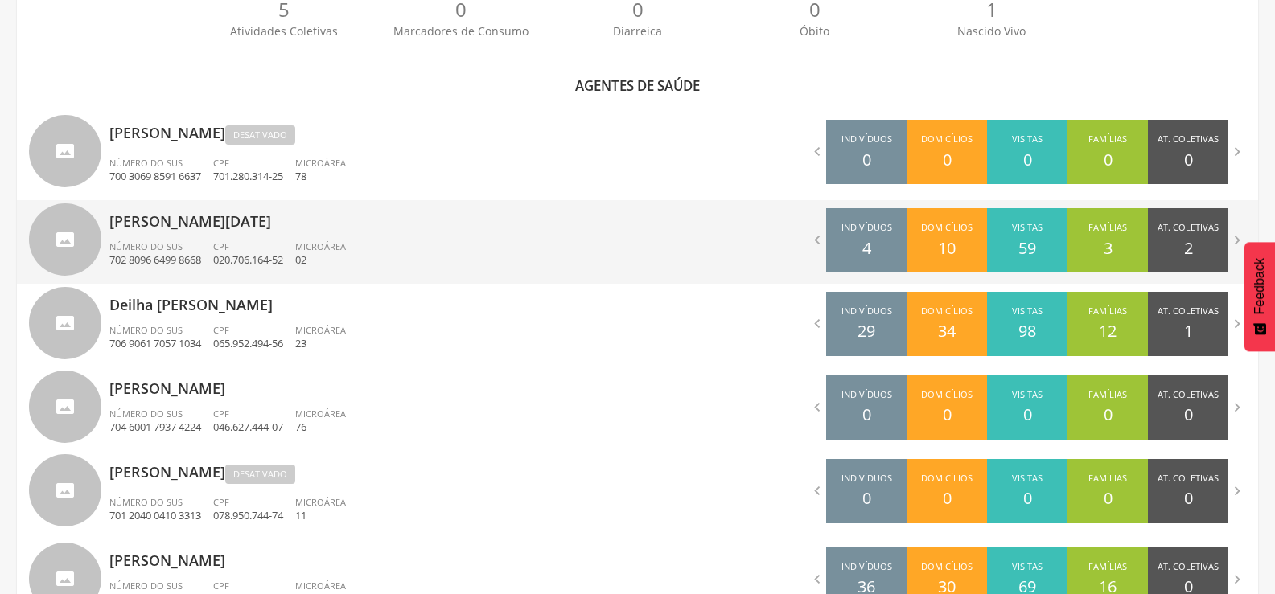
click at [246, 211] on p "[PERSON_NAME][DATE]" at bounding box center [367, 216] width 516 height 32
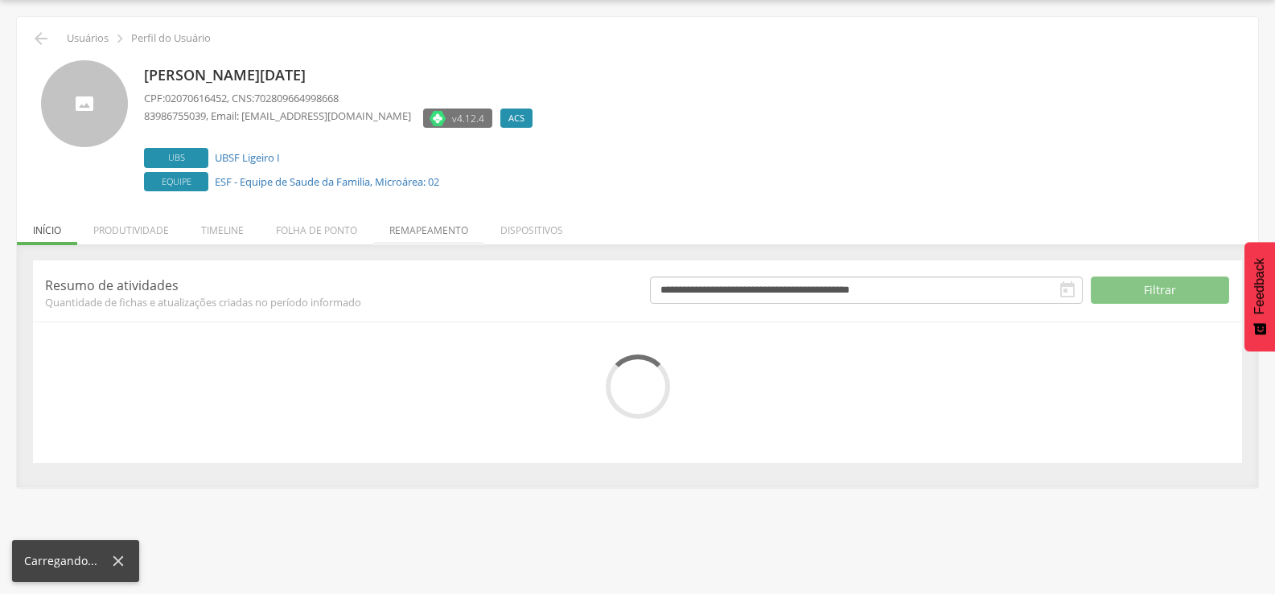
drag, startPoint x: 372, startPoint y: 230, endPoint x: 396, endPoint y: 228, distance: 25.0
click at [373, 230] on li "Folha de ponto" at bounding box center [316, 226] width 113 height 38
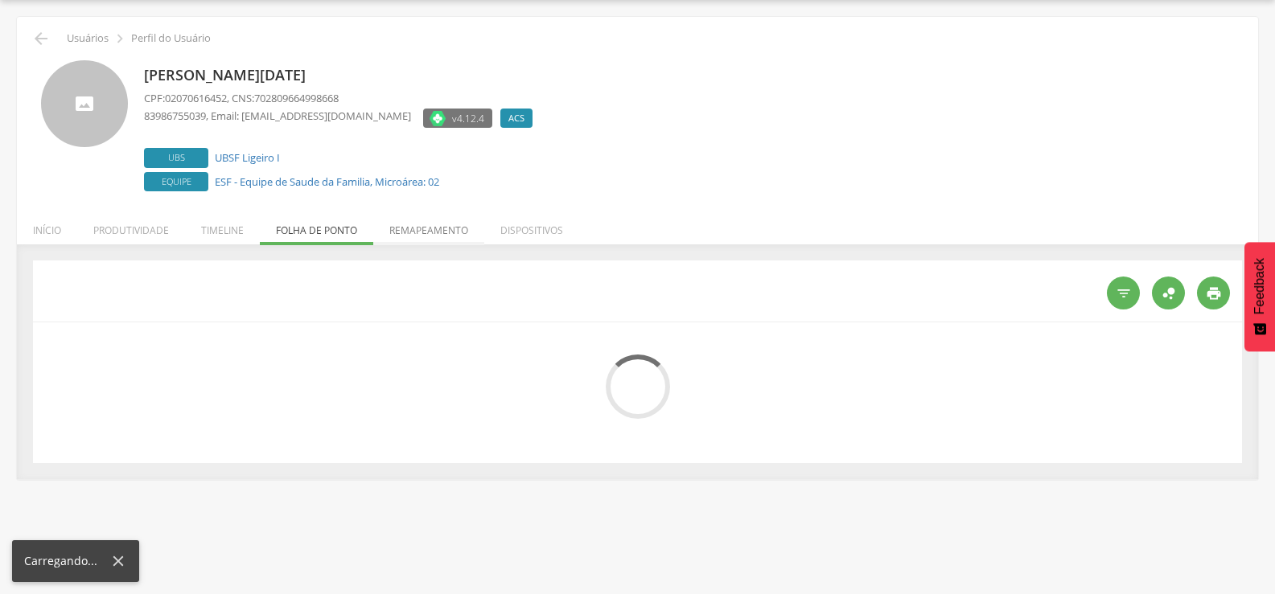
click at [398, 228] on li "Remapeamento" at bounding box center [428, 226] width 111 height 38
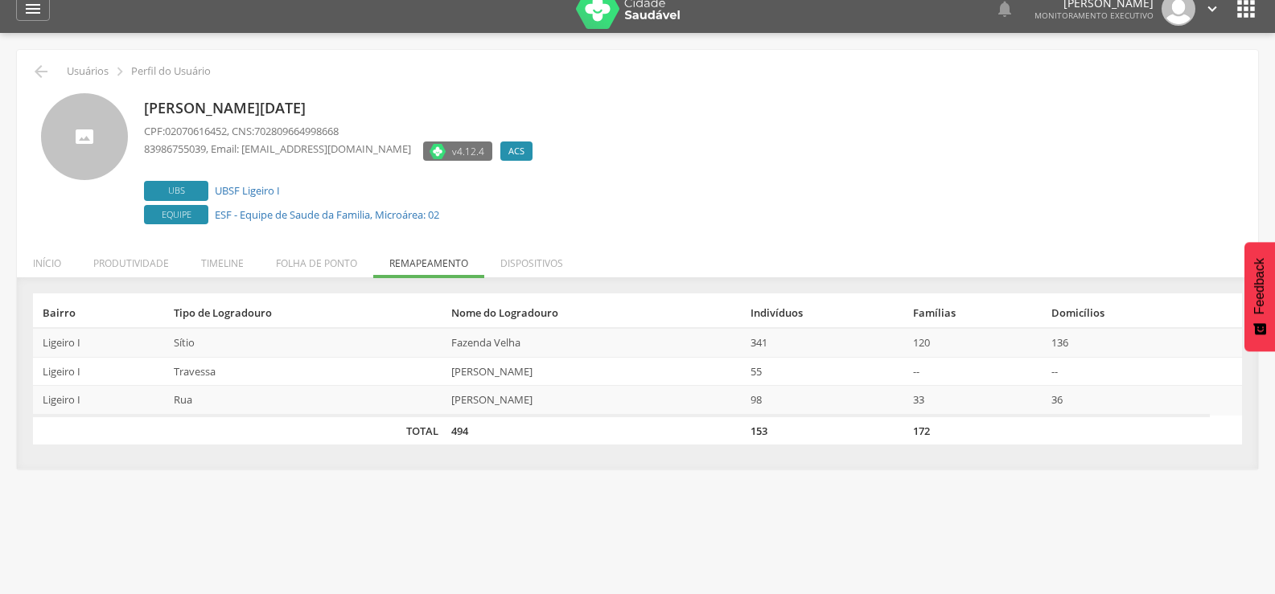
scroll to position [0, 0]
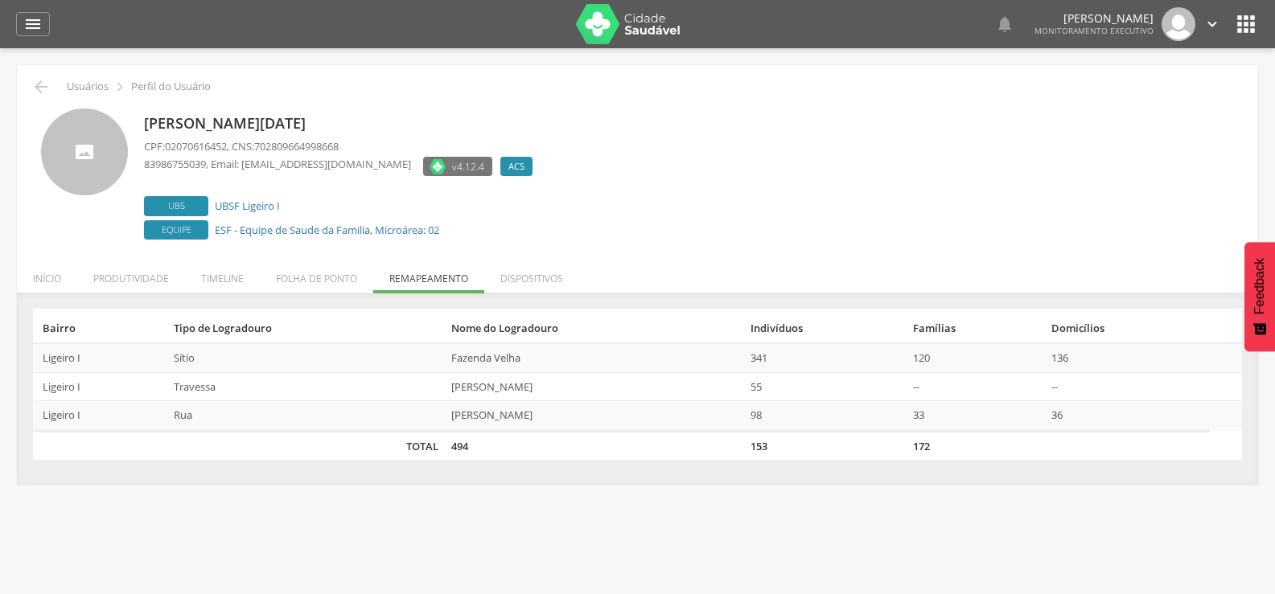
click at [35, 96] on div "[PERSON_NAME][DATE] CPF: 02070616452 , CNS: 702809664998668 83986755039 , Email…" at bounding box center [637, 169] width 1217 height 147
click at [45, 88] on icon "" at bounding box center [40, 86] width 19 height 19
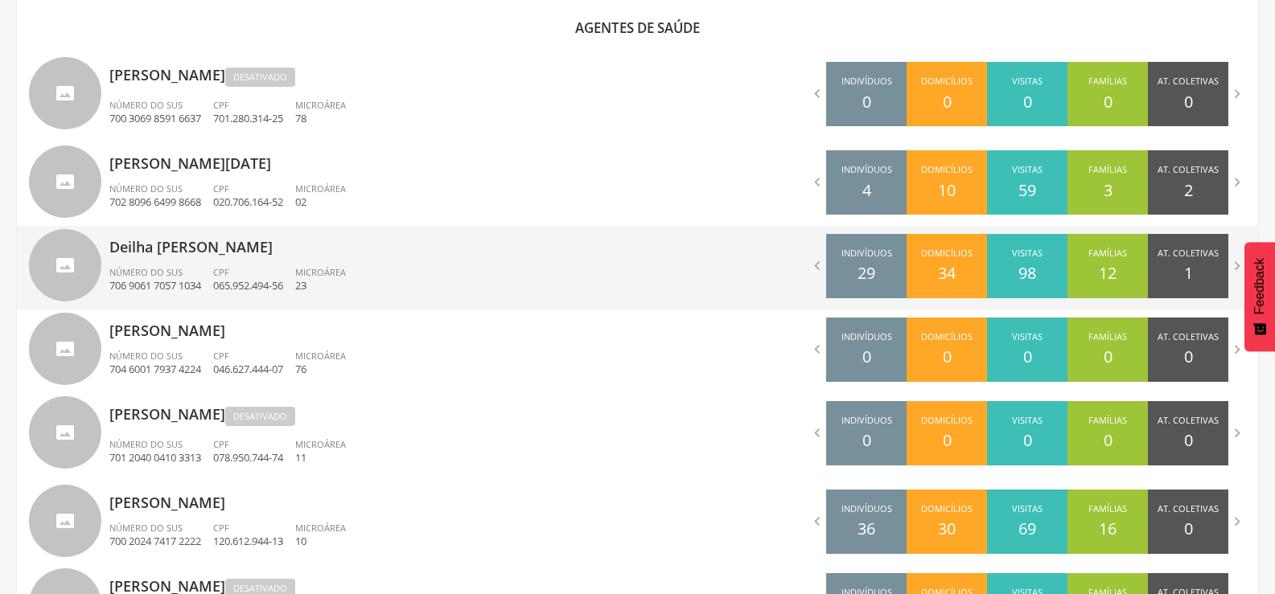
click at [252, 264] on div "Deilha [PERSON_NAME] Número do SUS 706 9061 7057 1034 CPF 065.952.494-56 Microá…" at bounding box center [367, 268] width 516 height 84
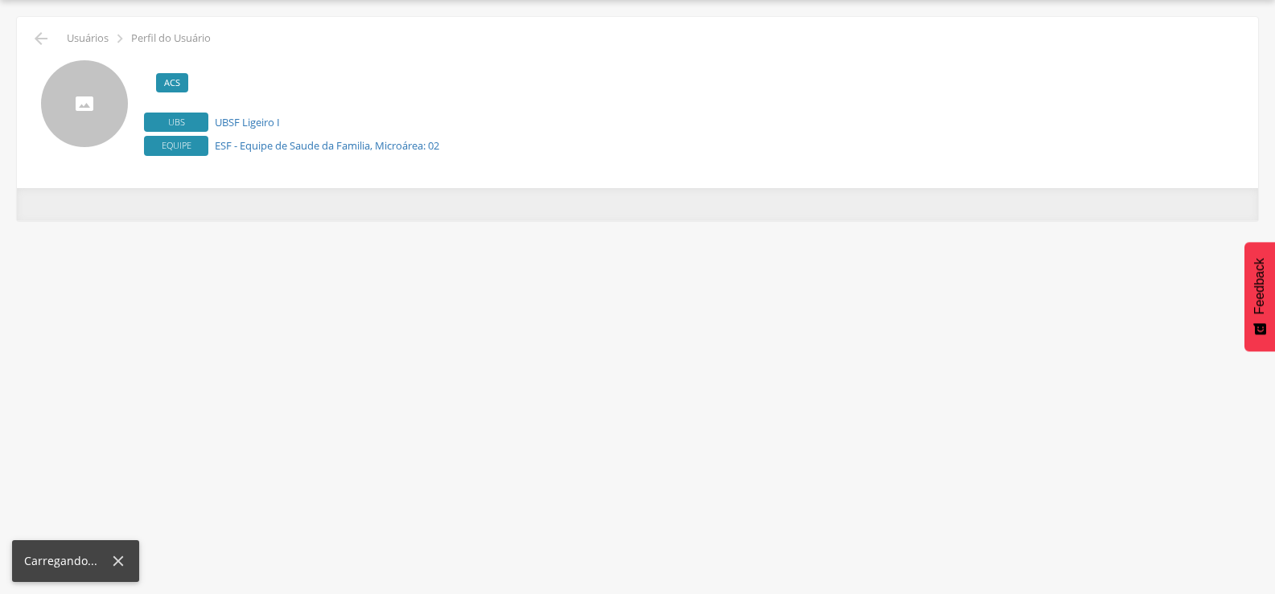
scroll to position [48, 0]
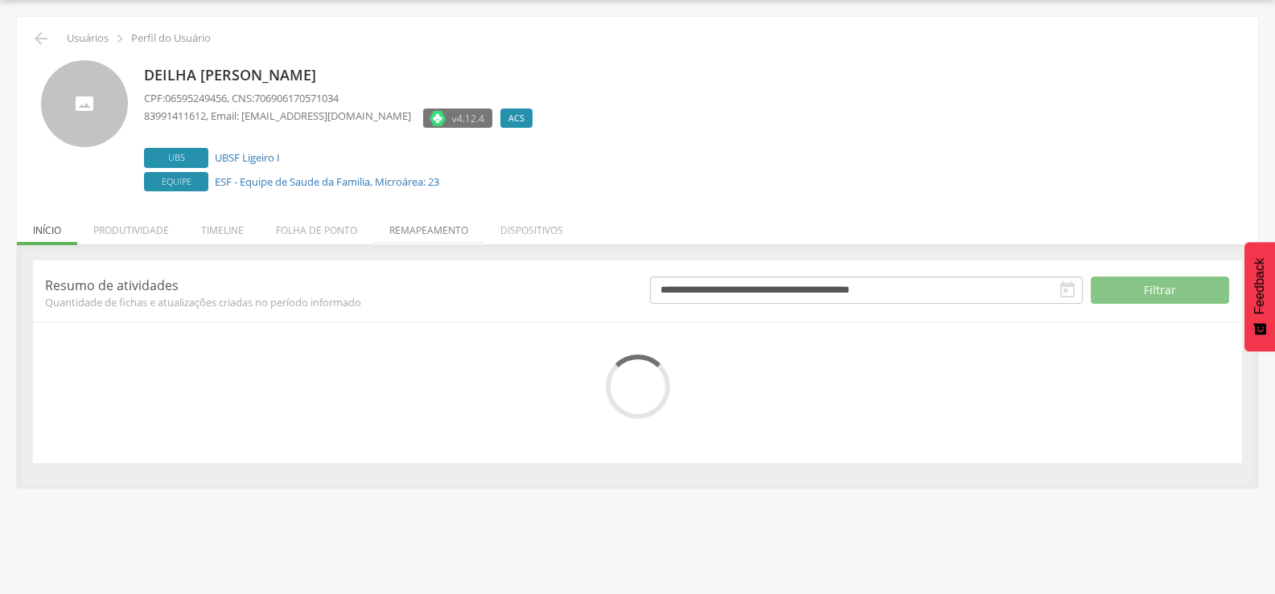
click at [396, 236] on li "Remapeamento" at bounding box center [428, 226] width 111 height 38
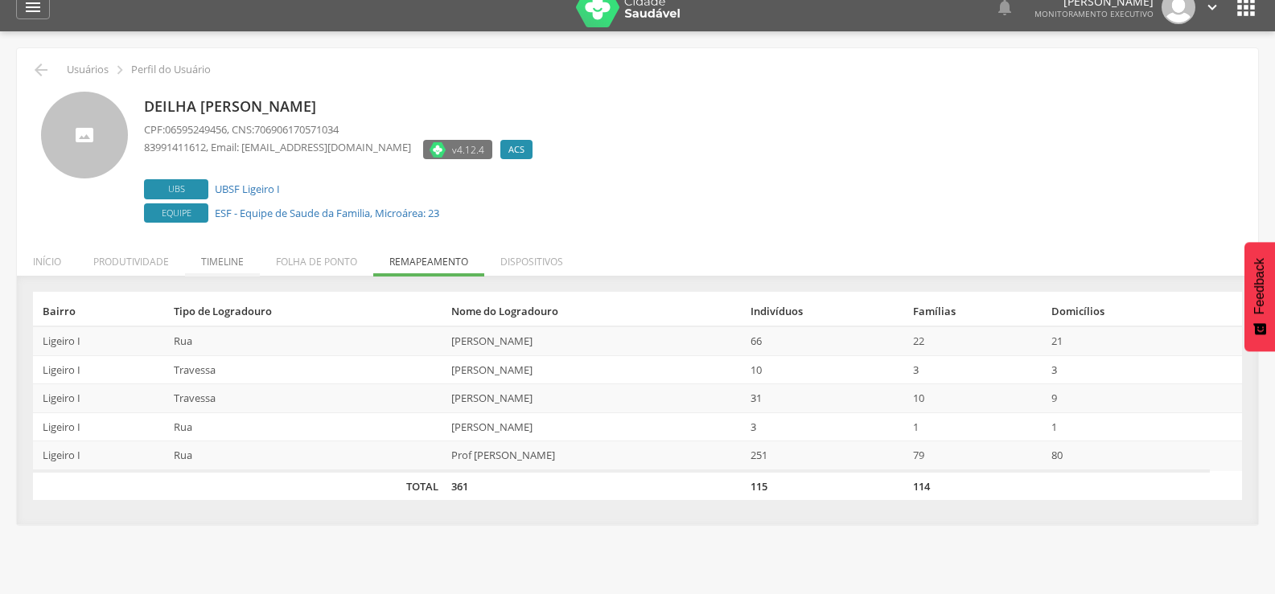
scroll to position [0, 0]
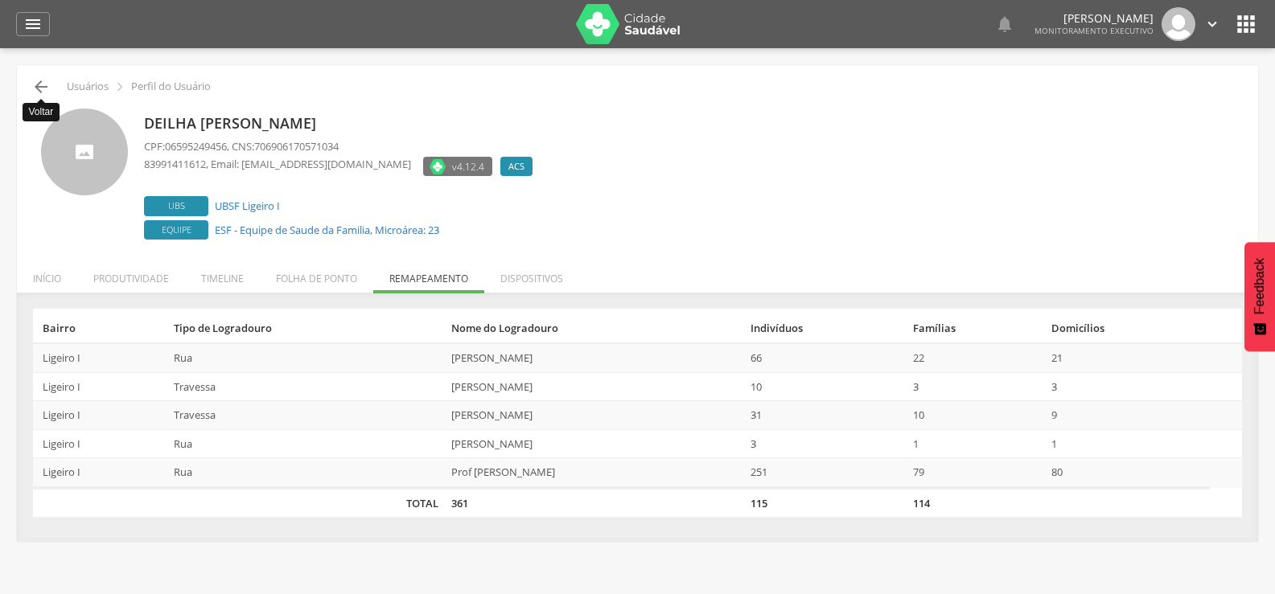
click at [39, 92] on icon "" at bounding box center [40, 86] width 19 height 19
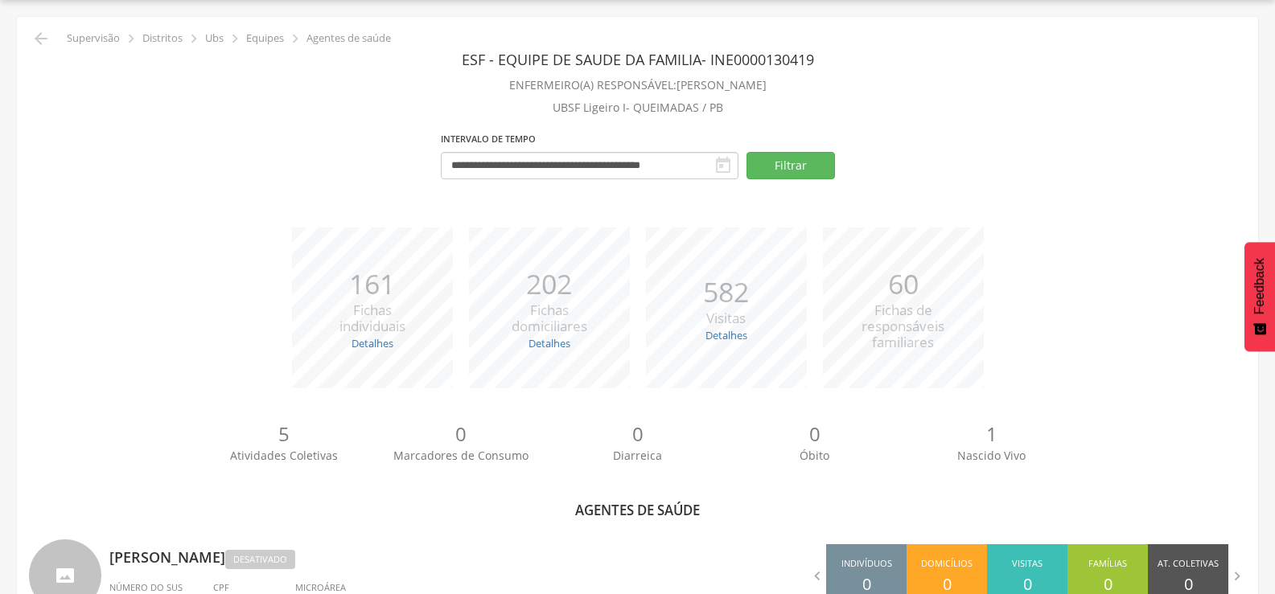
scroll to position [450, 0]
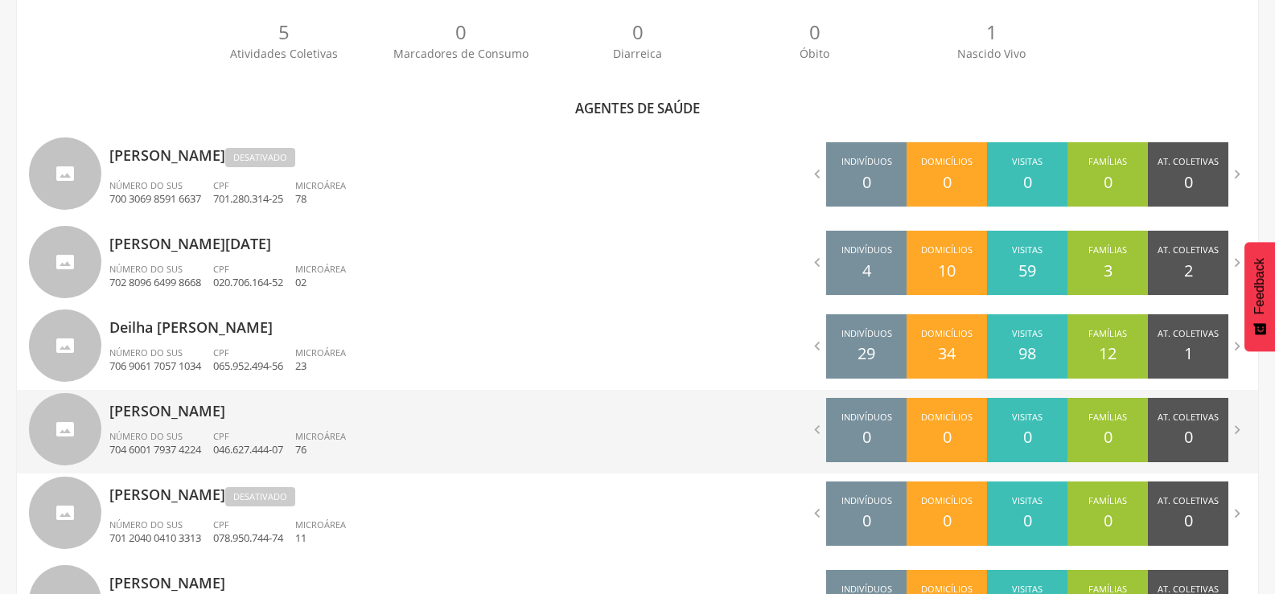
click at [359, 421] on p "[PERSON_NAME]" at bounding box center [367, 406] width 516 height 32
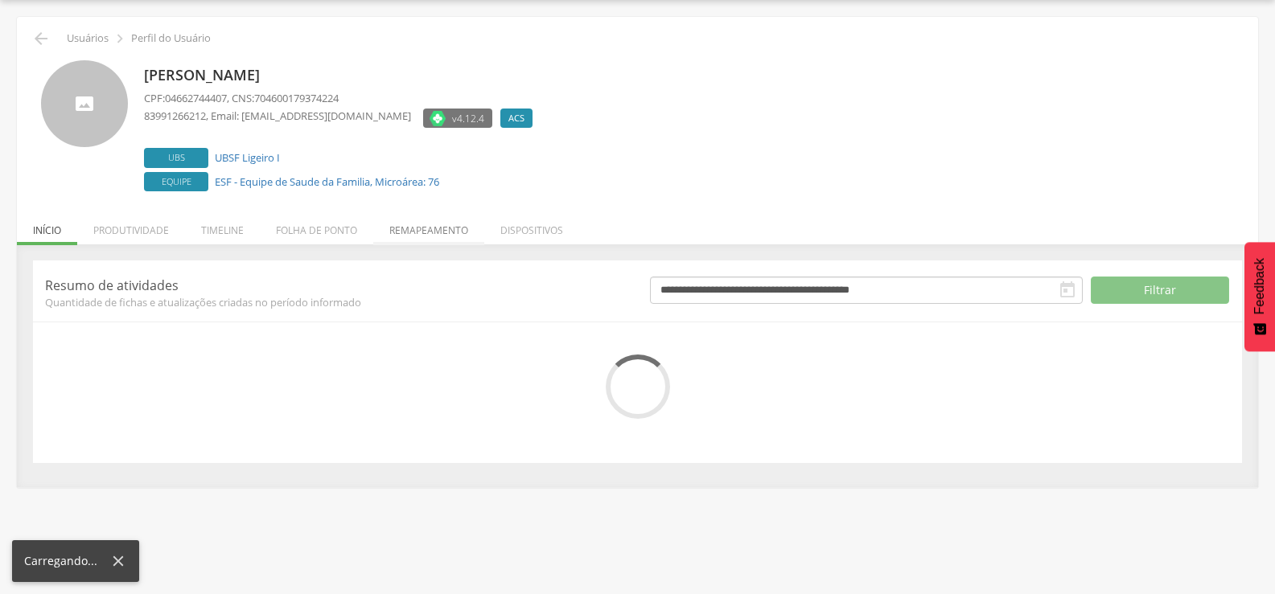
click at [436, 232] on li "Remapeamento" at bounding box center [428, 226] width 111 height 38
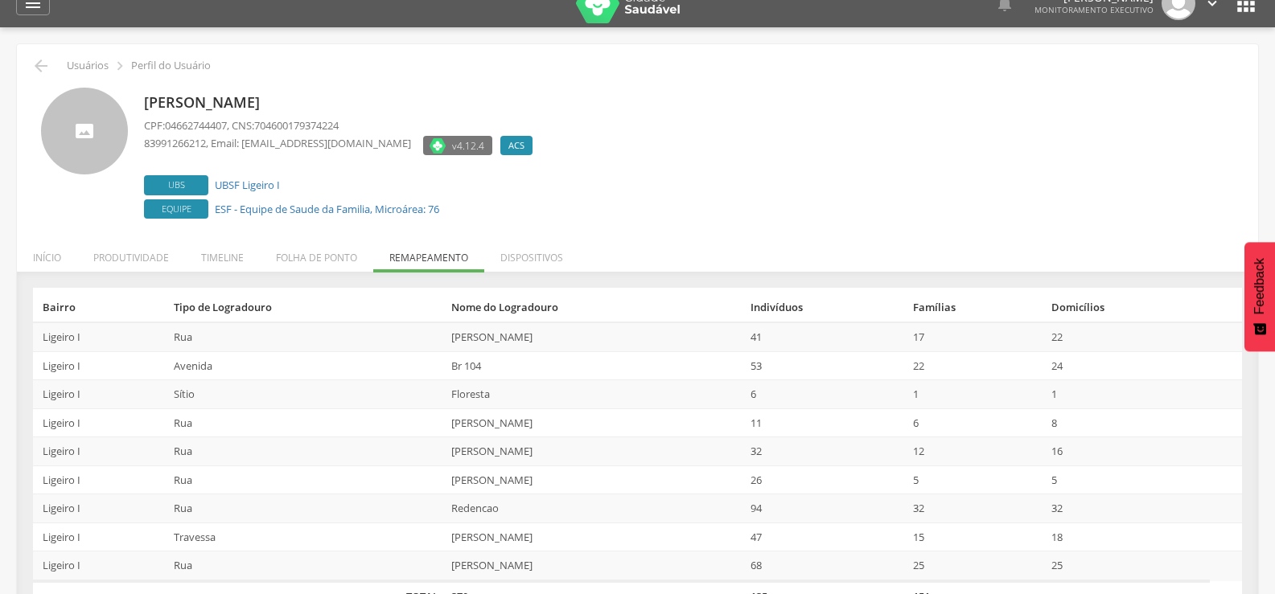
scroll to position [0, 0]
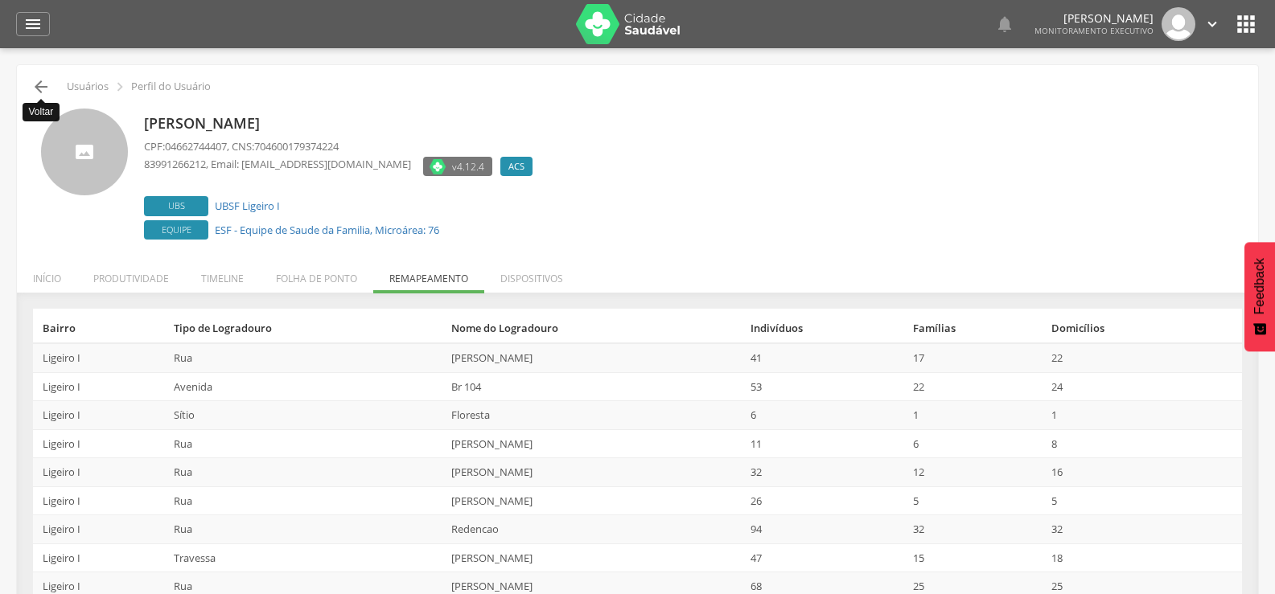
click at [31, 89] on icon "" at bounding box center [40, 86] width 19 height 19
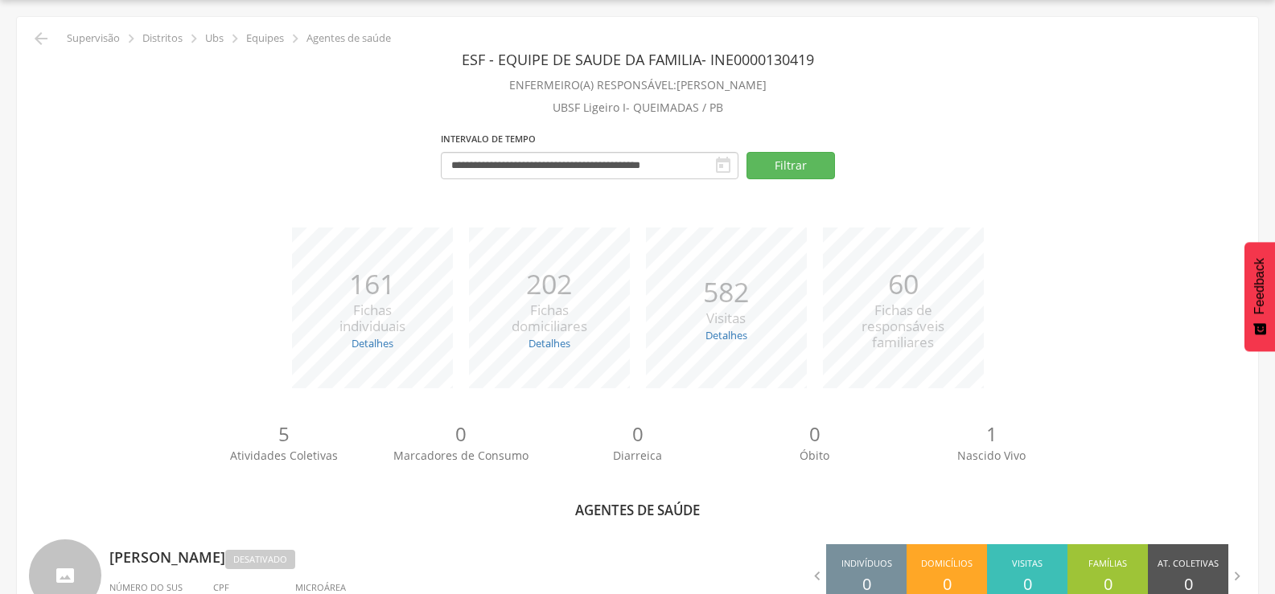
scroll to position [531, 0]
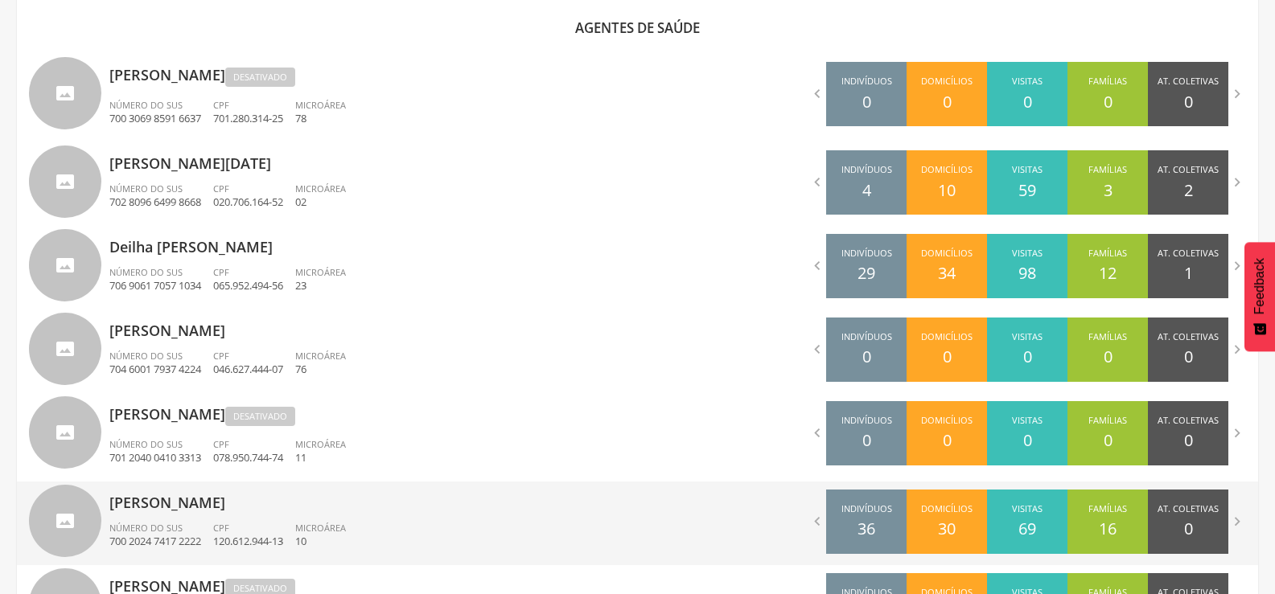
click at [255, 503] on p "[PERSON_NAME]" at bounding box center [367, 498] width 516 height 32
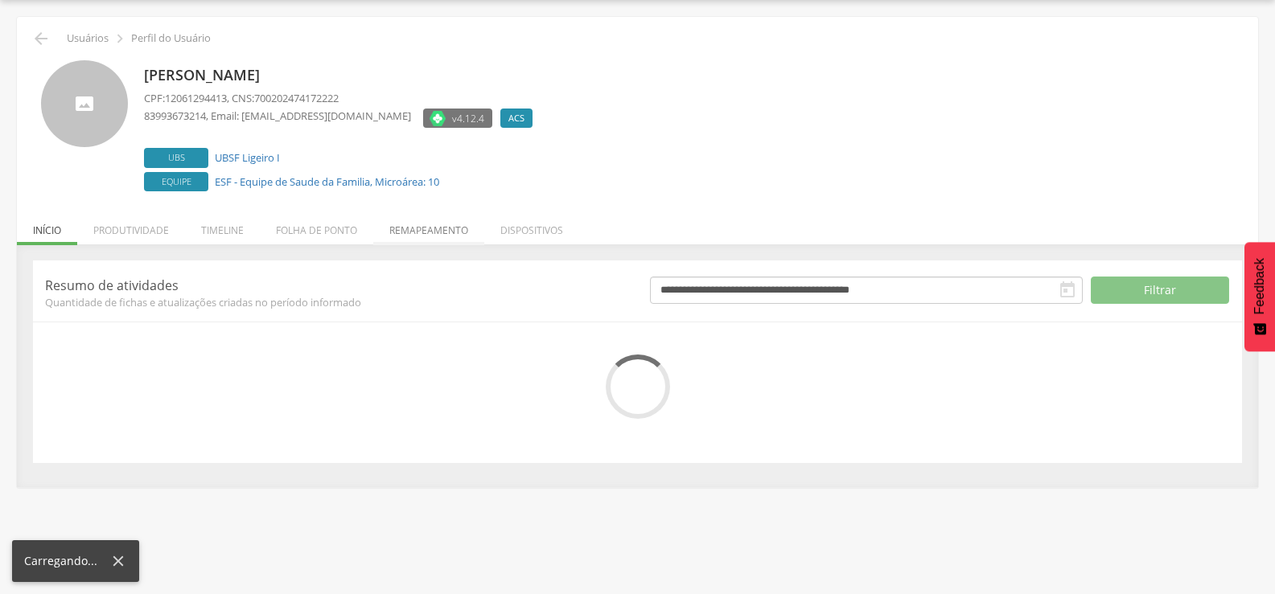
click at [455, 230] on li "Remapeamento" at bounding box center [428, 226] width 111 height 38
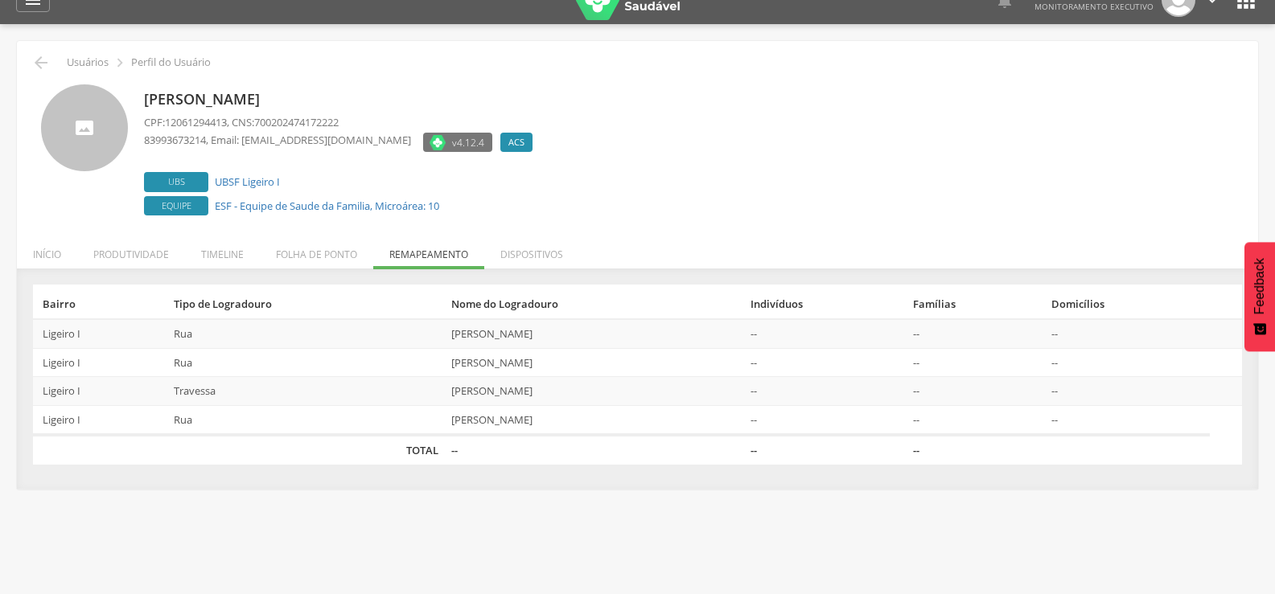
scroll to position [0, 0]
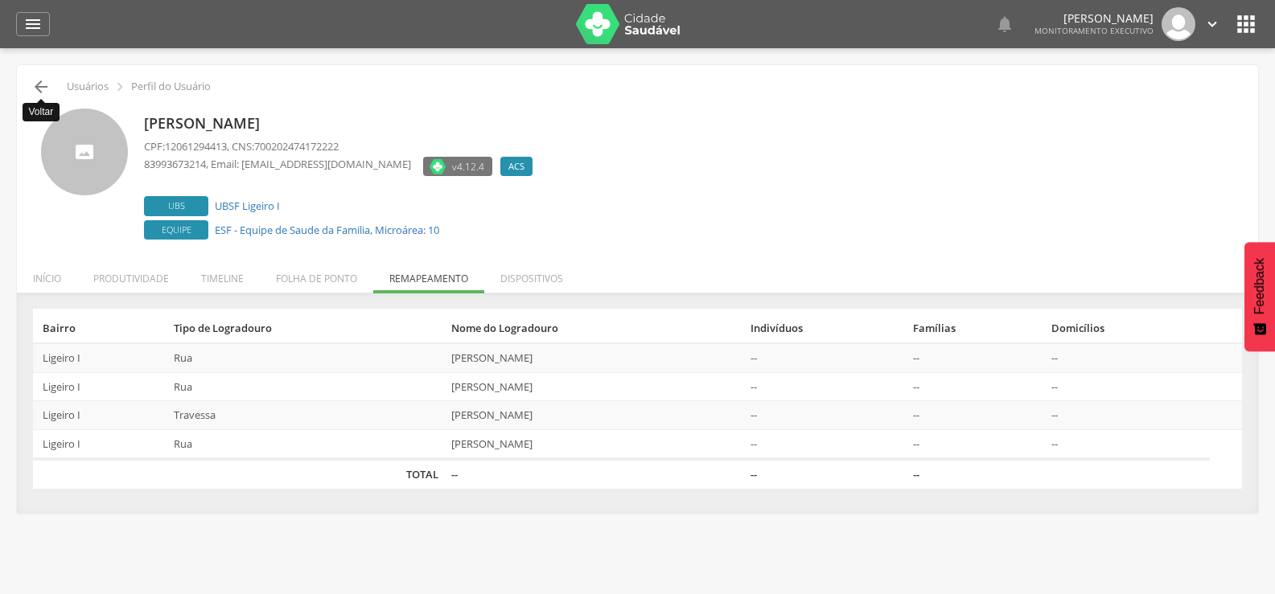
click at [36, 88] on icon "" at bounding box center [40, 86] width 19 height 19
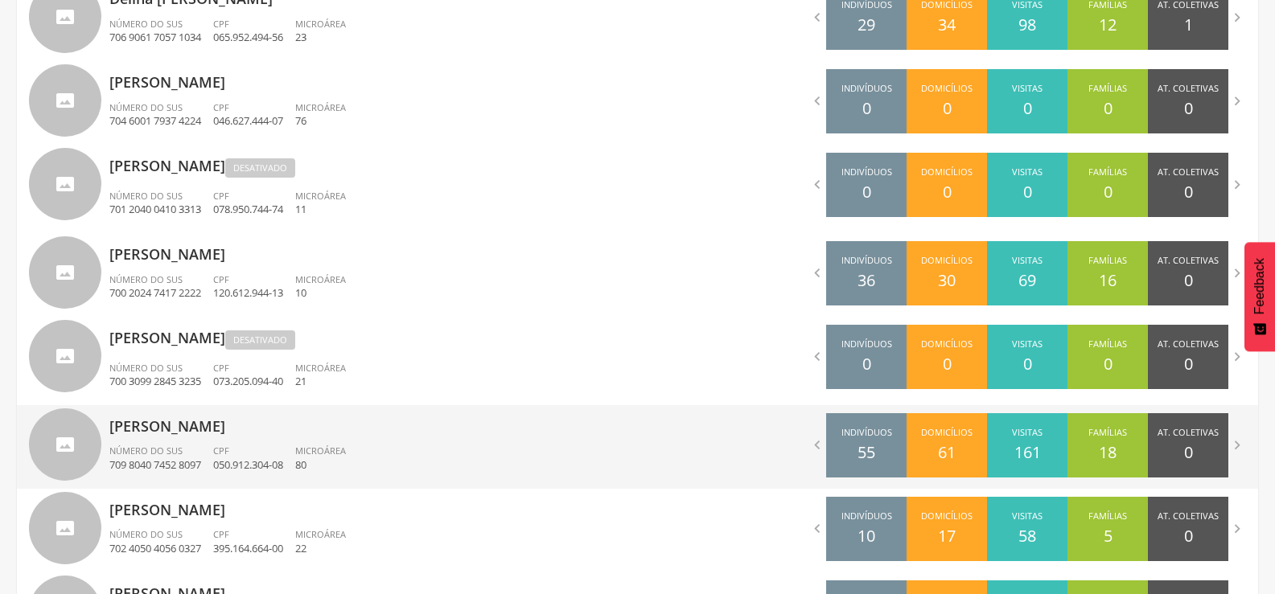
scroll to position [1013, 0]
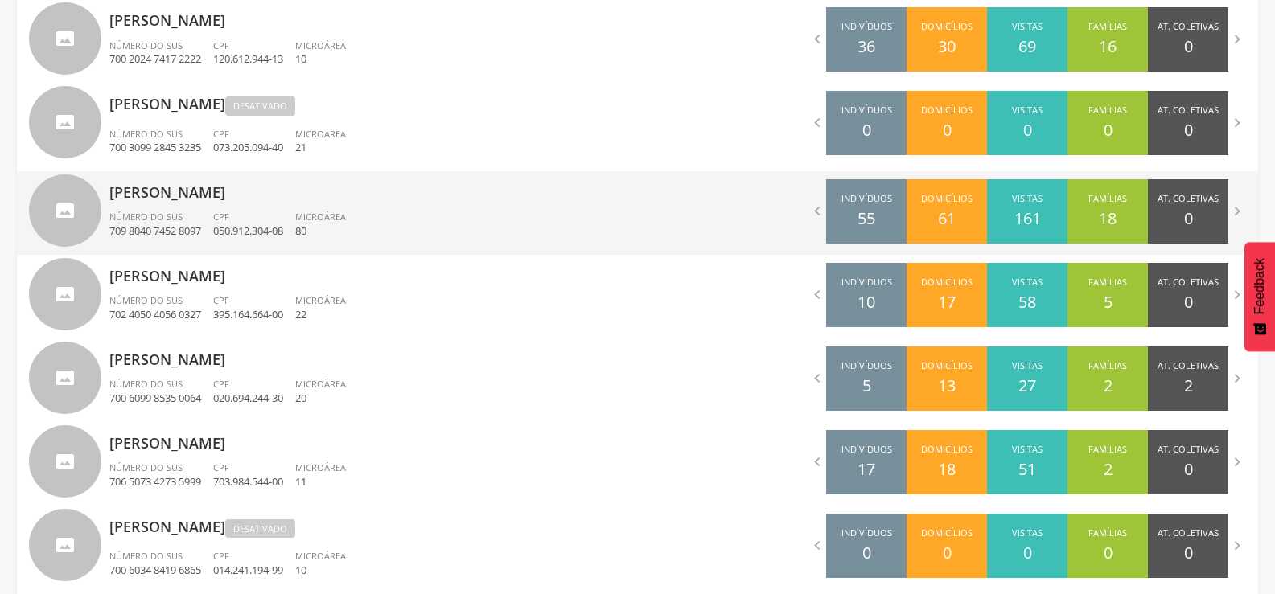
click at [204, 210] on div "[PERSON_NAME] Número do SUS 709 8040 7452 8097 CPF 050.912.304-08 Microárea 80" at bounding box center [367, 213] width 516 height 84
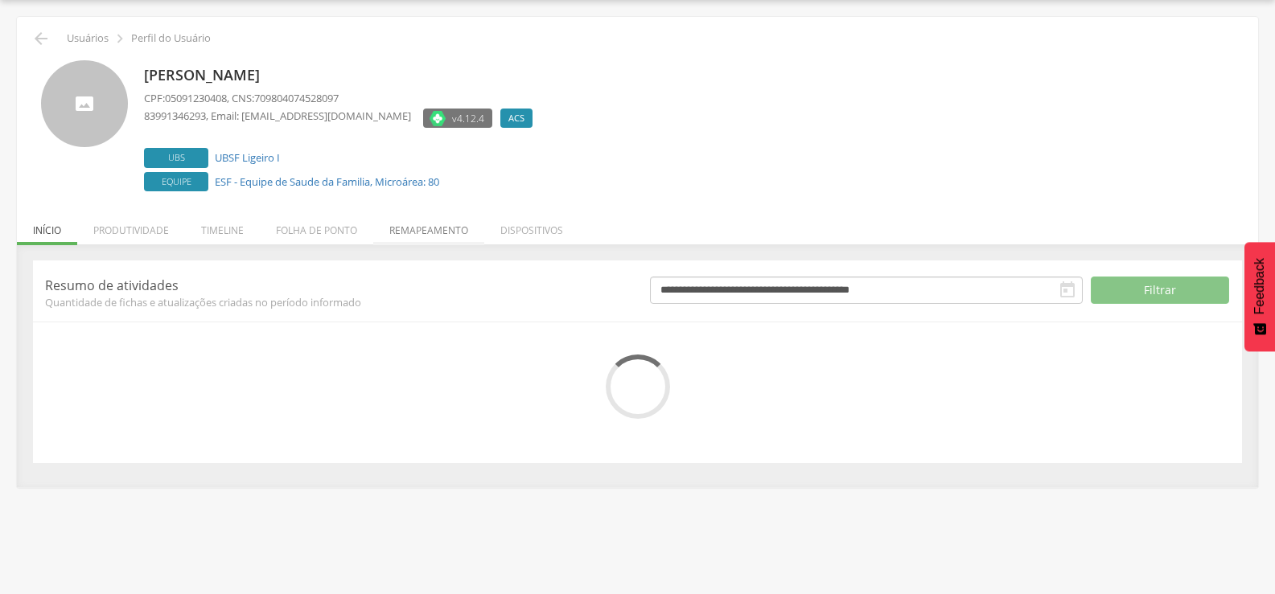
scroll to position [91, 0]
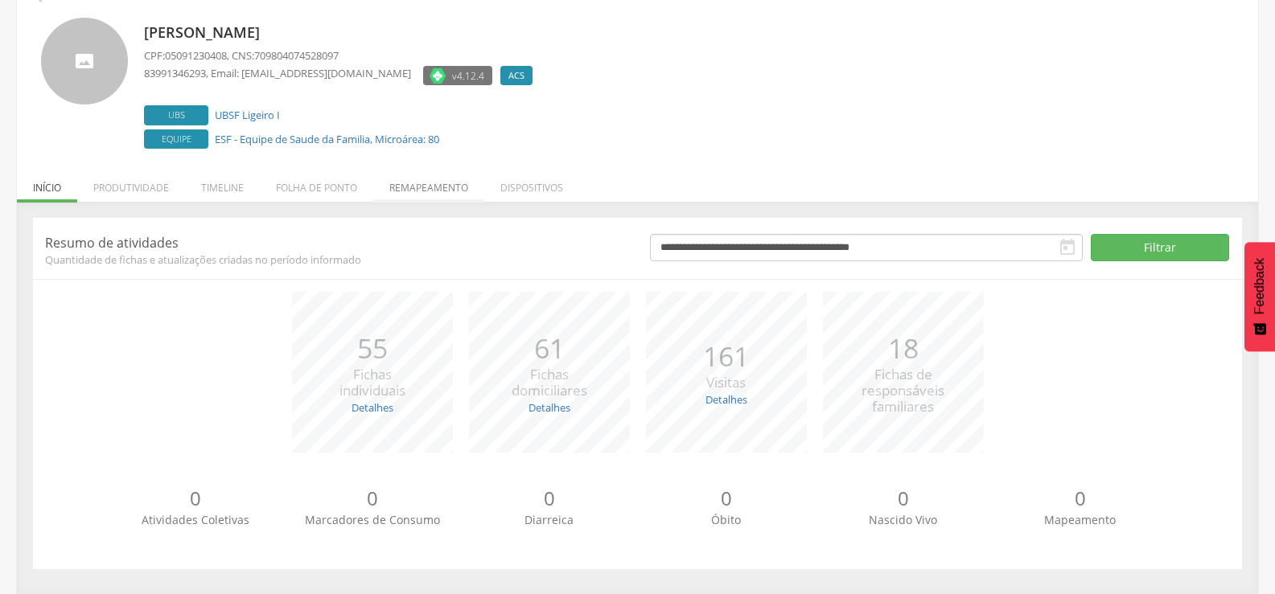
click at [417, 238] on p "Resumo de atividades" at bounding box center [335, 243] width 581 height 18
click at [435, 194] on li "Remapeamento" at bounding box center [428, 184] width 111 height 38
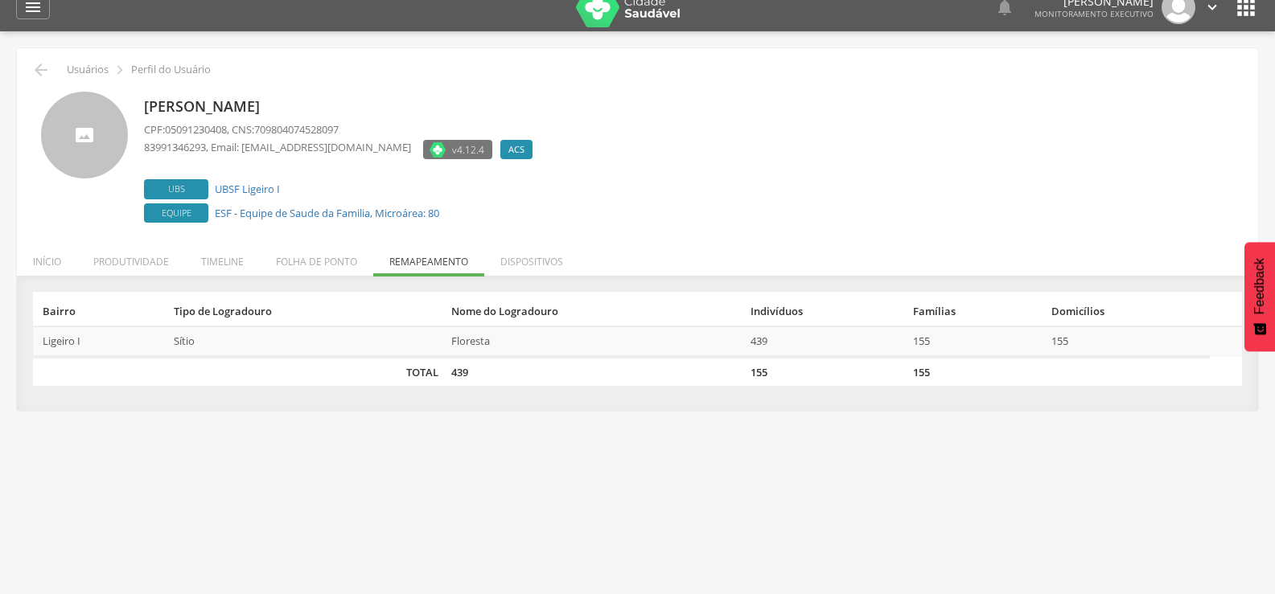
scroll to position [0, 0]
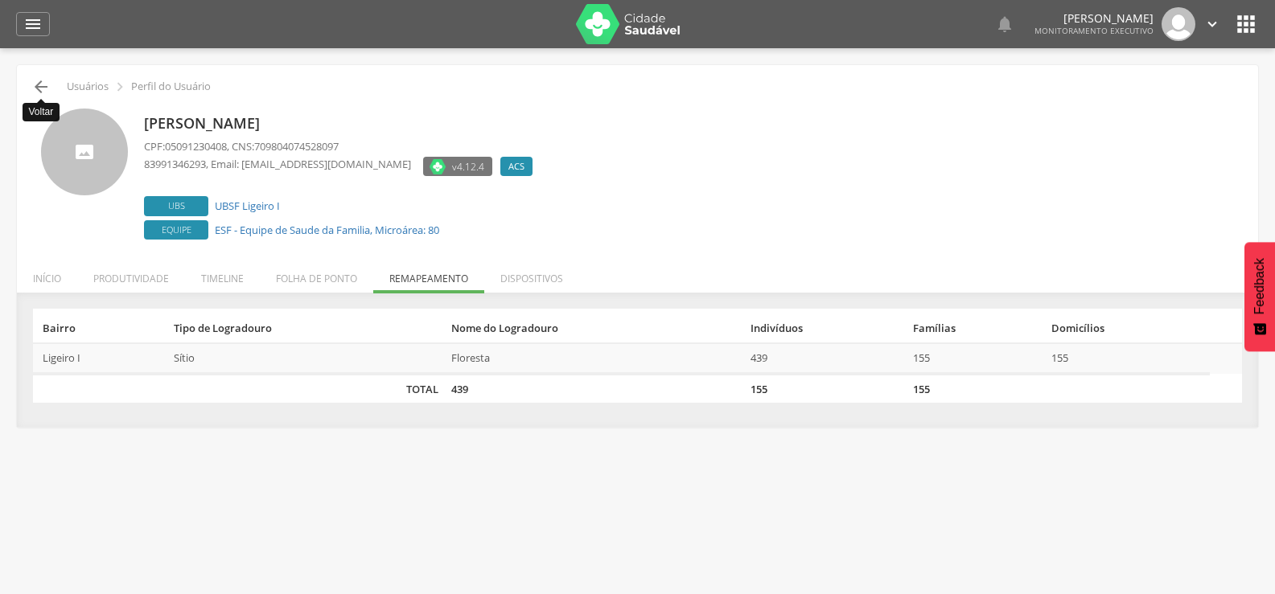
click at [36, 90] on icon "" at bounding box center [40, 86] width 19 height 19
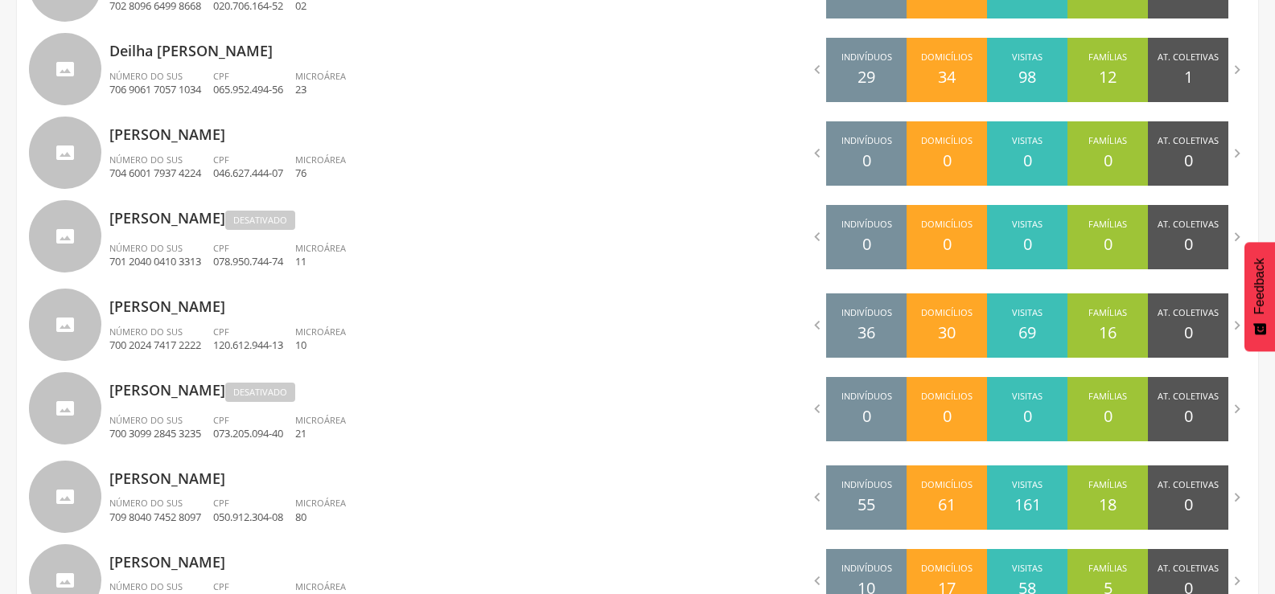
scroll to position [772, 0]
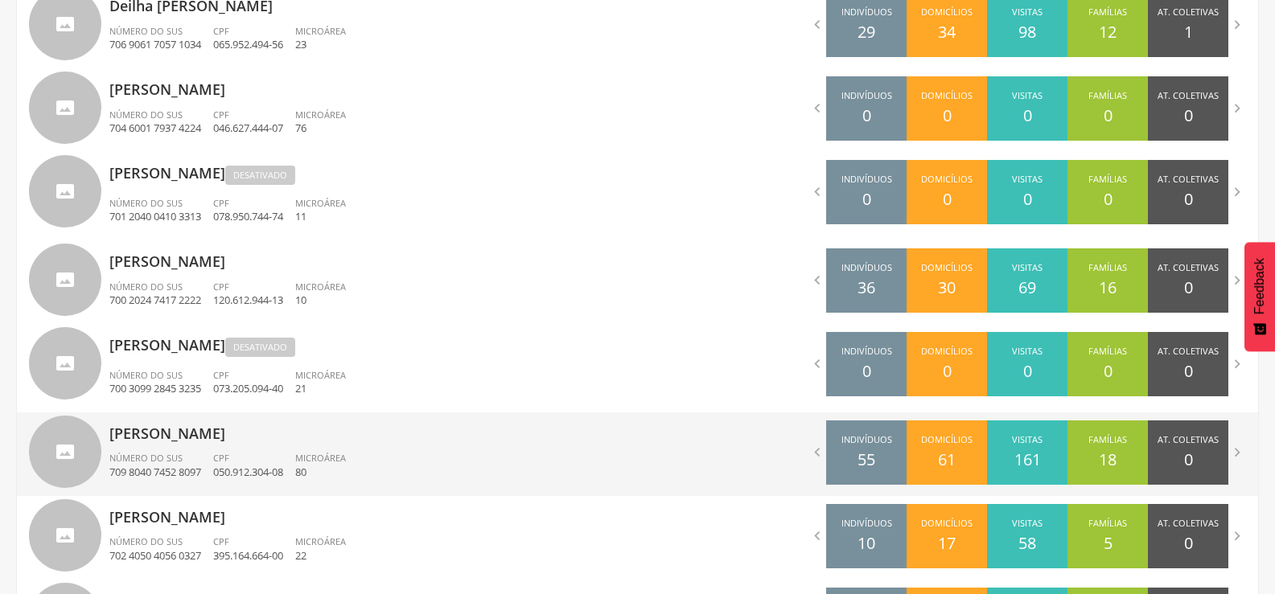
click at [305, 432] on p "[PERSON_NAME]" at bounding box center [367, 429] width 516 height 32
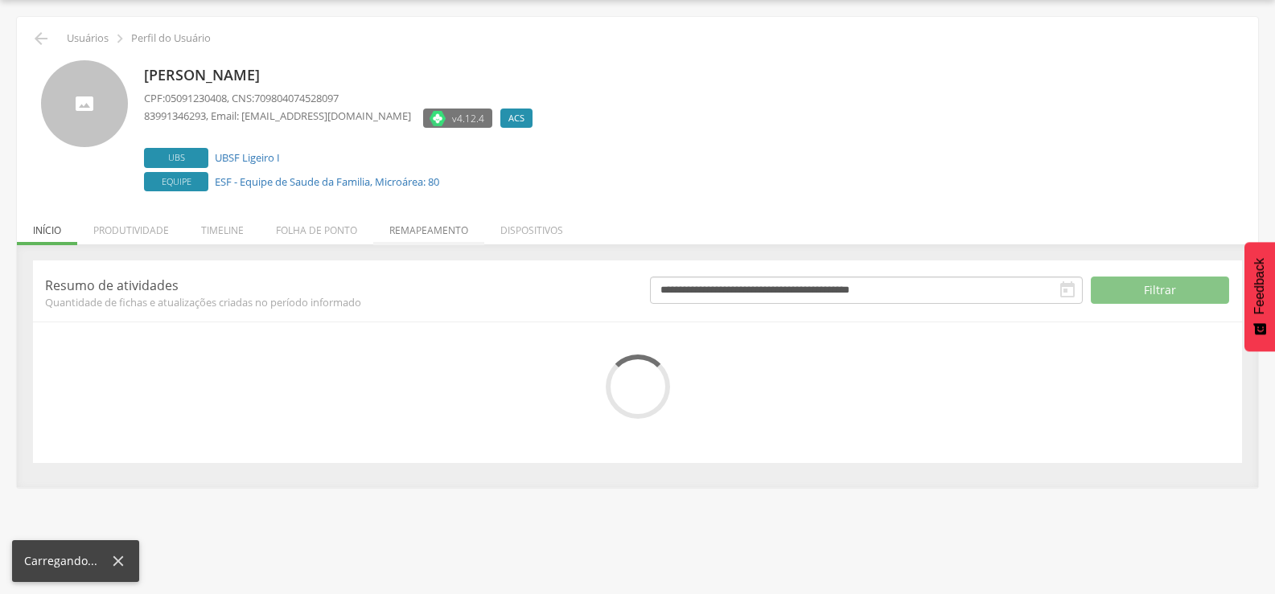
click at [395, 232] on li "Remapeamento" at bounding box center [428, 226] width 111 height 38
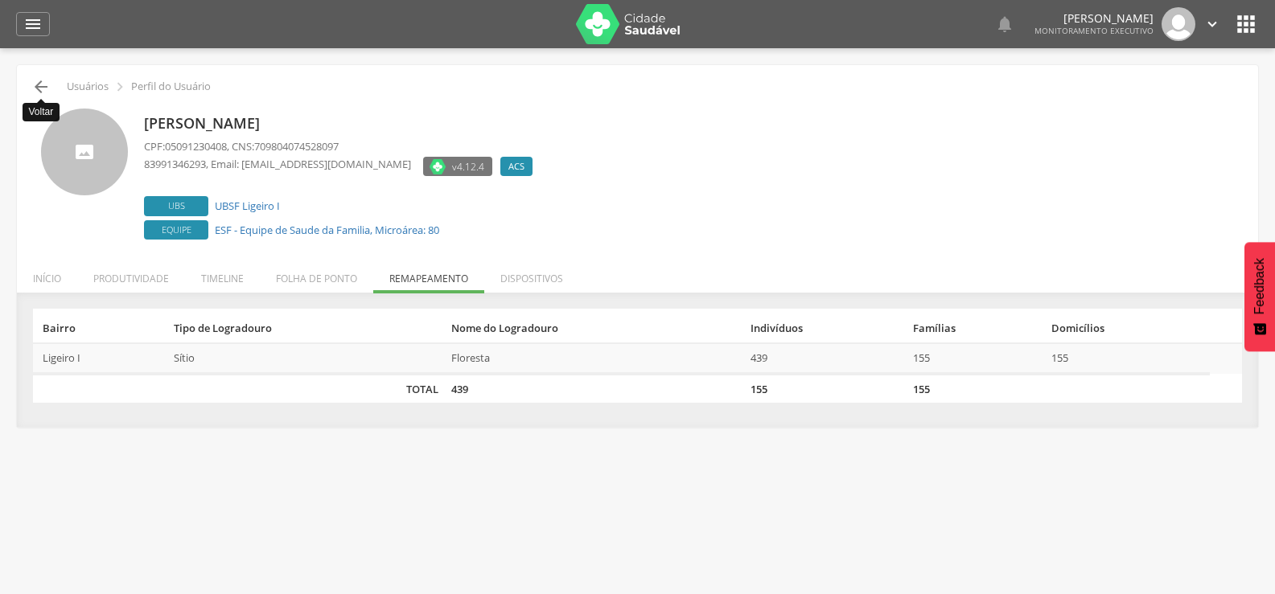
click at [45, 88] on icon "" at bounding box center [40, 86] width 19 height 19
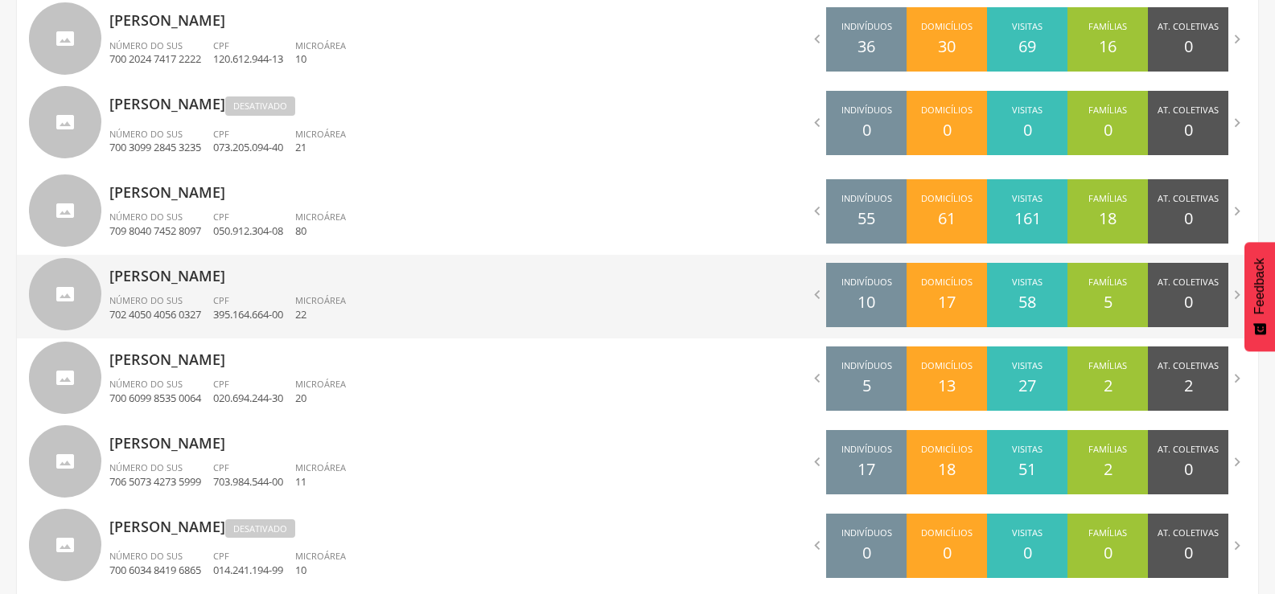
click at [291, 279] on p "[PERSON_NAME]" at bounding box center [367, 271] width 516 height 32
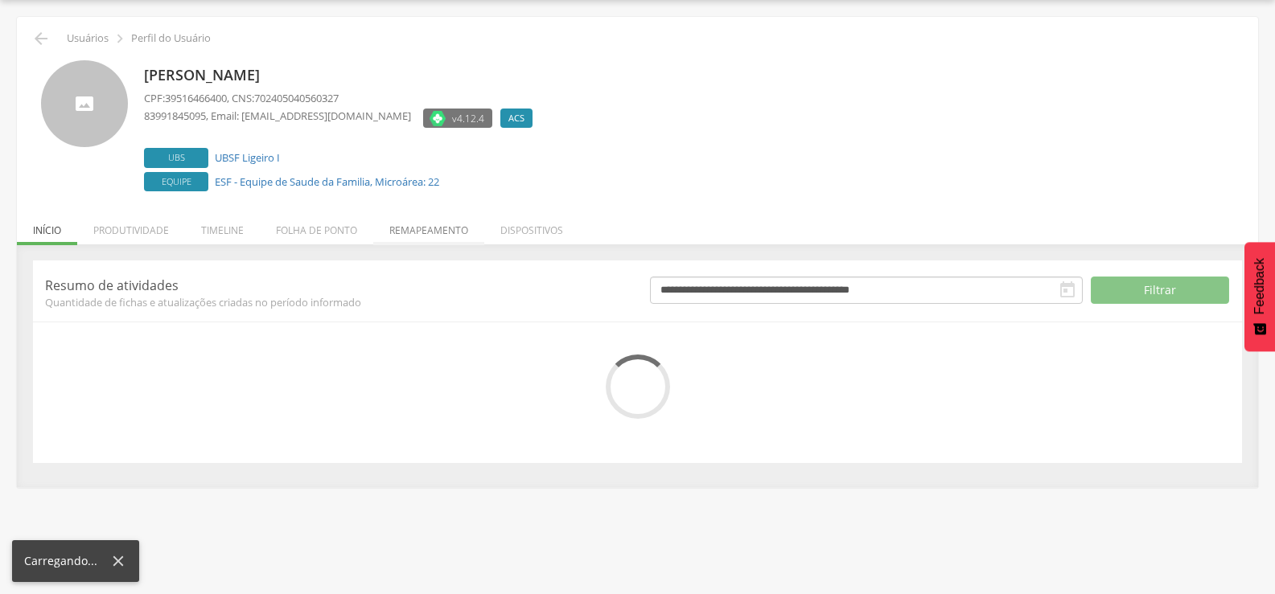
click at [404, 233] on div " Usuários  Perfil do Usuário [PERSON_NAME] CPF: 39516466400 , CNS: 7024050405…" at bounding box center [637, 252] width 1241 height 470
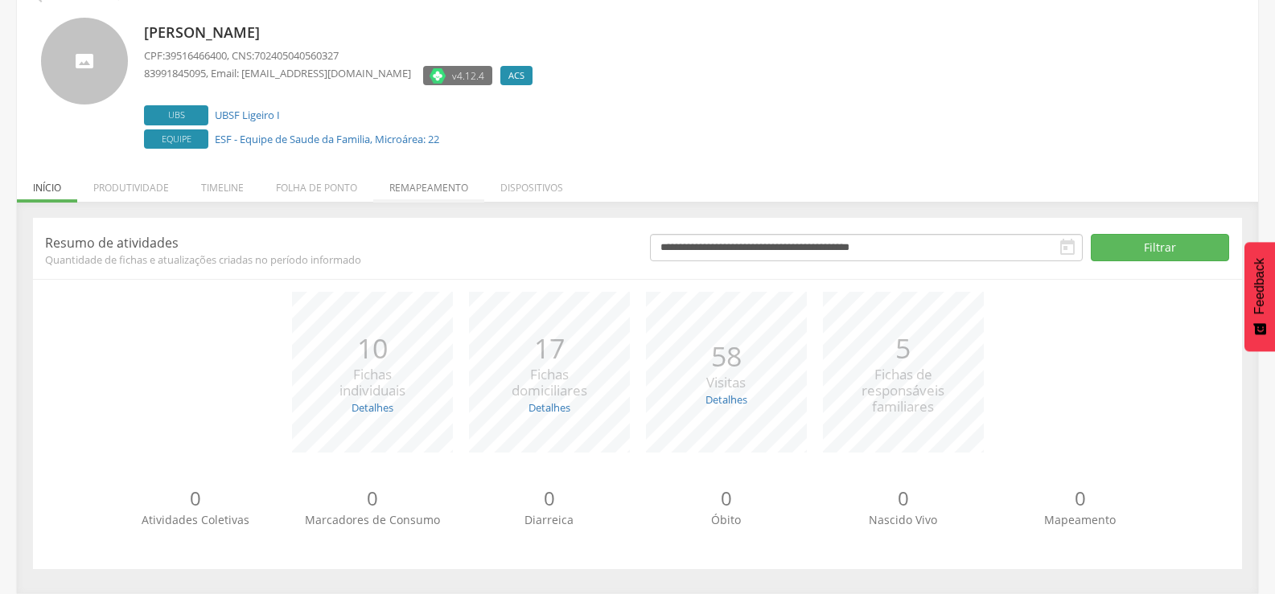
click at [421, 192] on li "Remapeamento" at bounding box center [428, 184] width 111 height 38
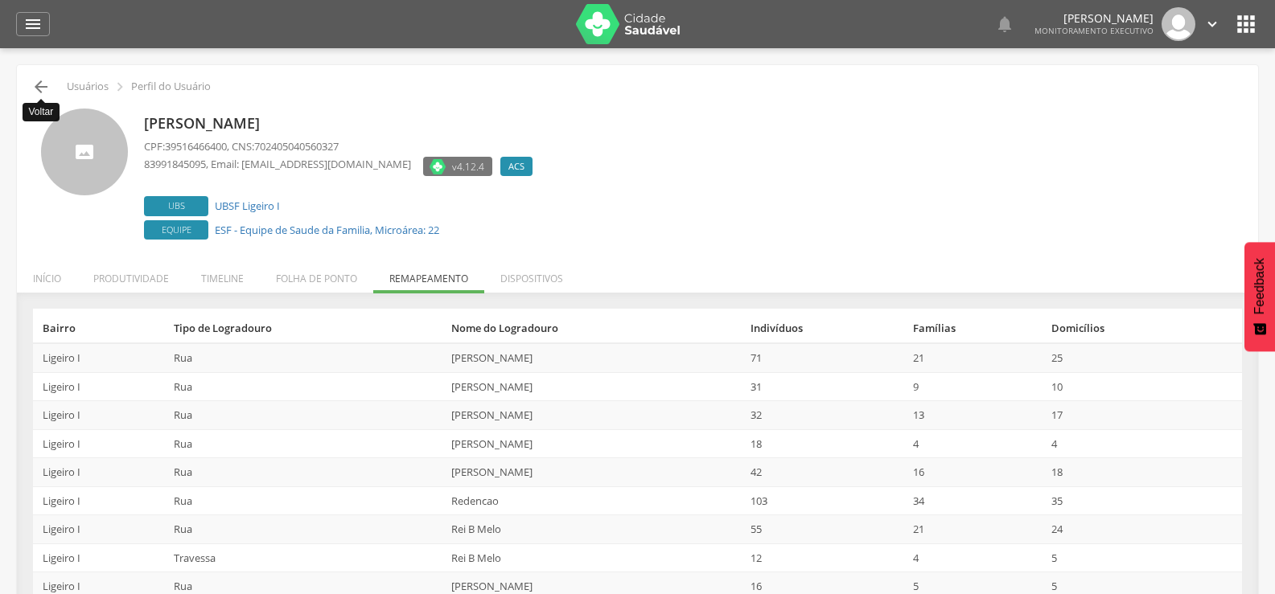
click at [44, 82] on icon "" at bounding box center [40, 86] width 19 height 19
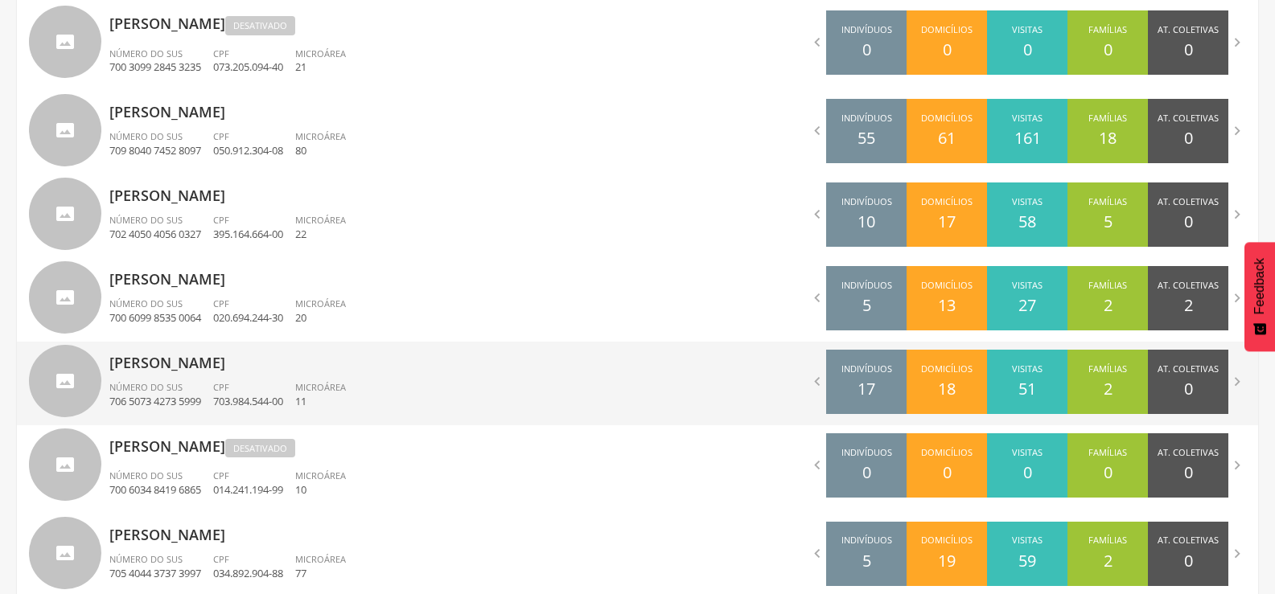
click at [303, 378] on div "[PERSON_NAME] Número do SUS 706 5073 4273 5999 CPF 703.984.544-00 Microárea 11" at bounding box center [367, 384] width 516 height 84
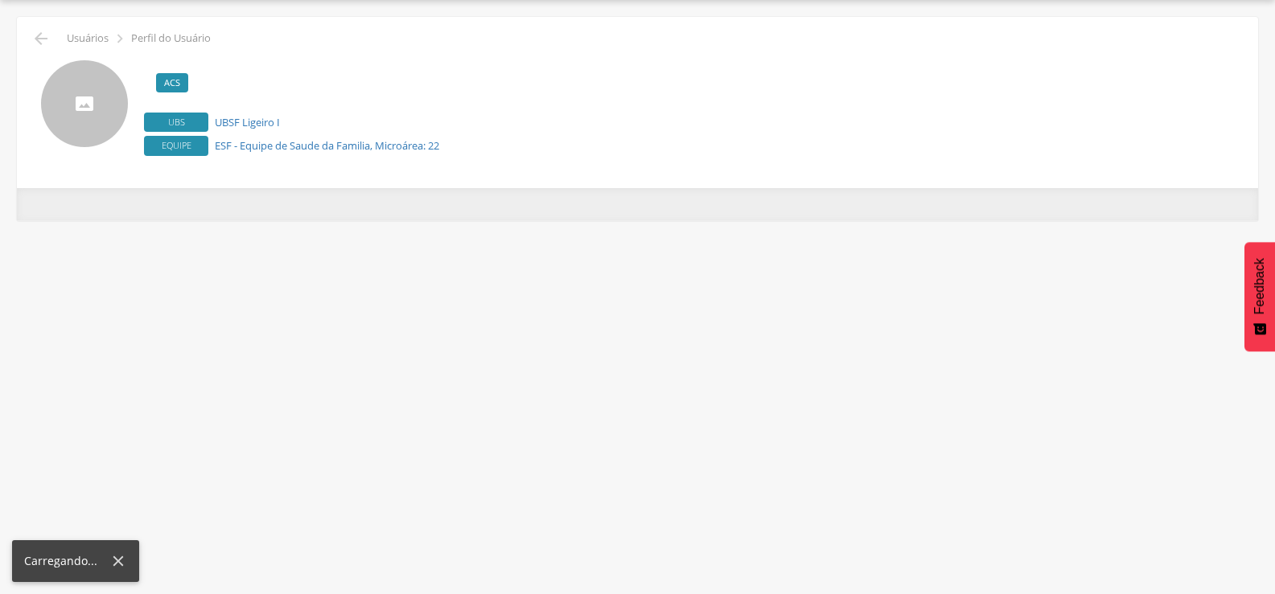
scroll to position [48, 0]
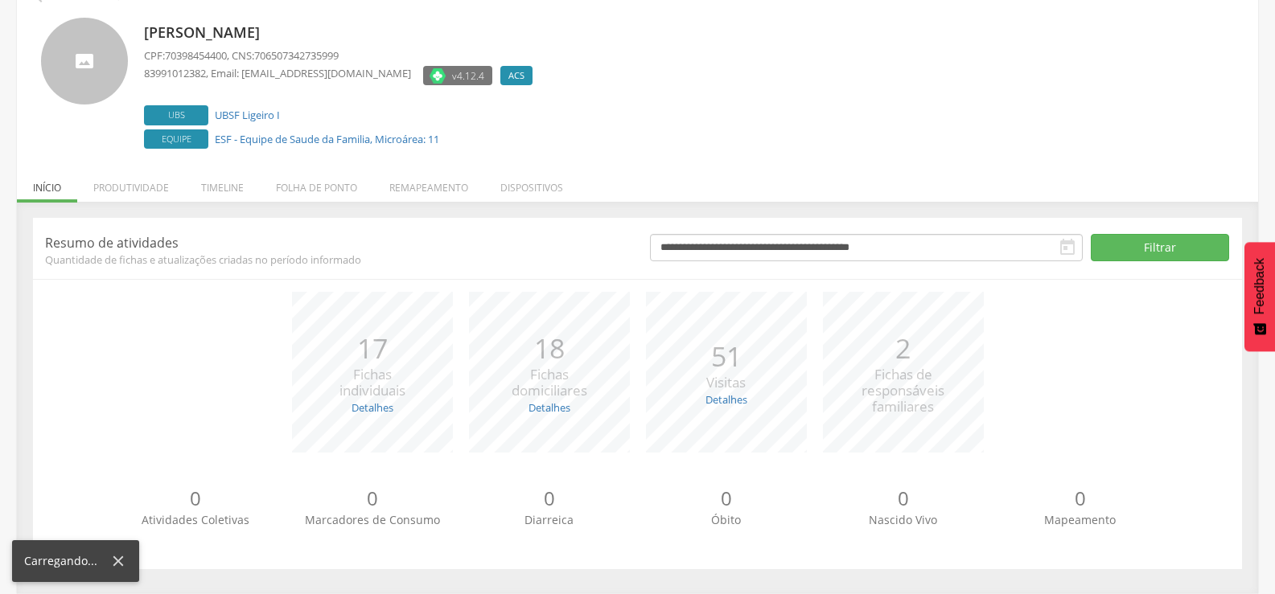
click at [399, 234] on p "Resumo de atividades" at bounding box center [335, 243] width 581 height 18
click at [404, 198] on li "Remapeamento" at bounding box center [428, 184] width 111 height 38
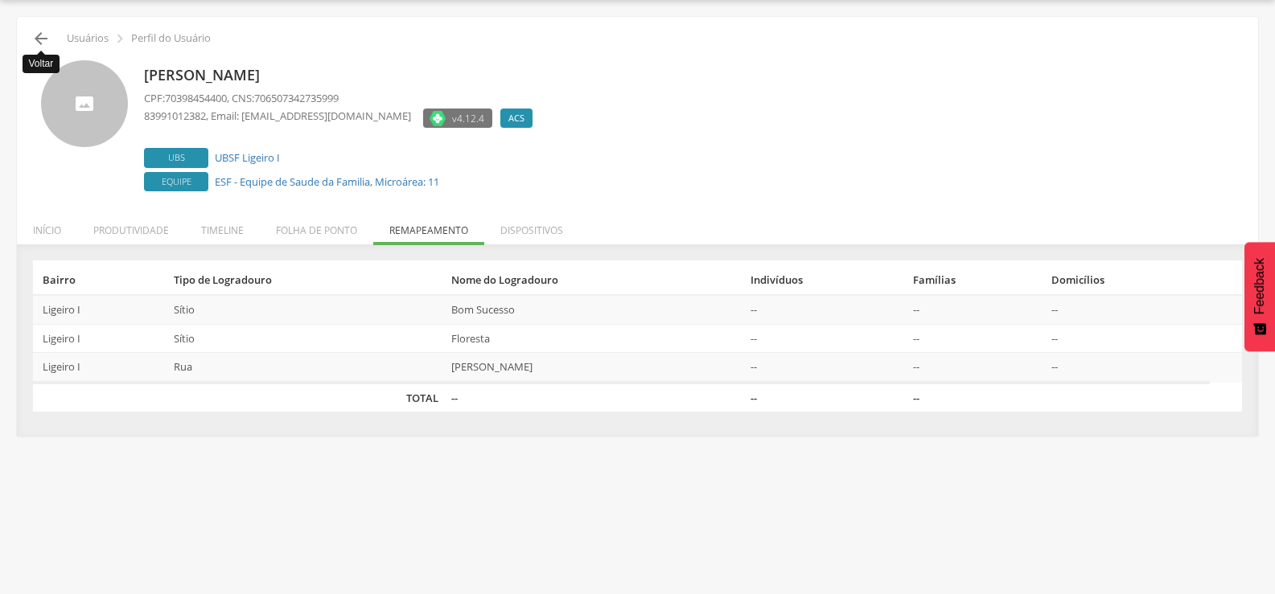
click at [43, 38] on icon "" at bounding box center [40, 38] width 19 height 19
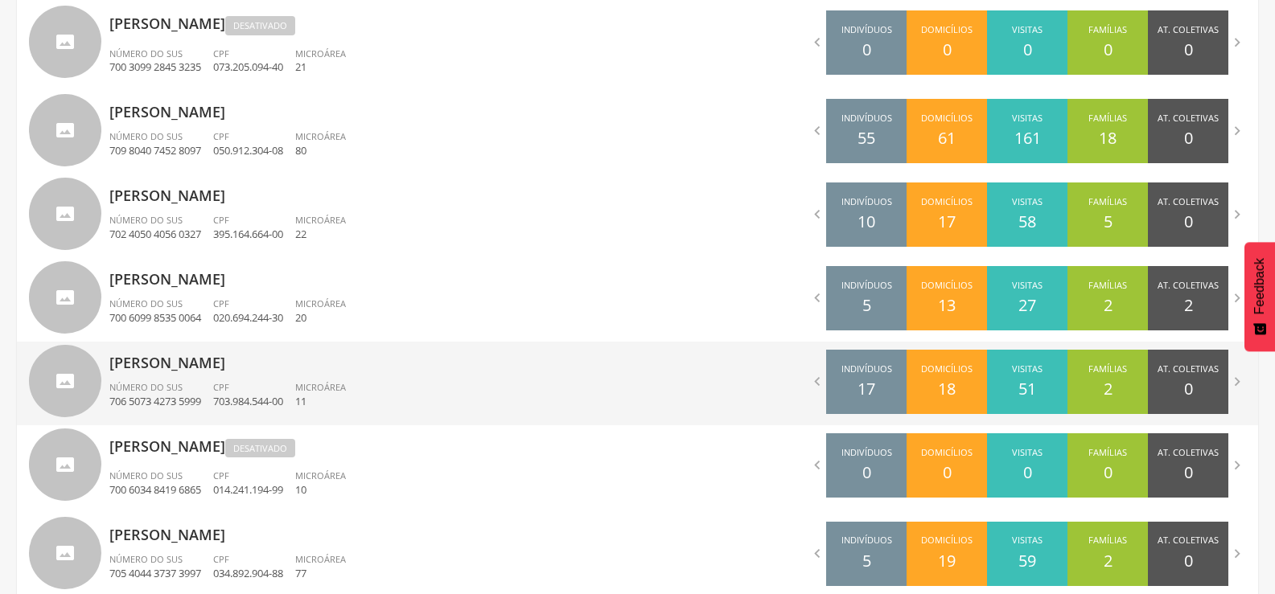
scroll to position [1126, 0]
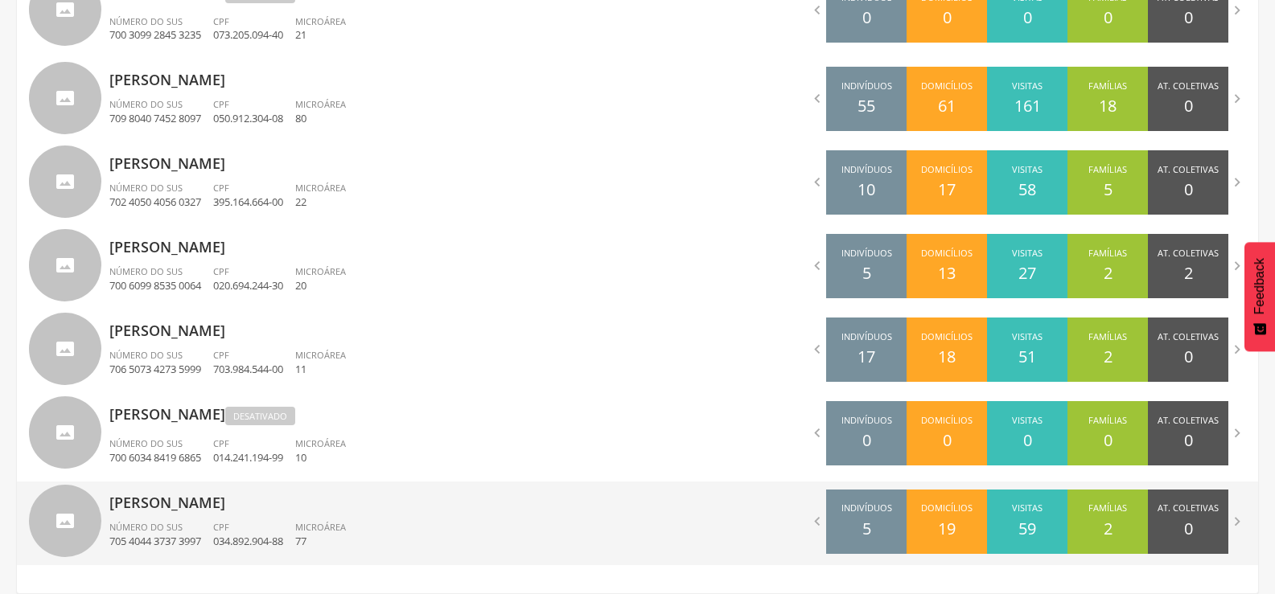
click at [284, 495] on p "[PERSON_NAME]" at bounding box center [367, 498] width 516 height 32
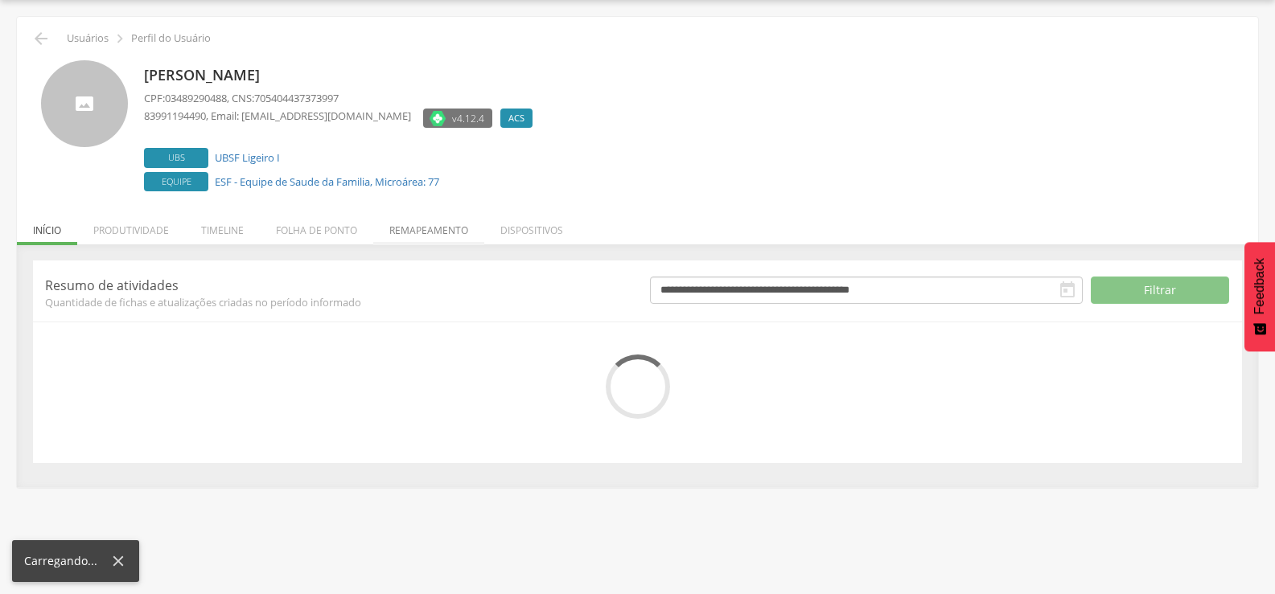
click at [438, 227] on li "Remapeamento" at bounding box center [428, 226] width 111 height 38
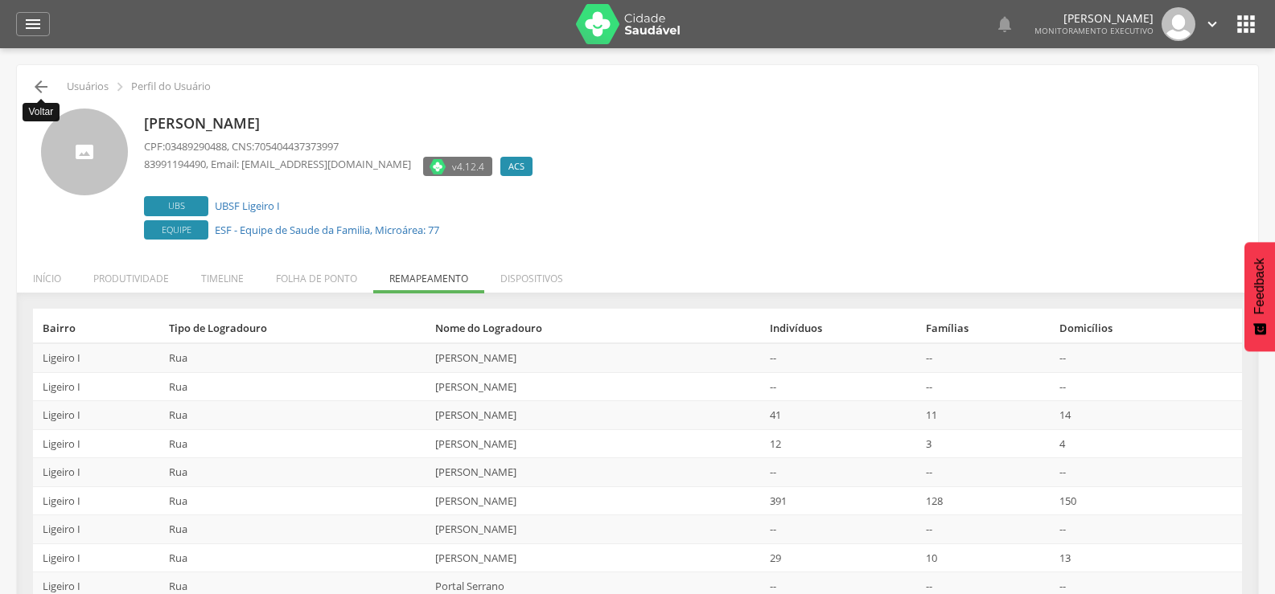
click at [43, 92] on icon "" at bounding box center [40, 86] width 19 height 19
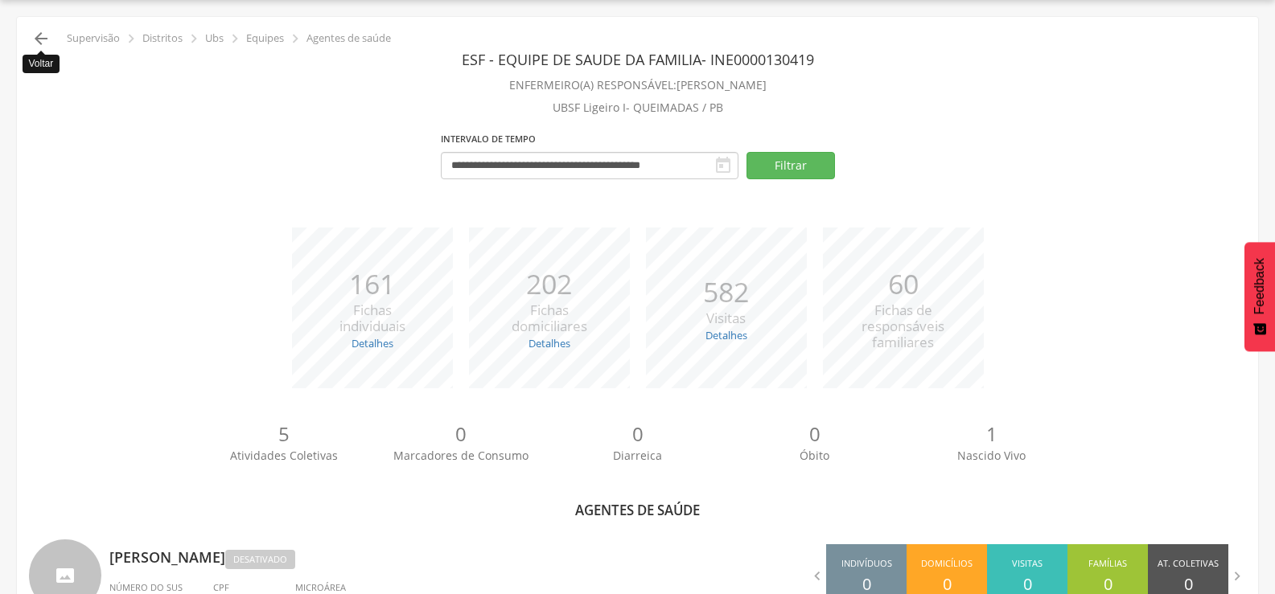
click at [46, 41] on icon "" at bounding box center [40, 38] width 19 height 19
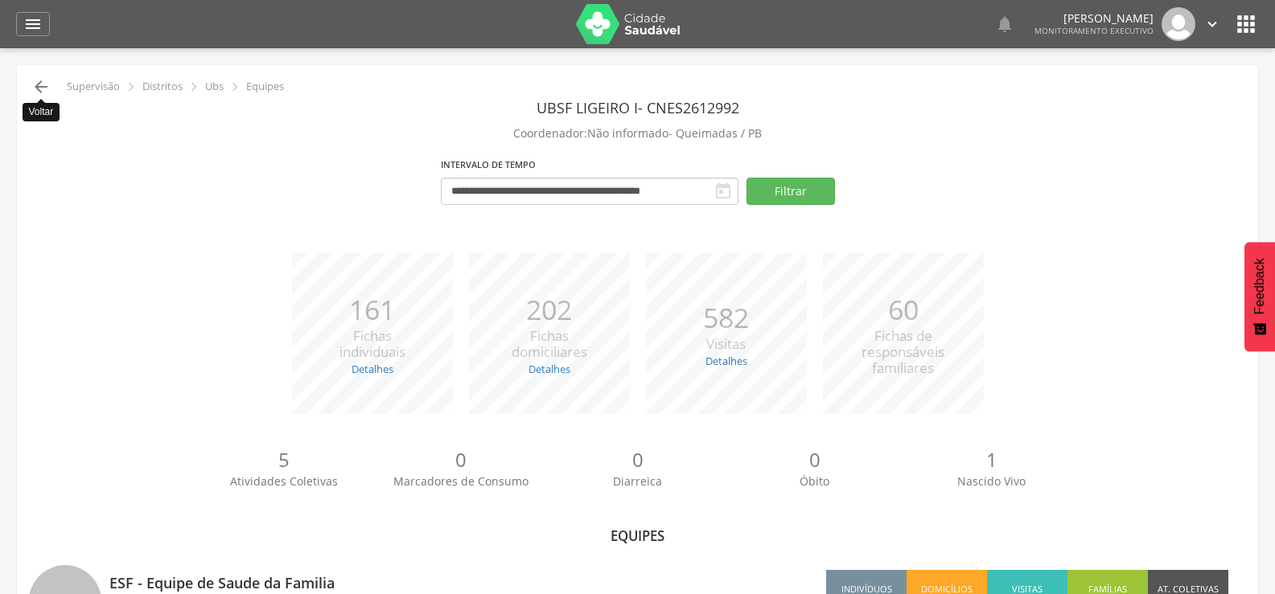
click at [47, 90] on icon "" at bounding box center [40, 86] width 19 height 19
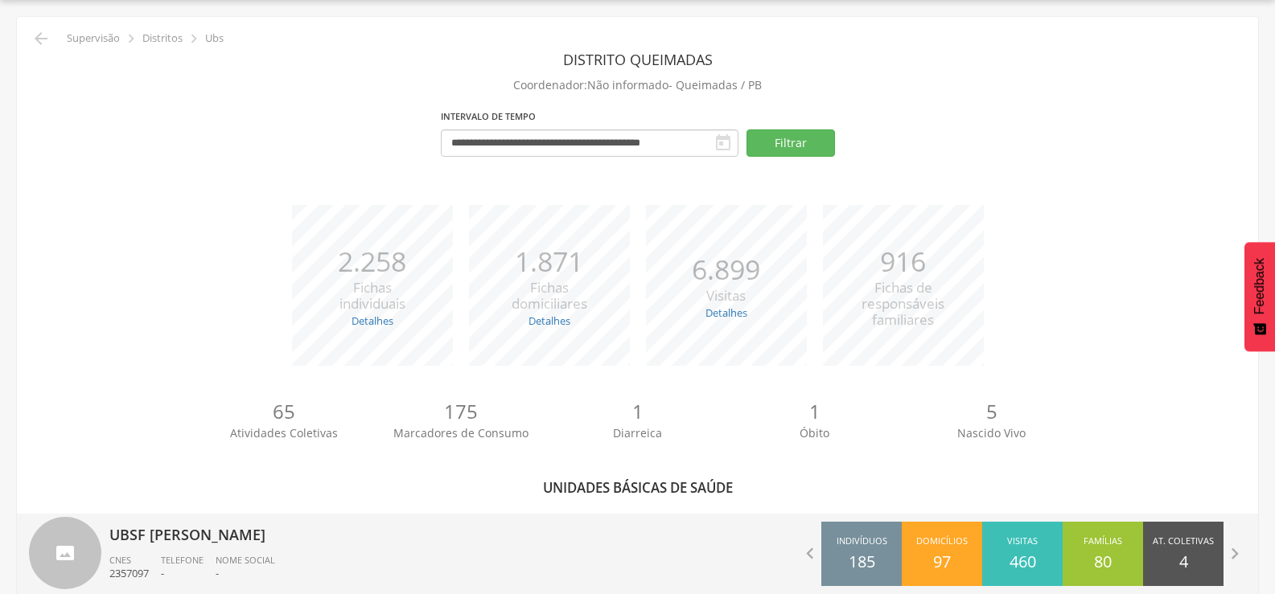
click at [222, 533] on p "UBSF [PERSON_NAME]" at bounding box center [367, 530] width 516 height 32
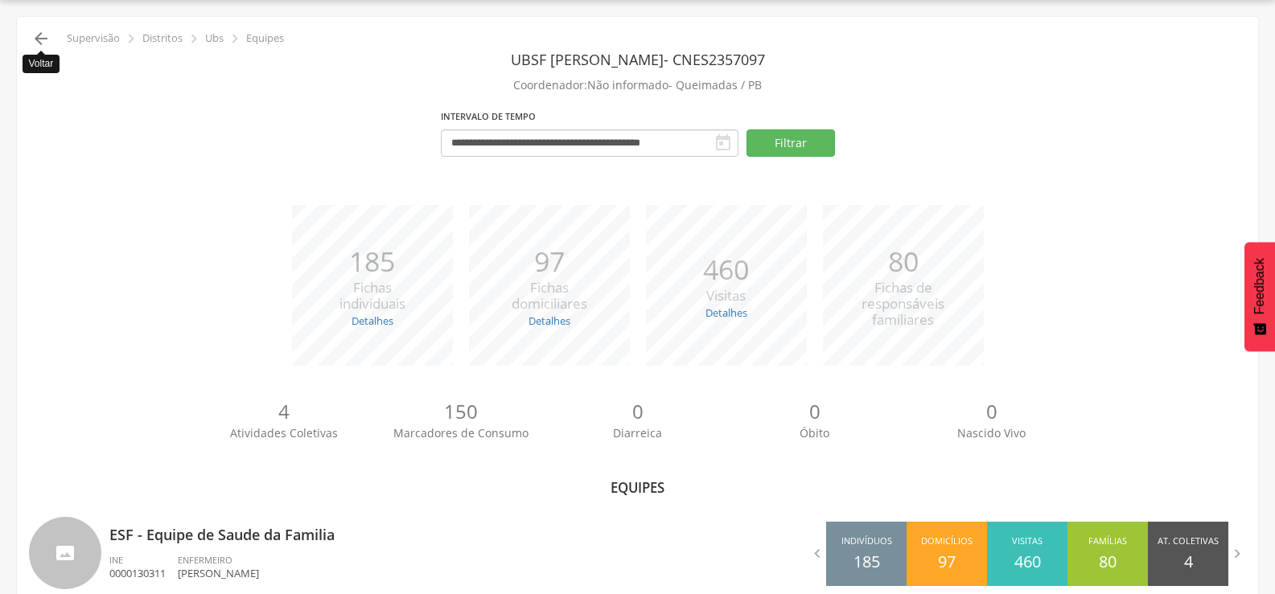
click at [45, 38] on icon "" at bounding box center [40, 38] width 19 height 19
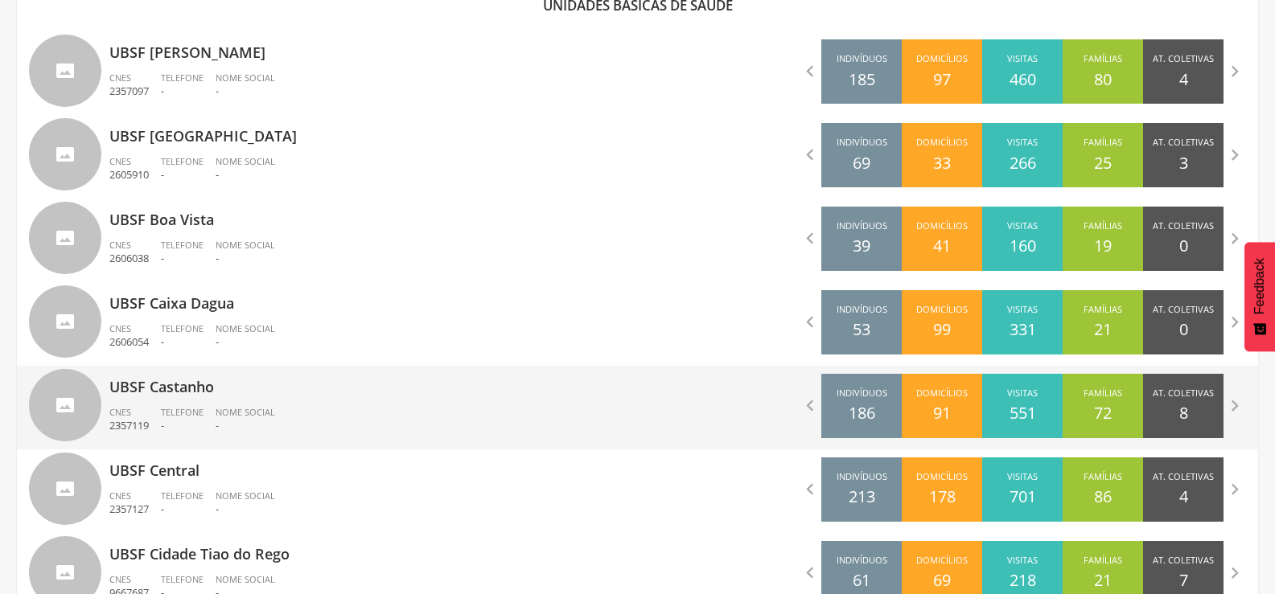
click at [179, 403] on div "UBSF Castanho CNES 2357119 Telefone - Nome Social -" at bounding box center [367, 408] width 516 height 84
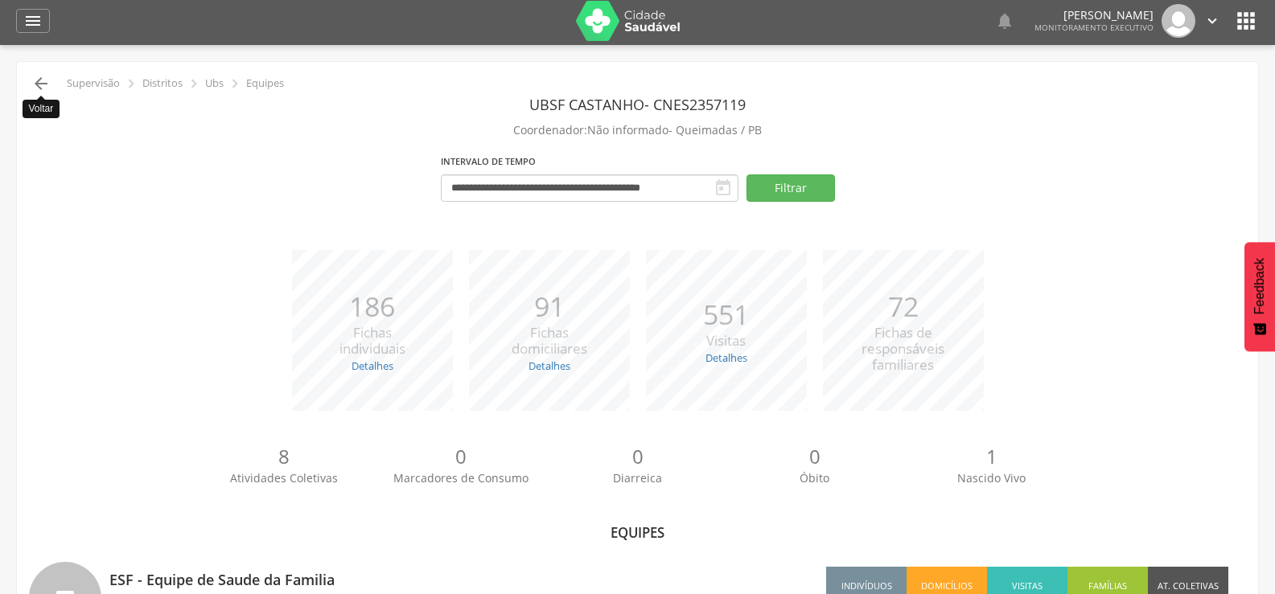
click at [35, 88] on icon "" at bounding box center [40, 83] width 19 height 19
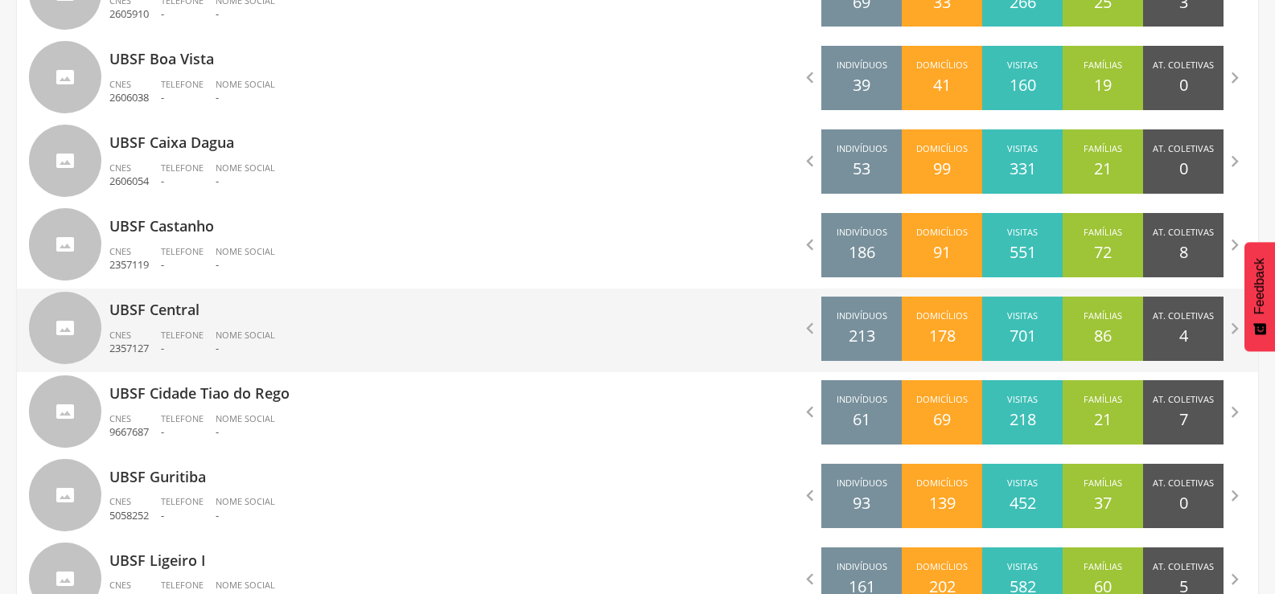
click at [175, 347] on p "-" at bounding box center [182, 348] width 43 height 15
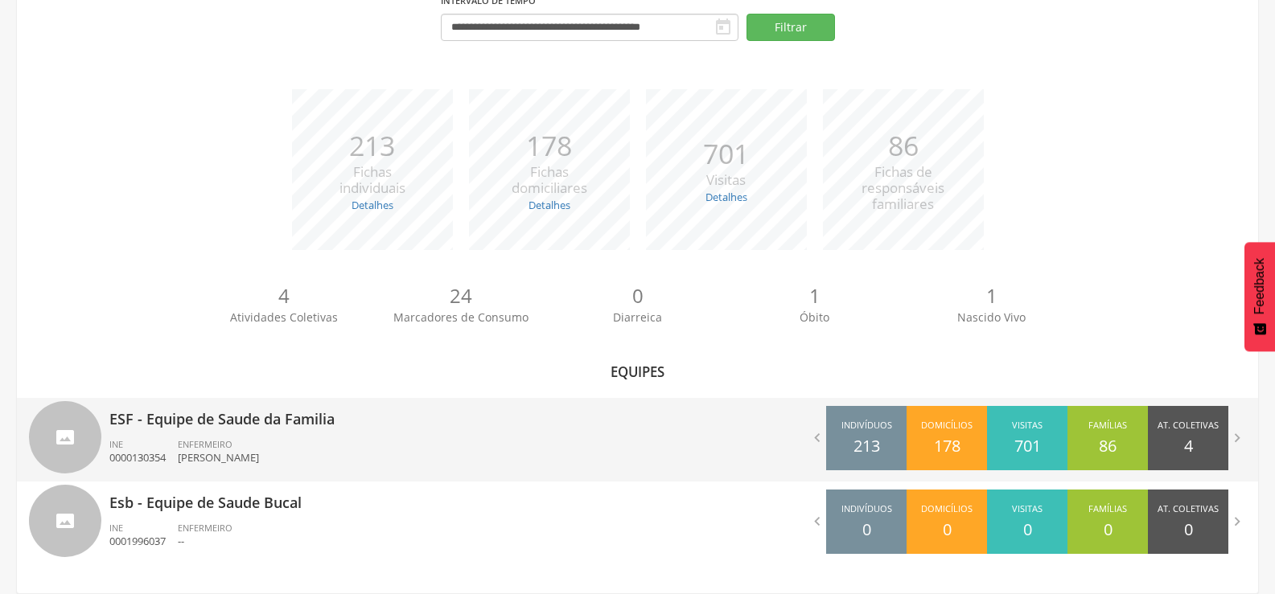
click at [219, 425] on p "ESF - Equipe de Saude da Familia" at bounding box center [367, 414] width 516 height 32
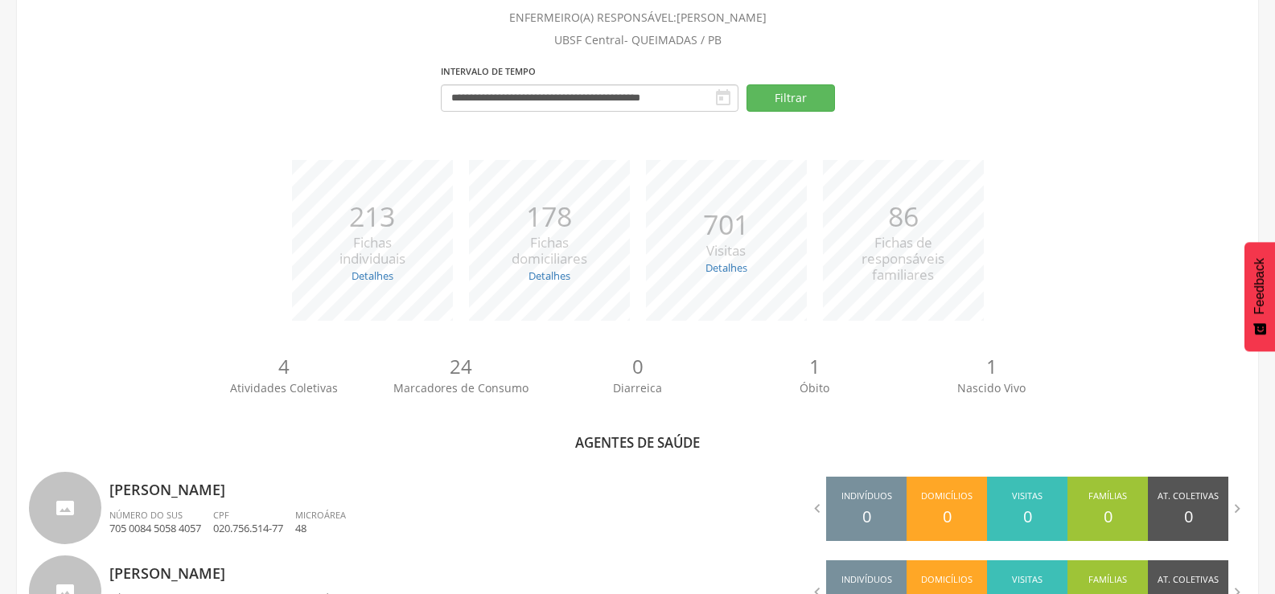
scroll to position [692, 0]
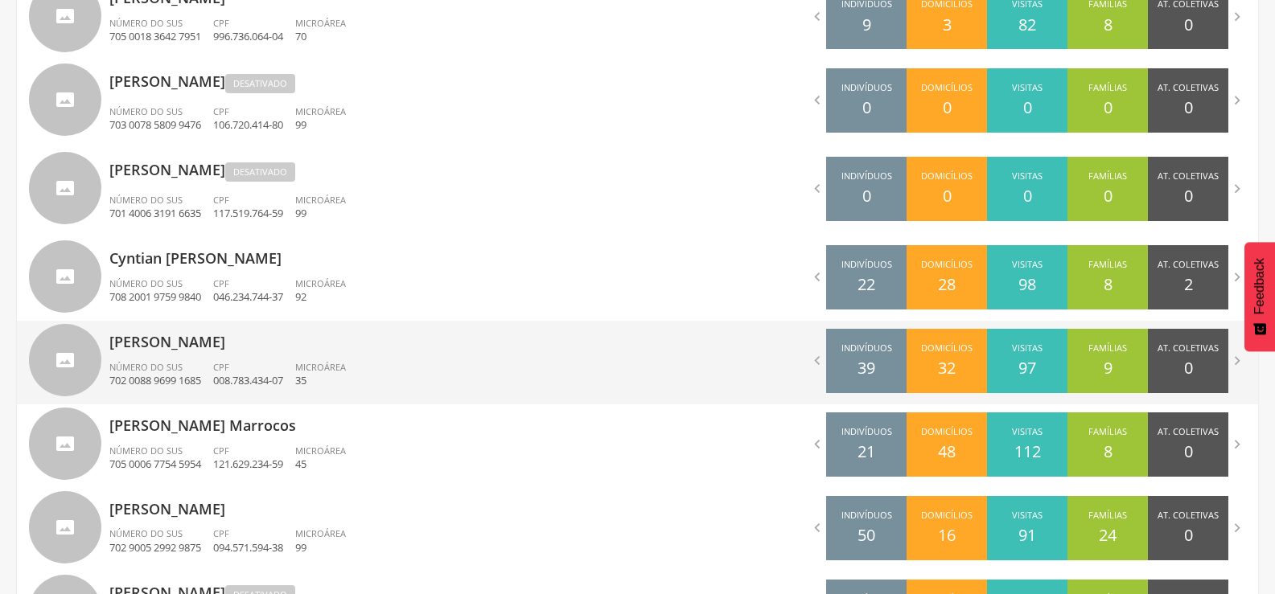
click at [253, 338] on p "[PERSON_NAME]" at bounding box center [367, 337] width 516 height 32
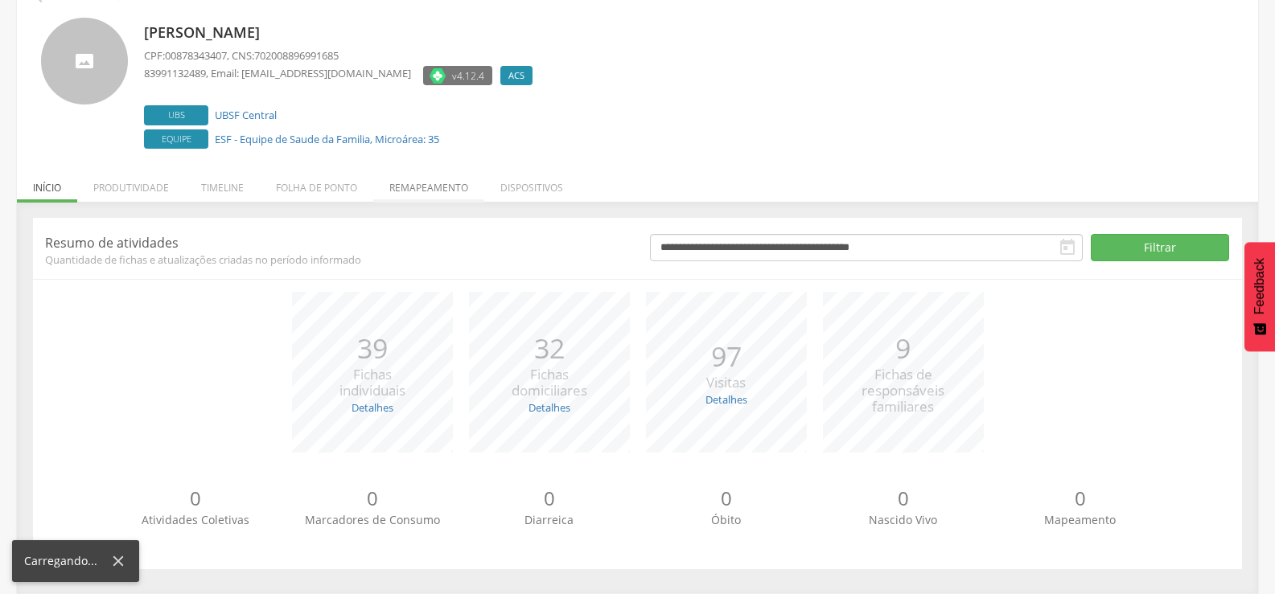
click at [396, 188] on li "Remapeamento" at bounding box center [428, 184] width 111 height 38
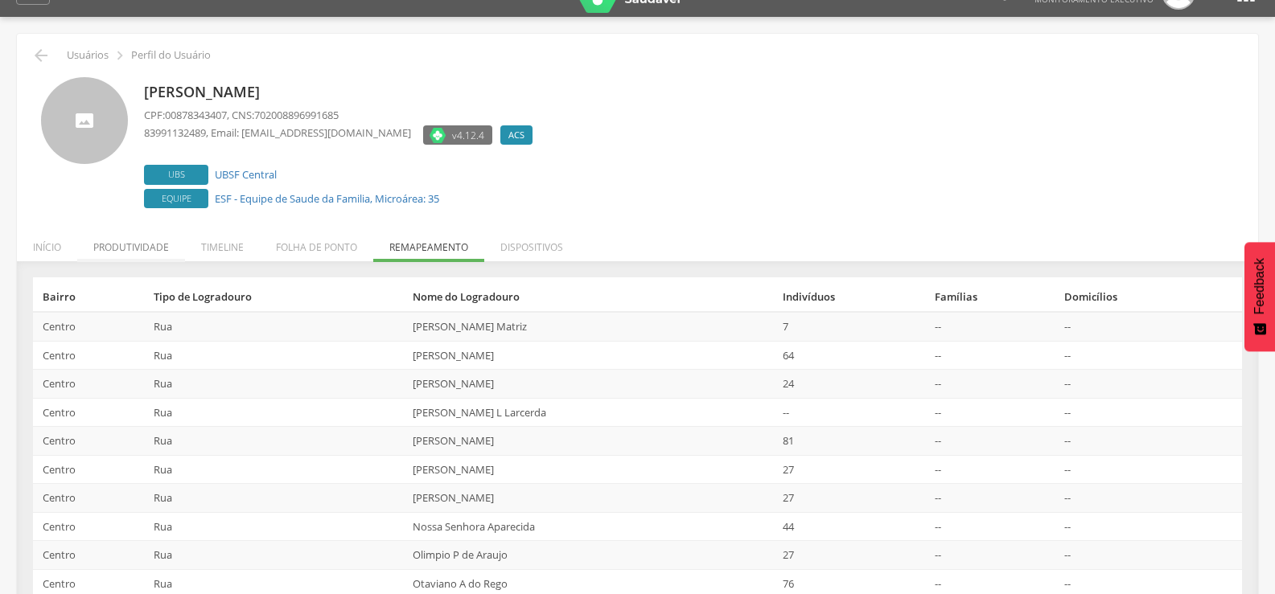
scroll to position [0, 0]
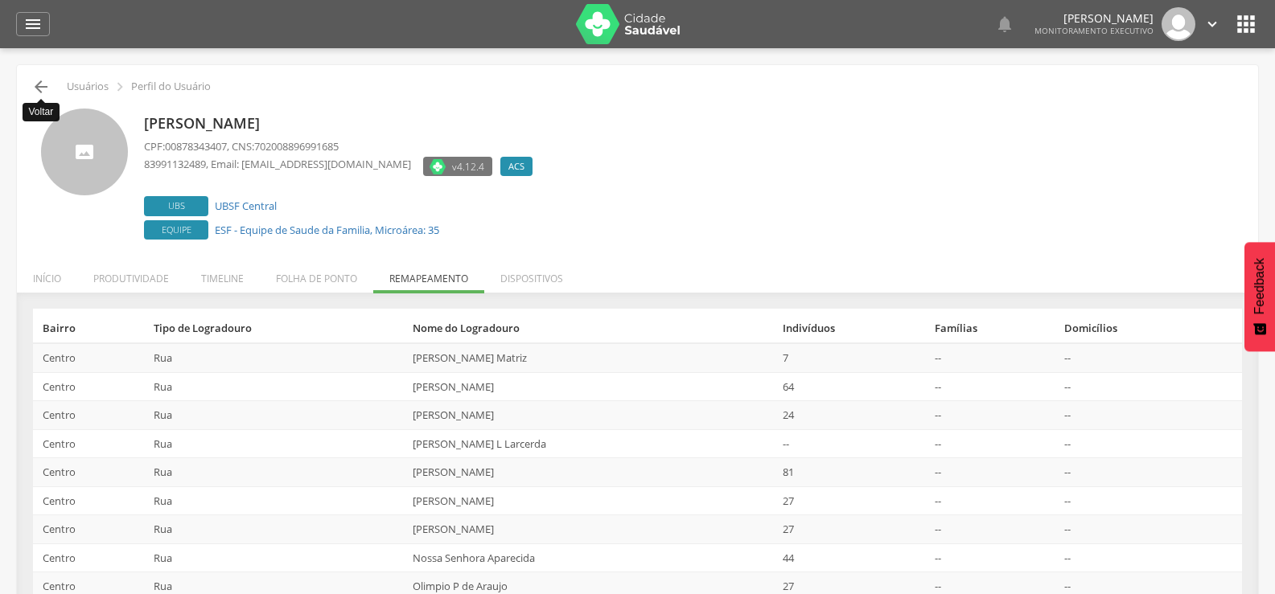
click at [39, 88] on icon "" at bounding box center [40, 86] width 19 height 19
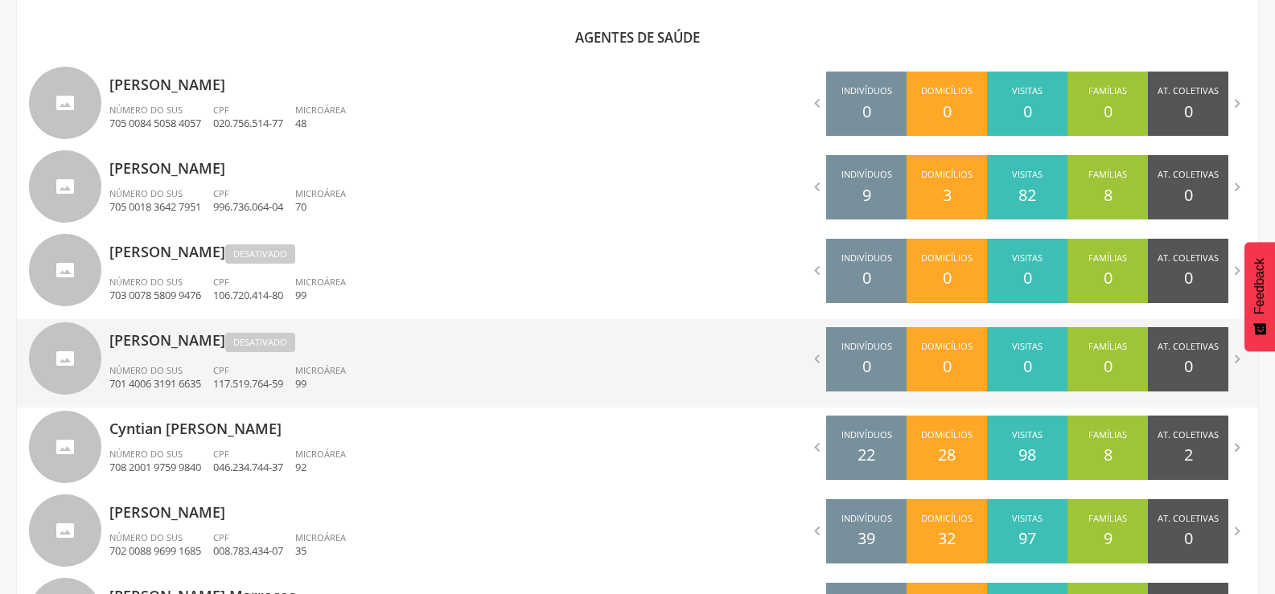
scroll to position [531, 0]
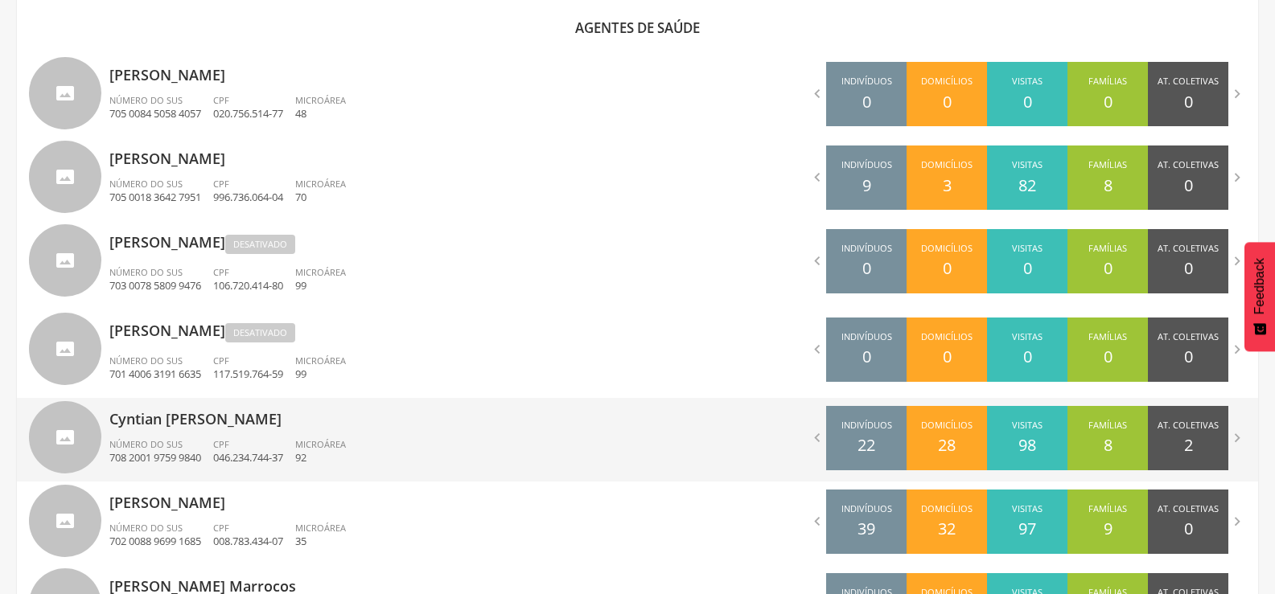
click at [227, 432] on div "Cyntian [PERSON_NAME] Número do SUS 708 [DEMOGRAPHIC_DATA] 9759 9840 CPF 046.23…" at bounding box center [367, 440] width 516 height 84
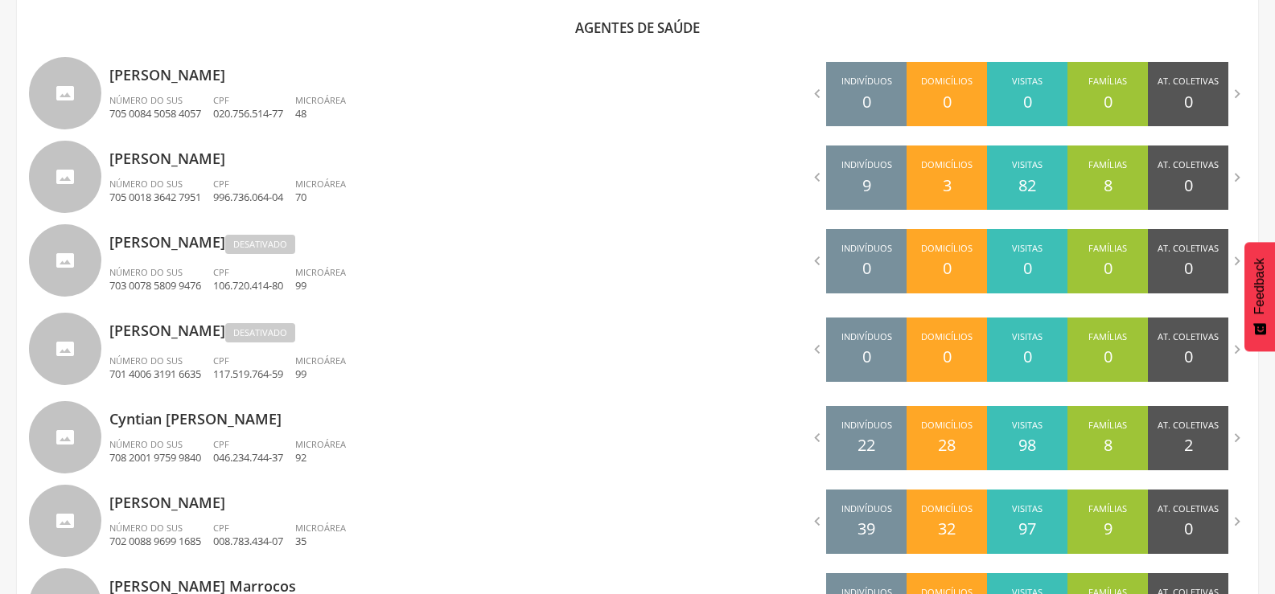
scroll to position [48, 0]
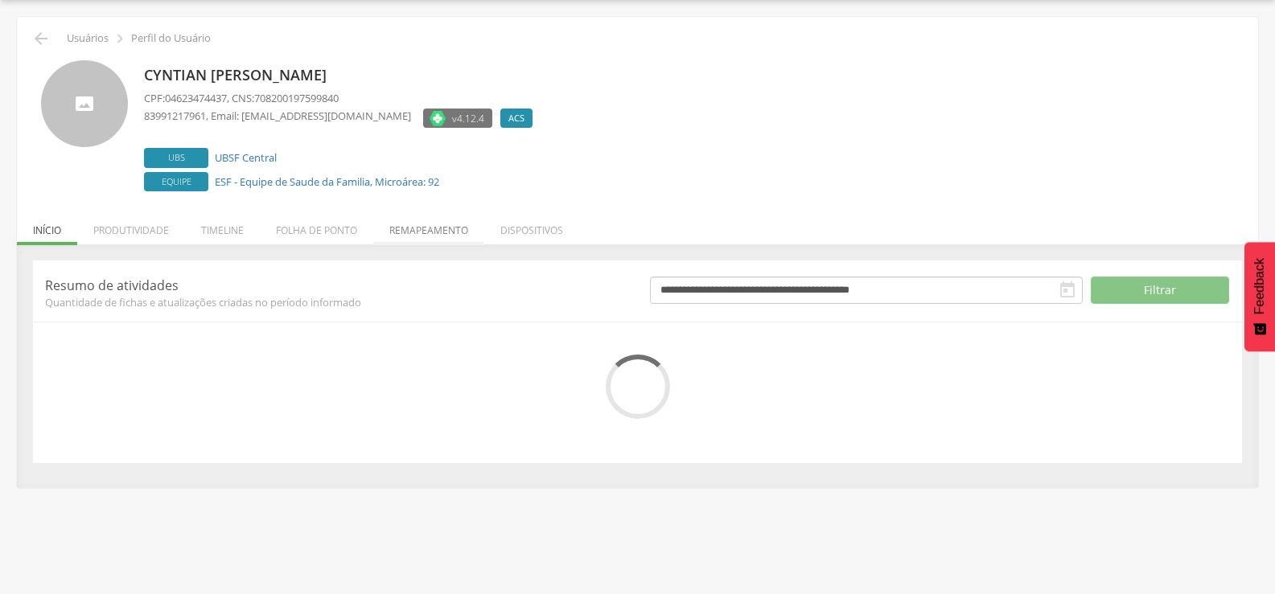
click at [388, 223] on li "Remapeamento" at bounding box center [428, 226] width 111 height 38
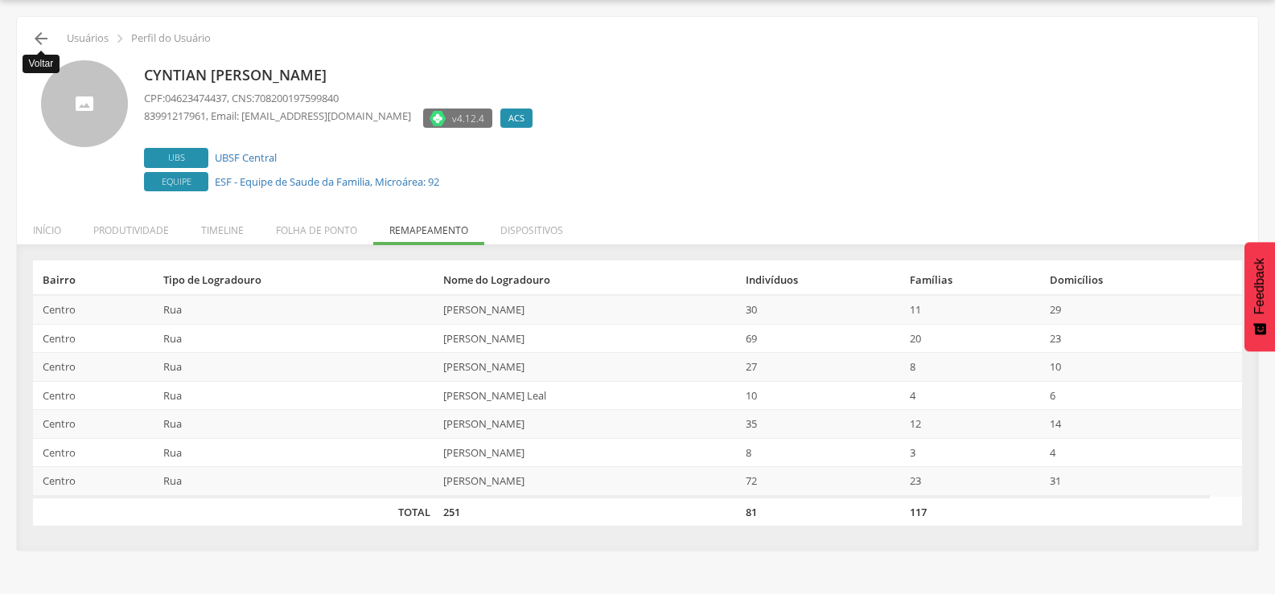
click at [41, 39] on icon "" at bounding box center [40, 38] width 19 height 19
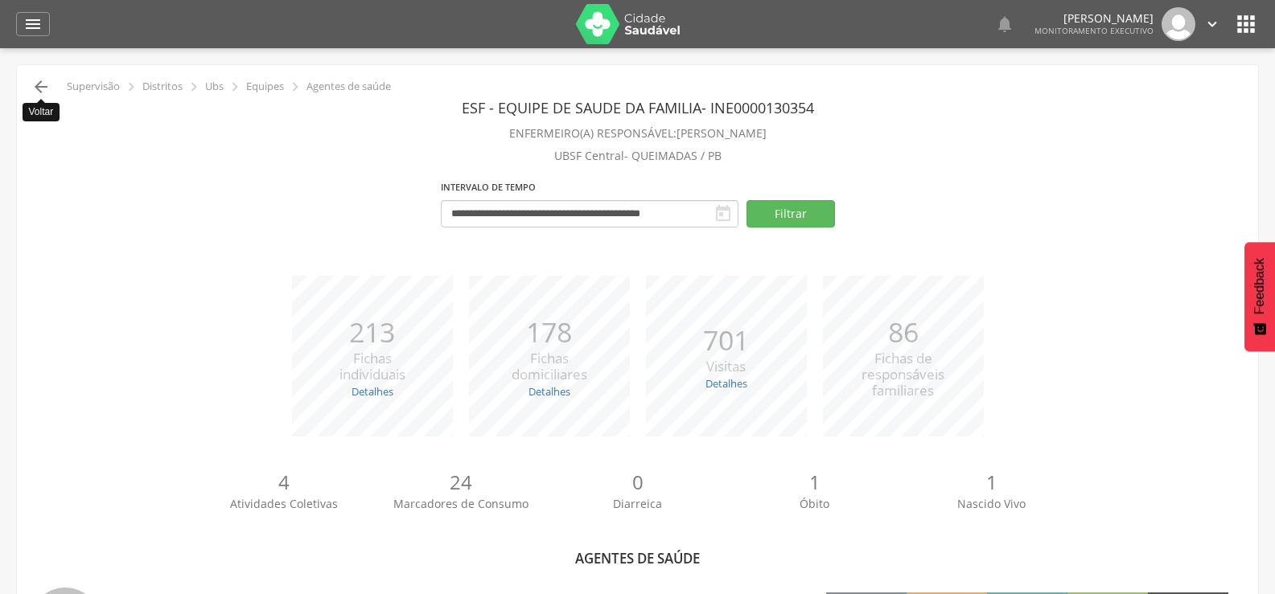
click at [47, 88] on icon "" at bounding box center [40, 86] width 19 height 19
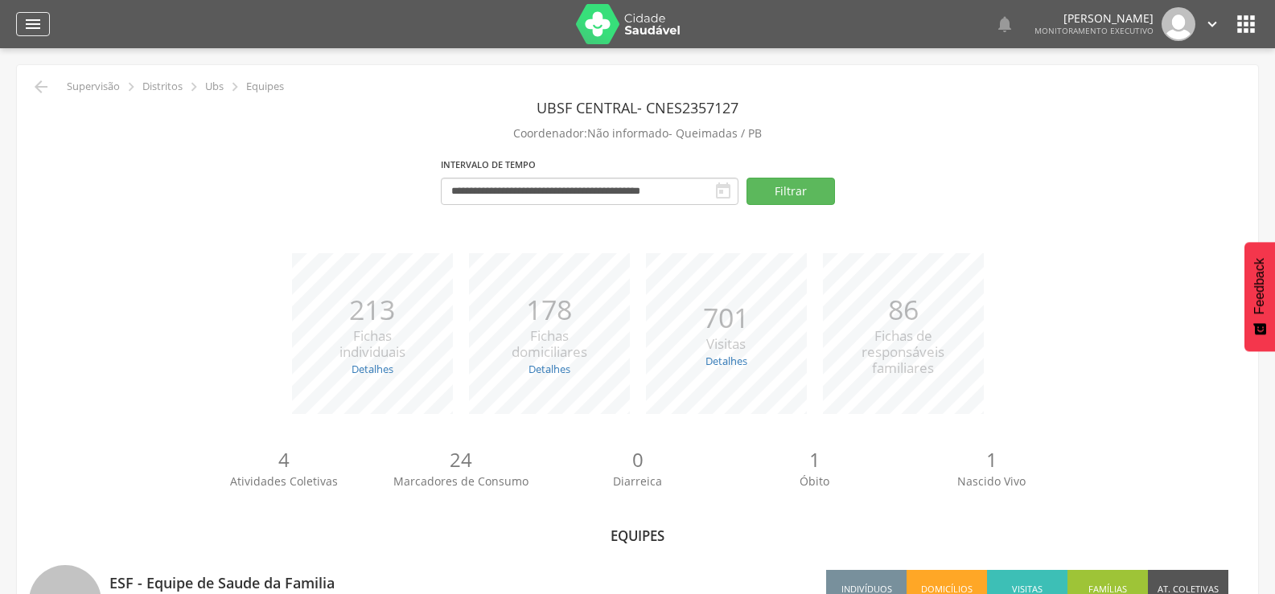
click at [22, 26] on div "" at bounding box center [33, 24] width 34 height 24
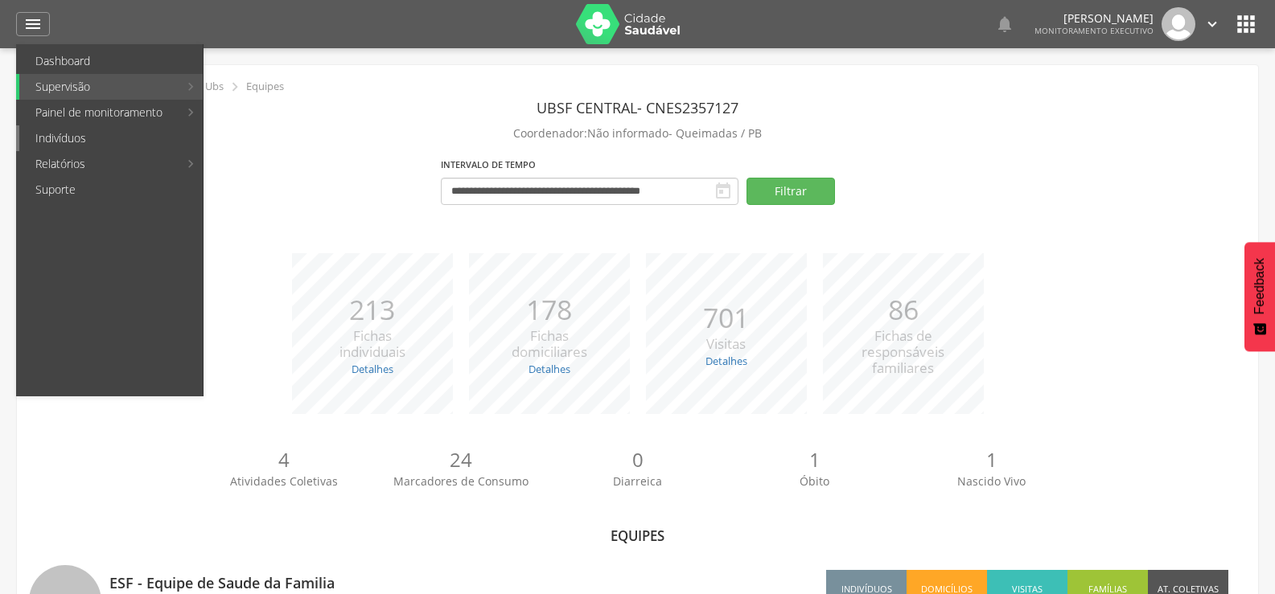
click at [50, 136] on link "Indivíduos" at bounding box center [110, 138] width 183 height 26
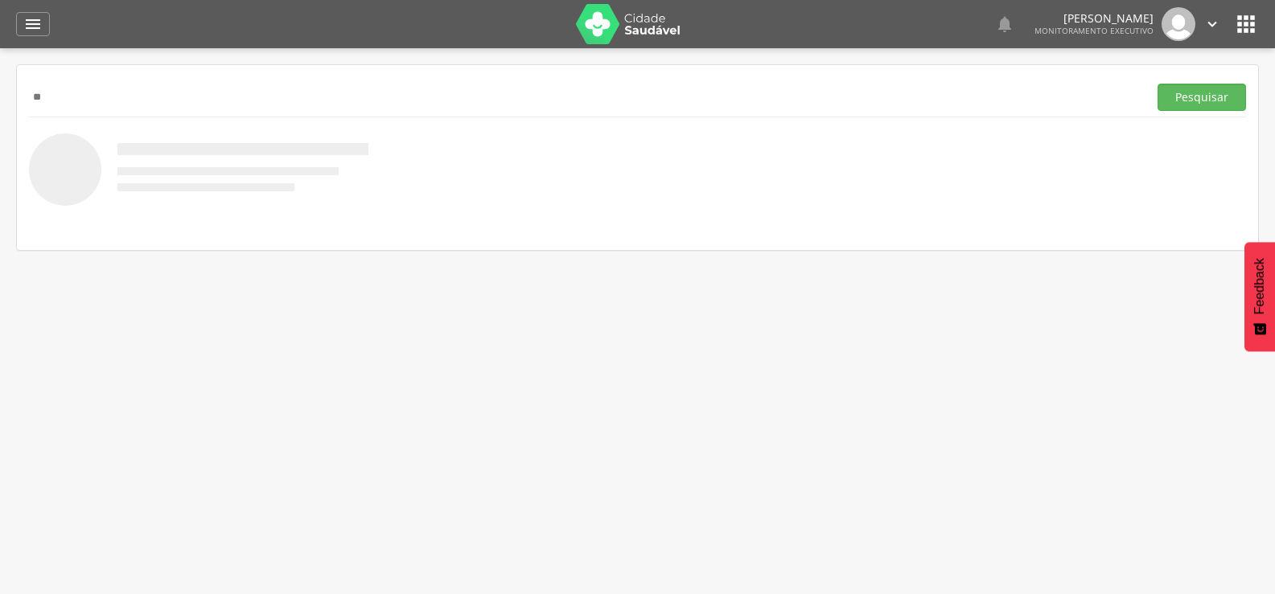
type input "**"
